Goal: Task Accomplishment & Management: Manage account settings

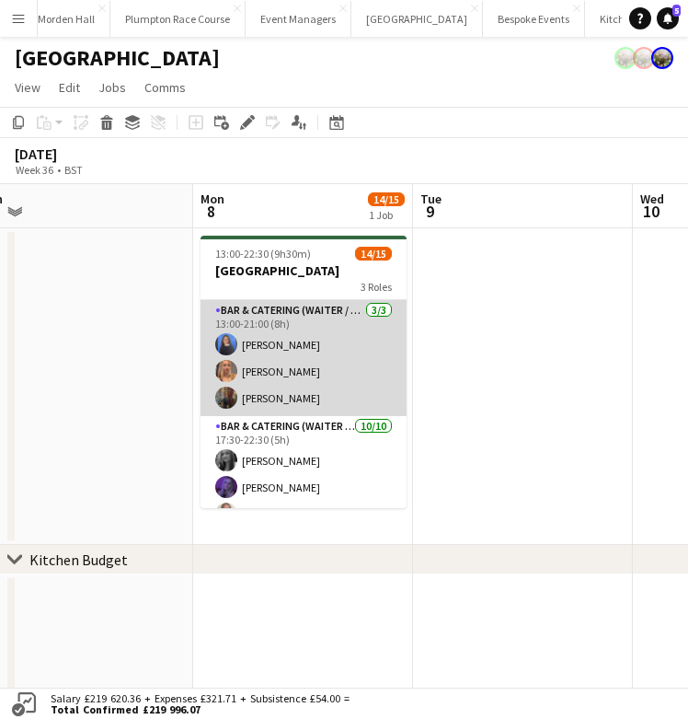
click at [311, 367] on app-card-role "Bar & Catering (Waiter / waitress) [DATE] 13:00-21:00 (8h) [PERSON_NAME] Vane […" at bounding box center [304, 358] width 206 height 116
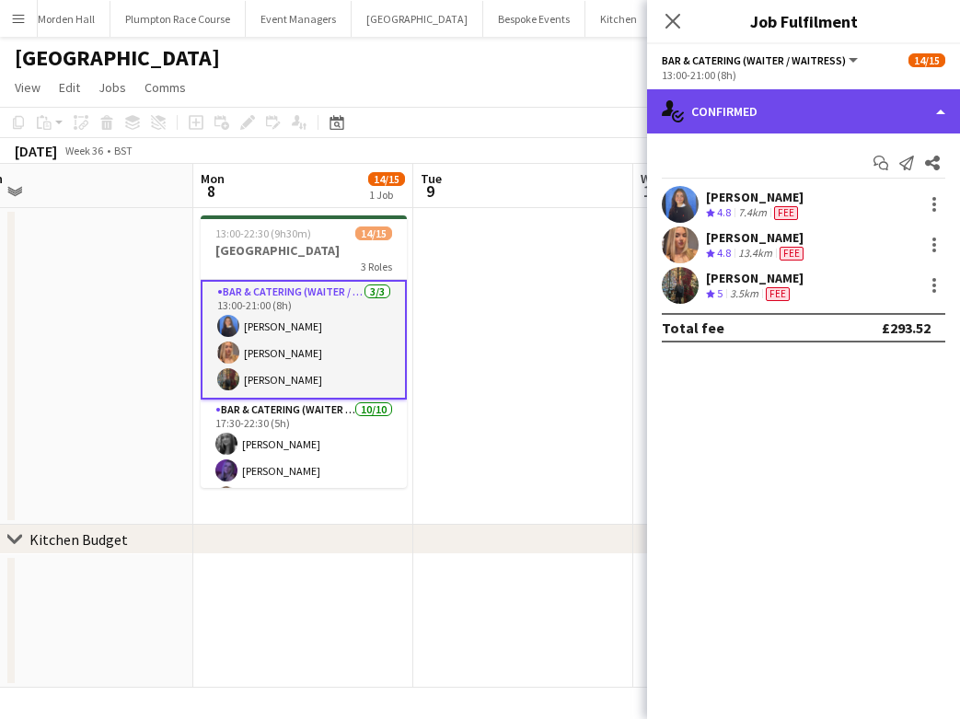
click at [774, 103] on div "single-neutral-actions-check-2 Confirmed" at bounding box center [803, 111] width 313 height 44
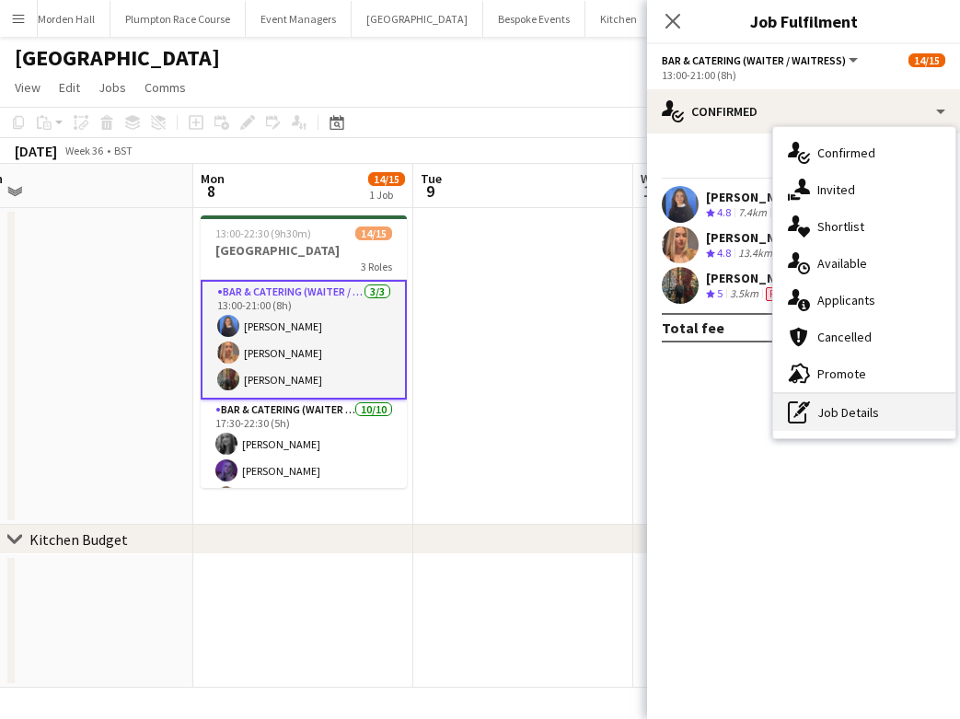
click at [819, 412] on div "pen-write Job Details" at bounding box center [864, 412] width 182 height 37
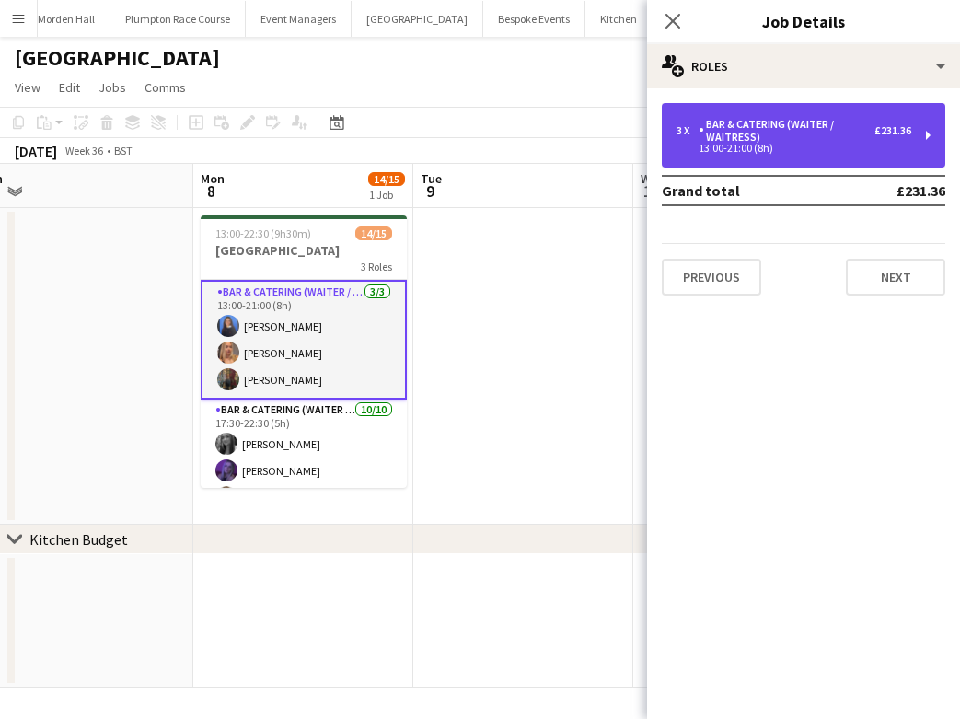
click at [733, 125] on div "Bar & Catering (Waiter / waitress)" at bounding box center [786, 131] width 176 height 26
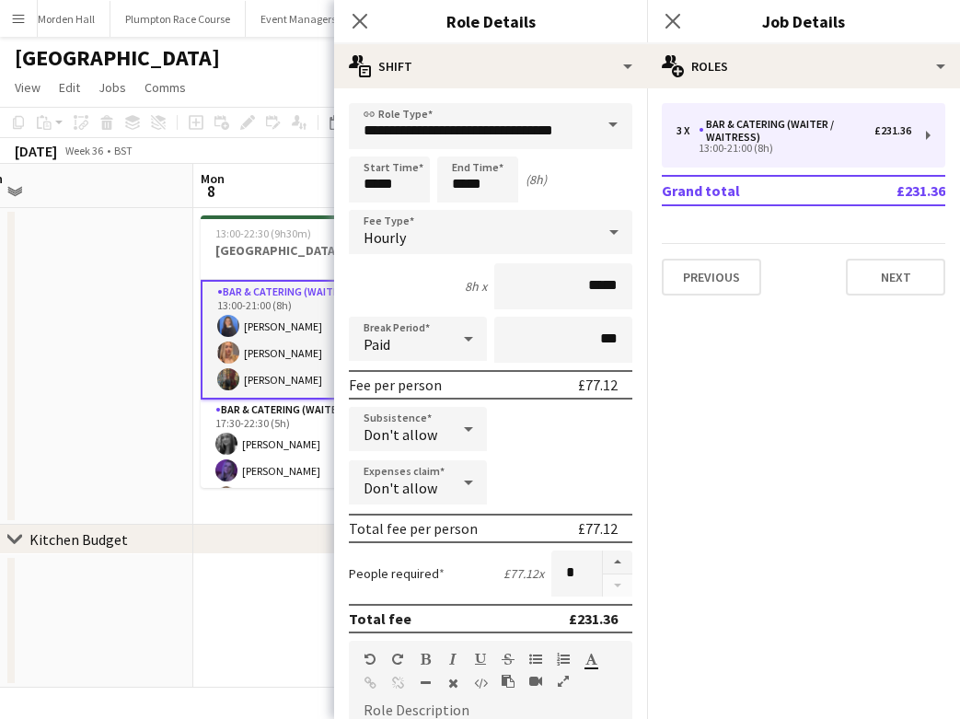
click at [291, 311] on app-card-role "Bar & Catering (Waiter / waitress) [DATE] 13:00-21:00 (8h) [PERSON_NAME] Vane […" at bounding box center [304, 340] width 206 height 120
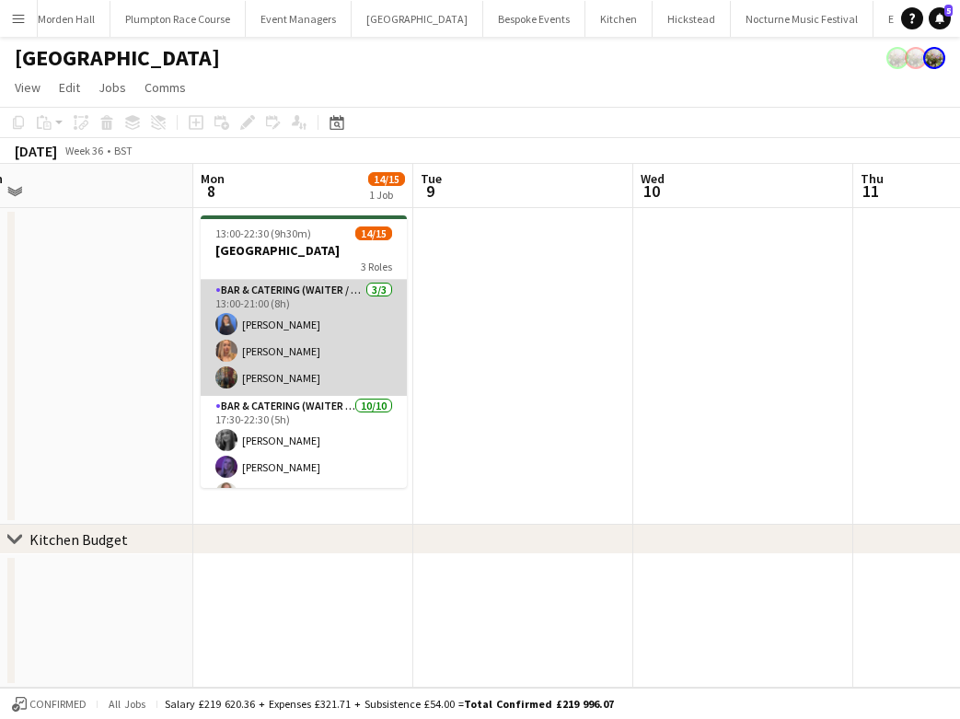
click at [298, 311] on app-card-role "Bar & Catering (Waiter / waitress) [DATE] 13:00-21:00 (8h) [PERSON_NAME] Vane […" at bounding box center [304, 338] width 206 height 116
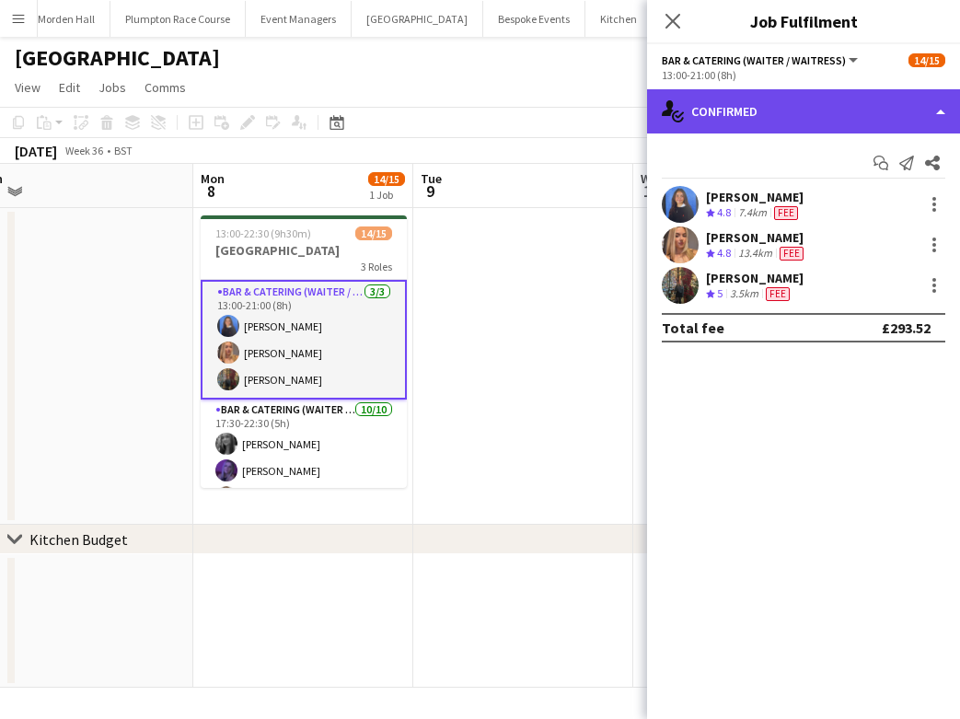
click at [785, 99] on div "single-neutral-actions-check-2 Confirmed" at bounding box center [803, 111] width 313 height 44
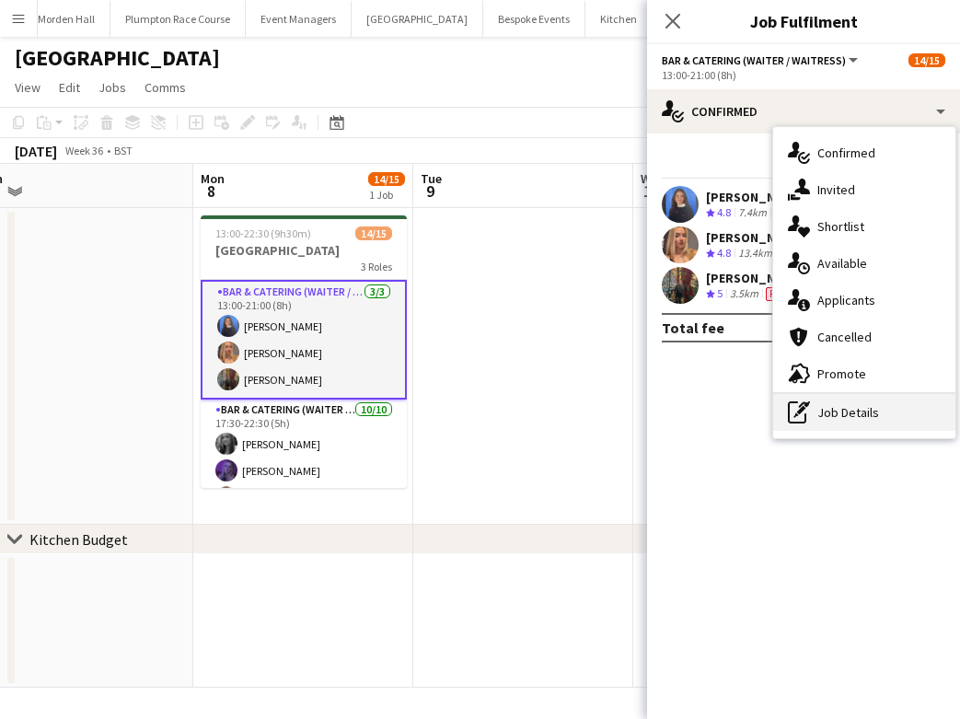
click at [860, 409] on div "pen-write Job Details" at bounding box center [864, 412] width 182 height 37
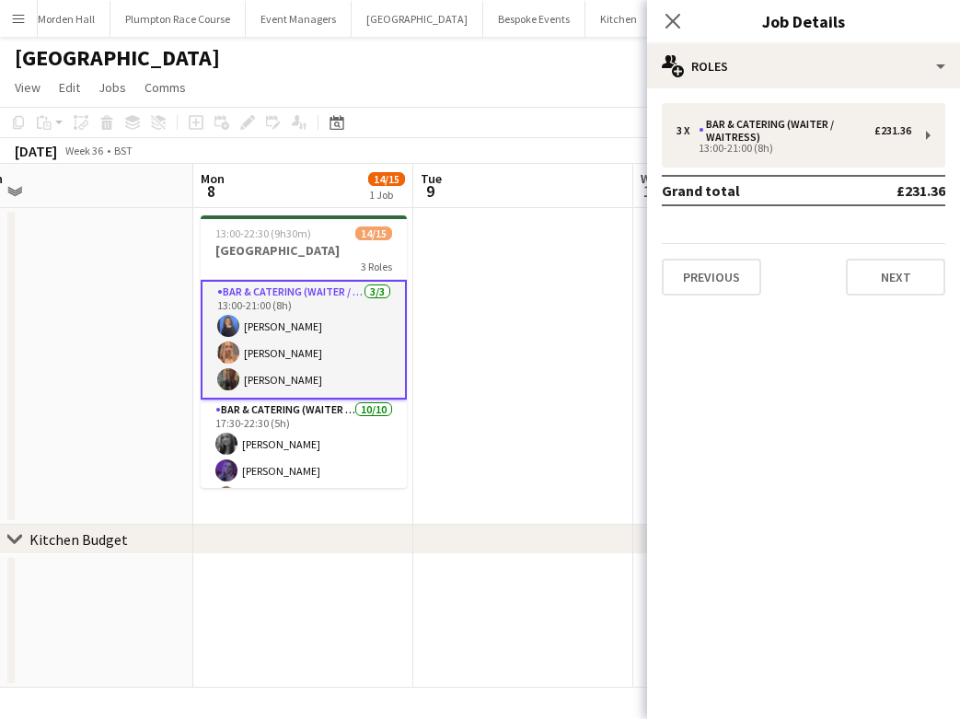
click at [820, 176] on td "Grand total" at bounding box center [749, 190] width 174 height 29
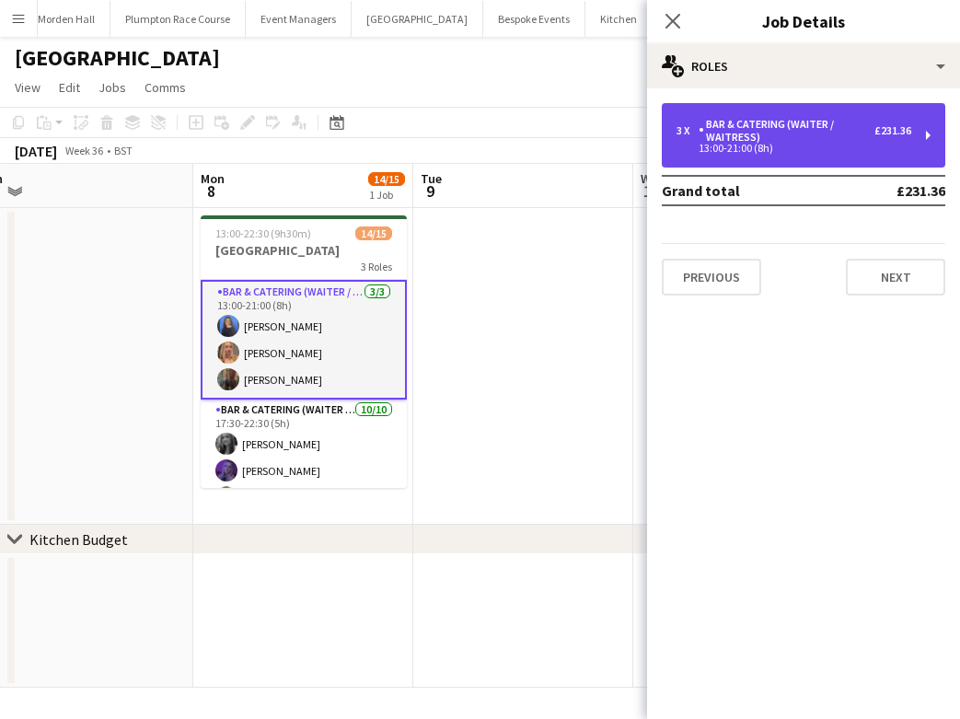
click at [778, 124] on div "Bar & Catering (Waiter / waitress)" at bounding box center [786, 131] width 176 height 26
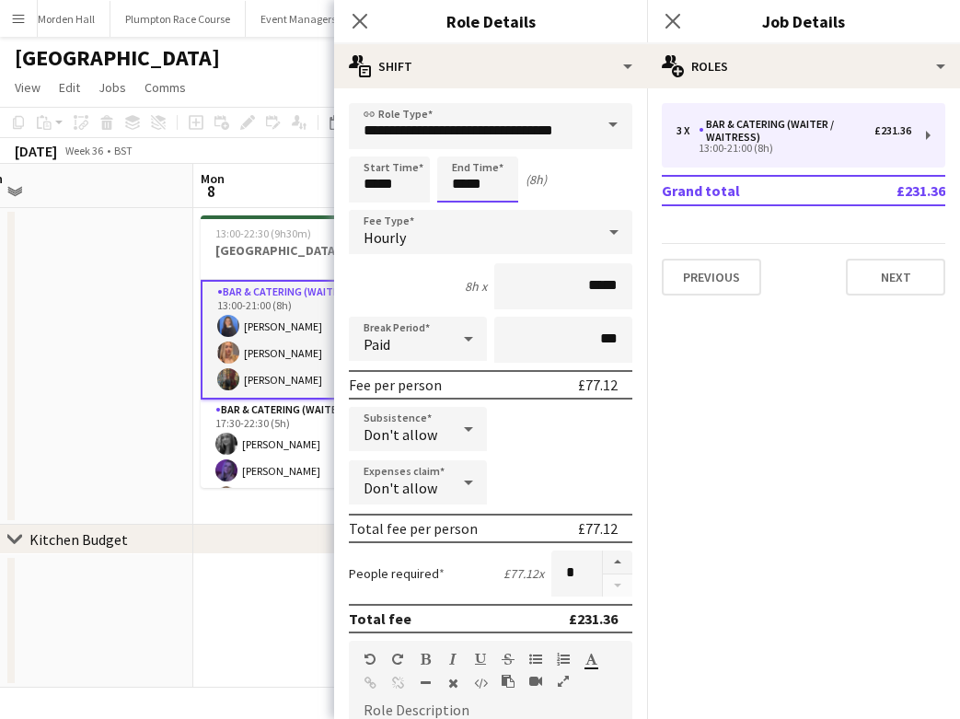
click at [484, 163] on input "*****" at bounding box center [477, 179] width 81 height 46
click at [456, 151] on div at bounding box center [459, 147] width 37 height 18
click at [496, 151] on div at bounding box center [496, 147] width 37 height 18
type input "*****"
click at [496, 151] on div at bounding box center [496, 147] width 37 height 18
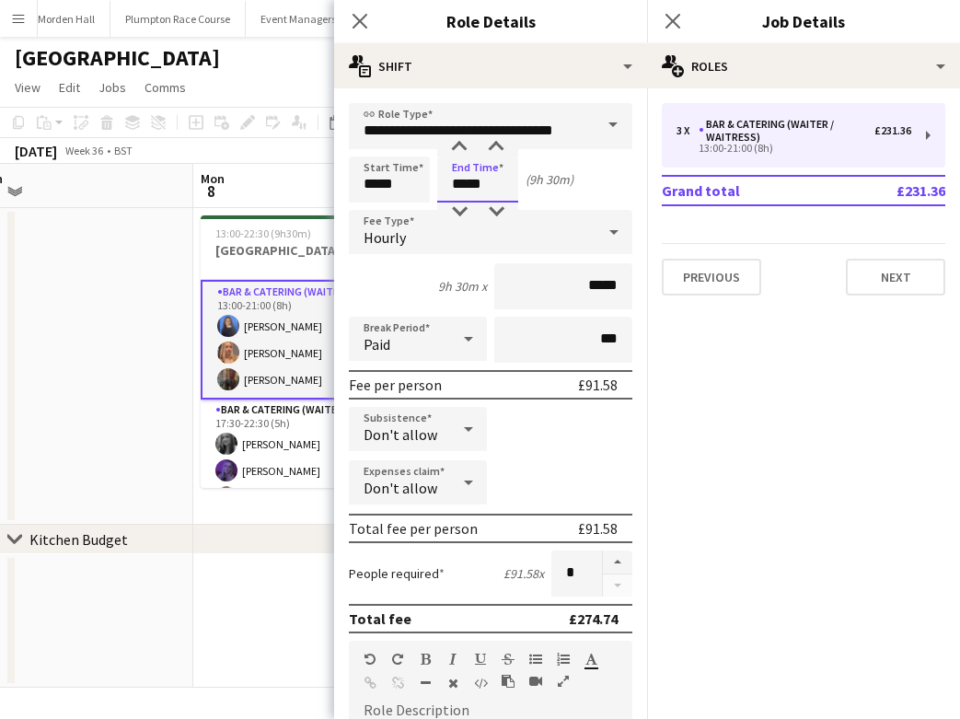
scroll to position [527, 0]
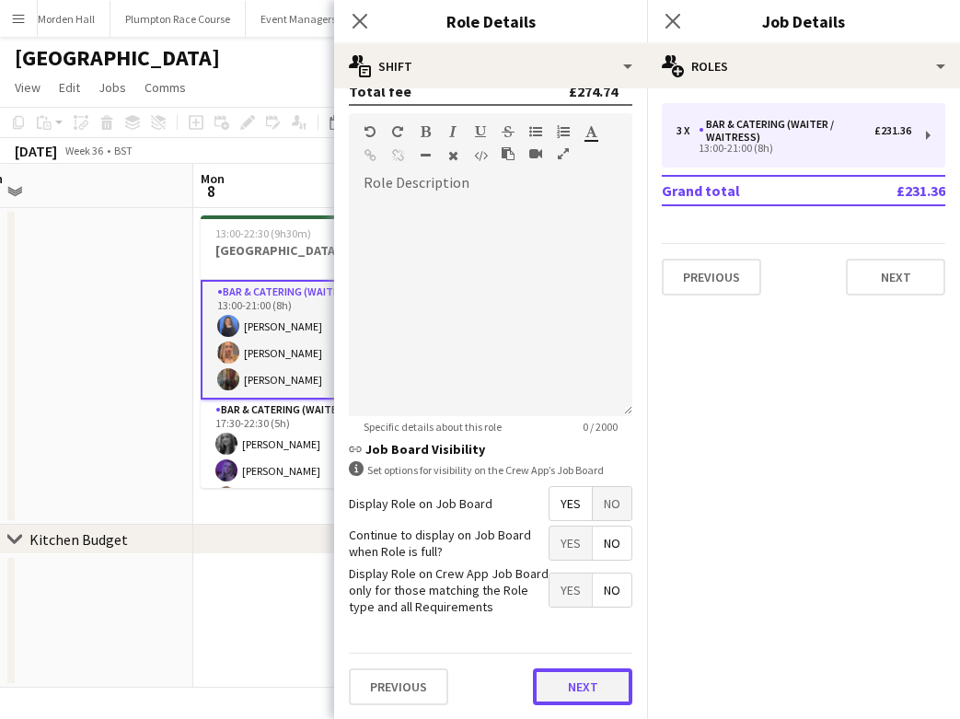
click at [574, 693] on button "Next" at bounding box center [582, 686] width 99 height 37
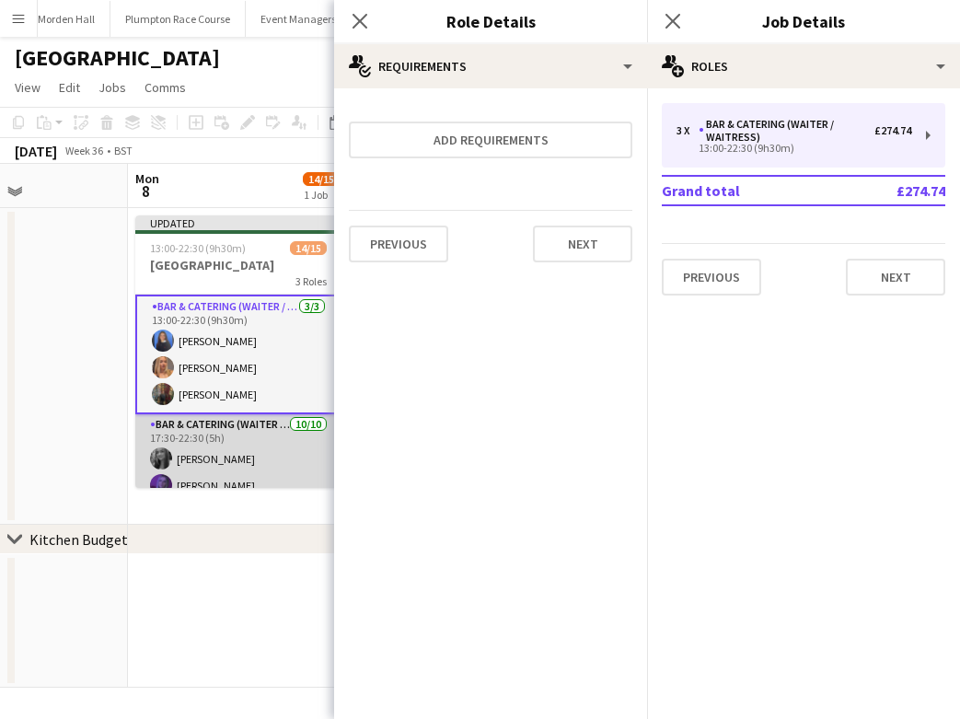
scroll to position [0, 550]
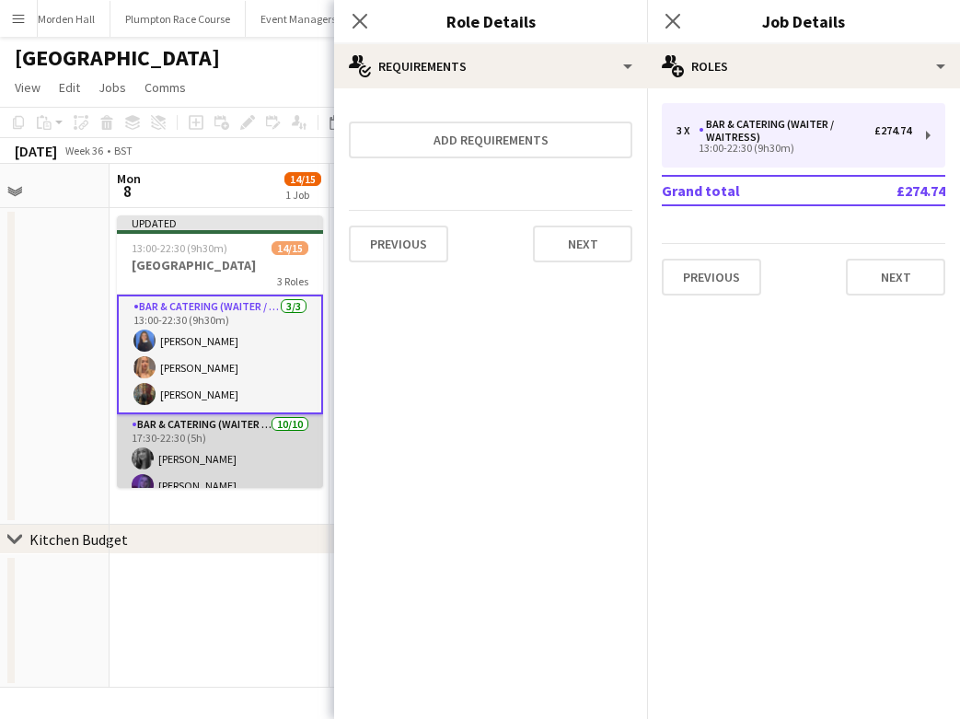
click at [243, 442] on app-card-role "Bar & Catering (Waiter / waitress) [DATE] 17:30-22:30 (5h) [PERSON_NAME] [PERSO…" at bounding box center [220, 565] width 206 height 303
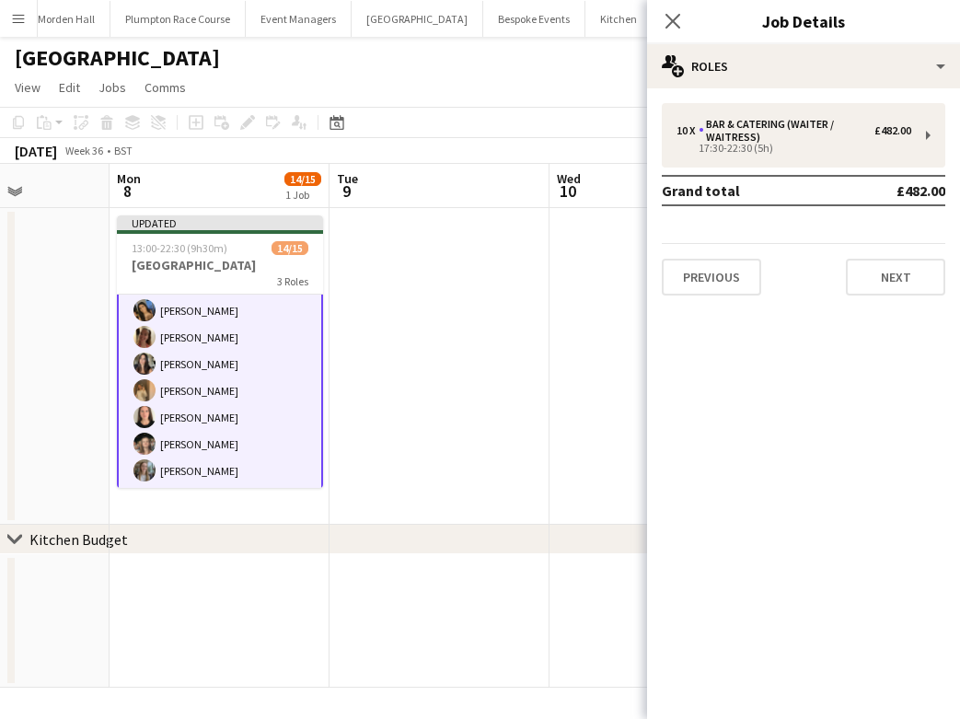
scroll to position [318, 0]
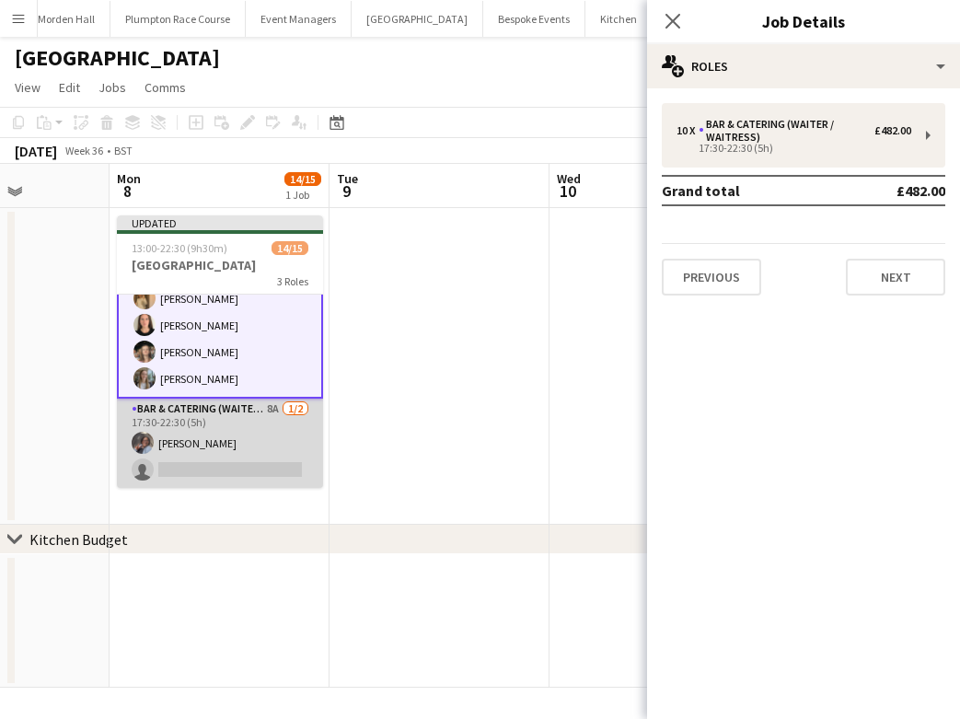
click at [255, 426] on app-card-role "Bar & Catering (Waiter / waitress) 8A [DATE] 17:30-22:30 (5h) [PERSON_NAME] sin…" at bounding box center [220, 442] width 206 height 89
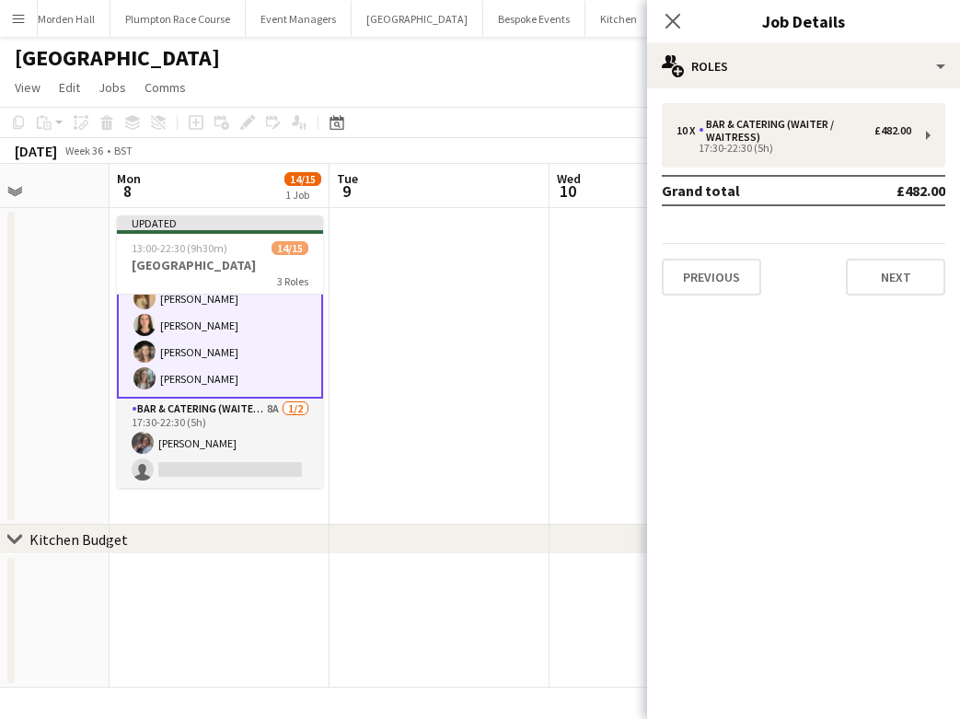
scroll to position [317, 0]
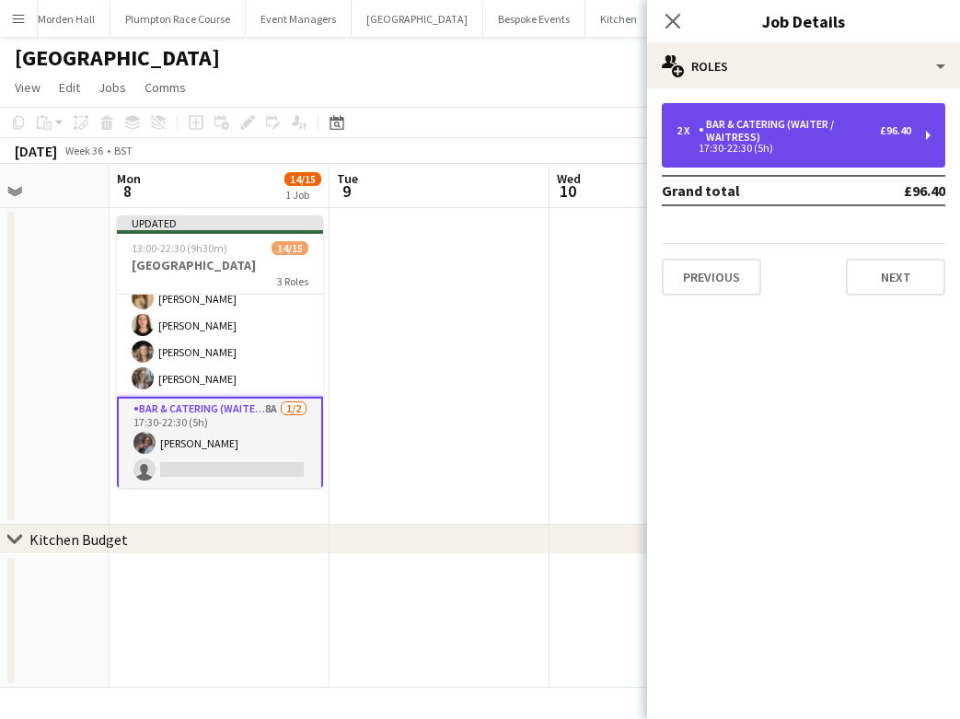
click at [806, 148] on div "17:30-22:30 (5h)" at bounding box center [793, 148] width 235 height 9
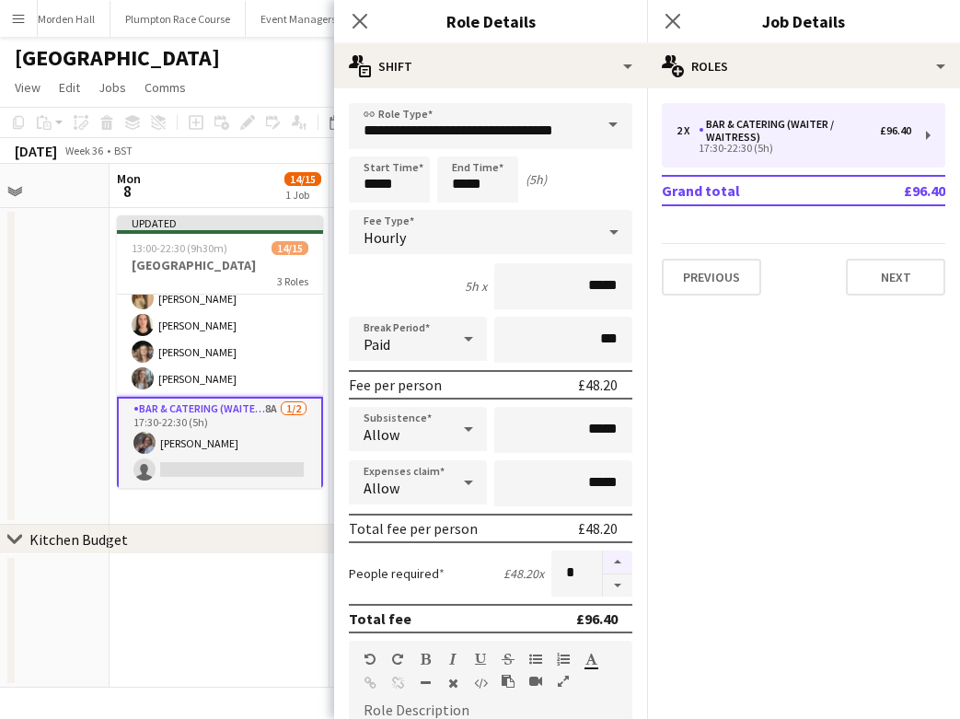
click at [617, 559] on button "button" at bounding box center [617, 562] width 29 height 24
click at [613, 562] on button "button" at bounding box center [617, 562] width 29 height 24
type input "*"
click at [403, 187] on input "*****" at bounding box center [389, 179] width 81 height 46
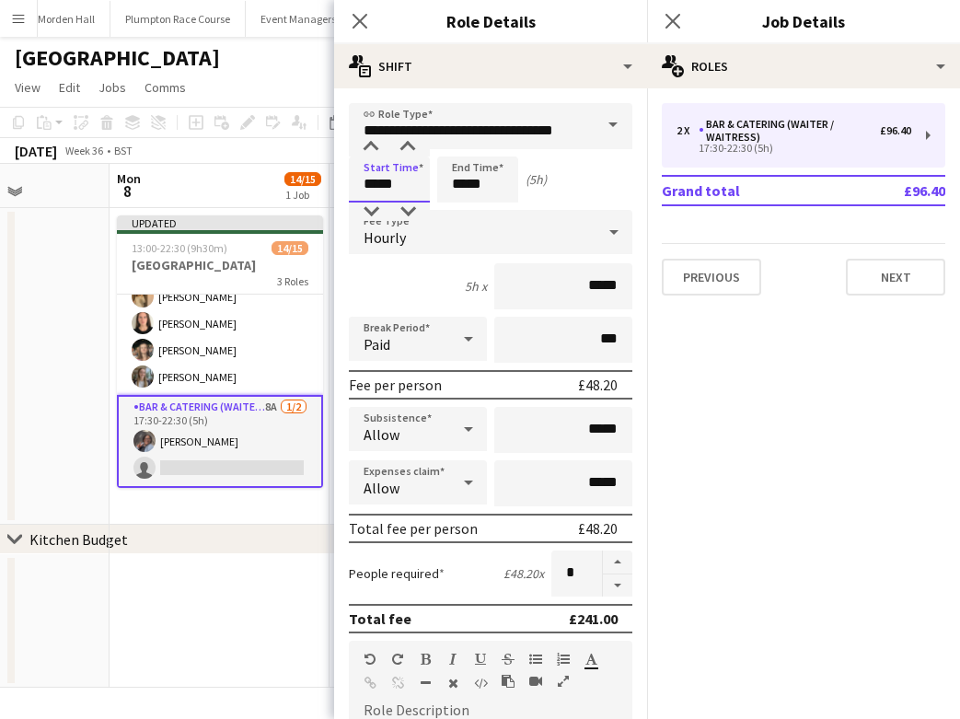
scroll to position [317, 0]
click at [264, 167] on app-board-header-date "Mon 8 14/15 1 Job" at bounding box center [220, 186] width 220 height 44
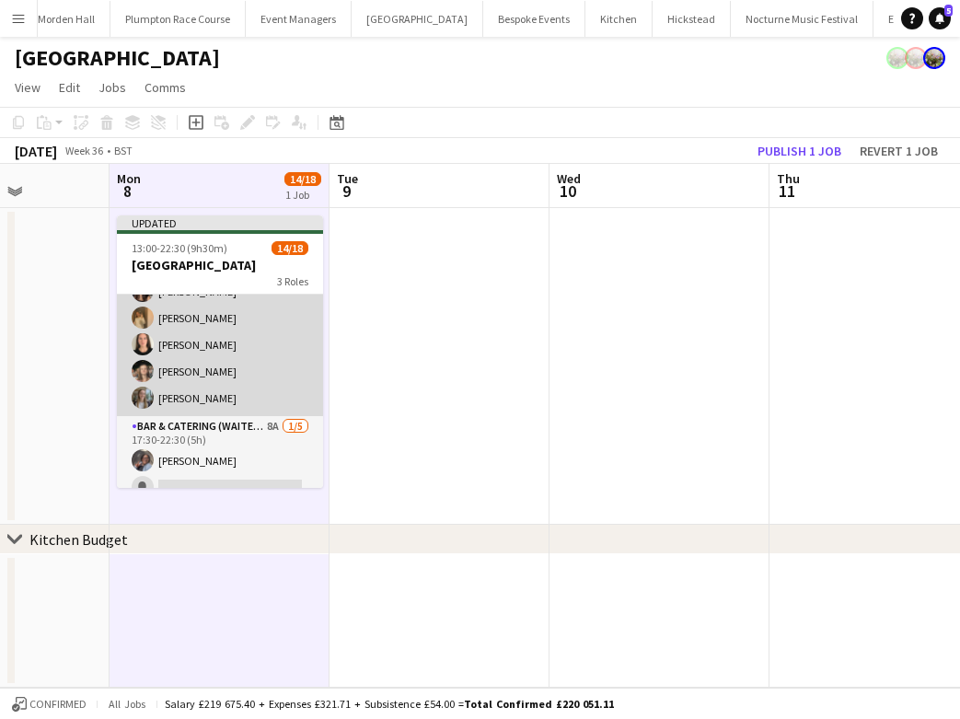
click at [222, 345] on app-card-role "Bar & Catering (Waiter / waitress) [DATE] 17:30-22:30 (5h) [PERSON_NAME] [PERSO…" at bounding box center [220, 264] width 206 height 303
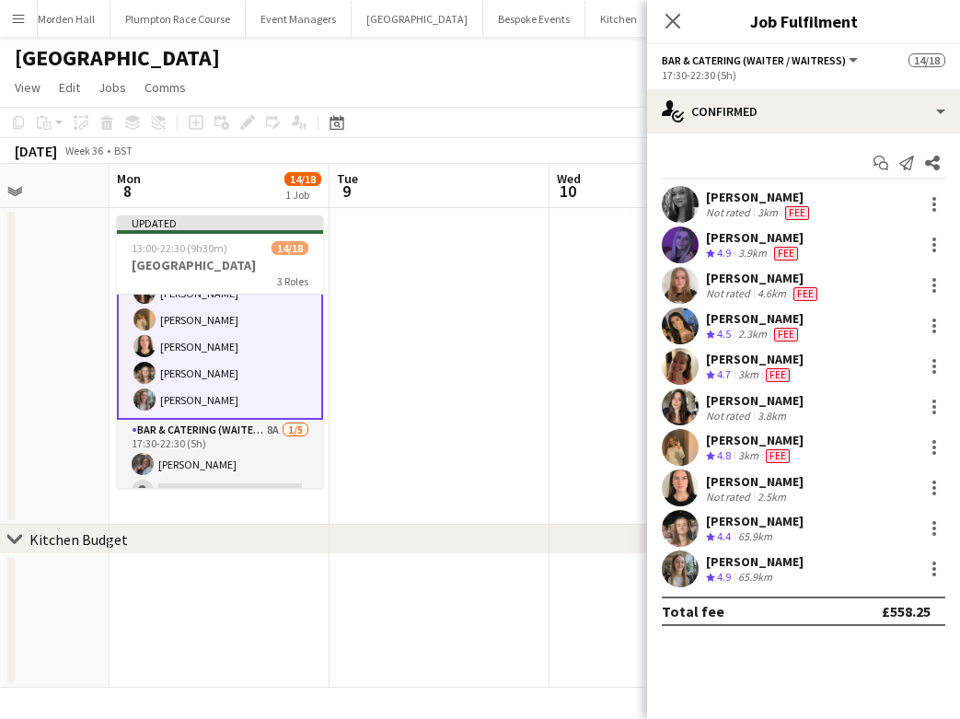
scroll to position [299, 0]
click at [931, 364] on div at bounding box center [934, 366] width 22 height 22
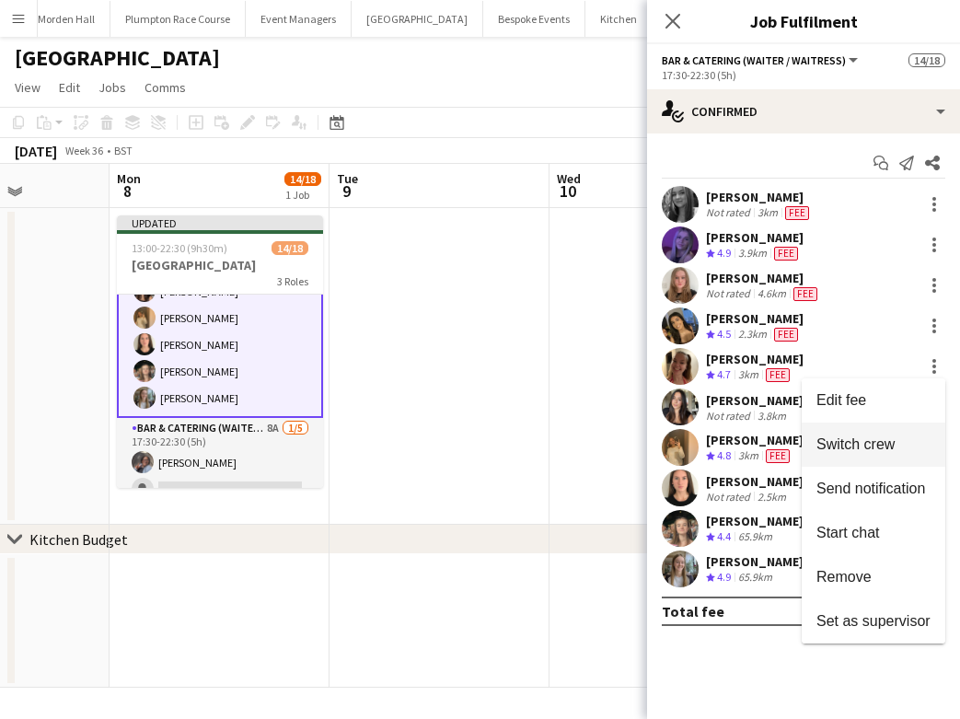
click at [841, 442] on span "Switch crew" at bounding box center [855, 444] width 78 height 16
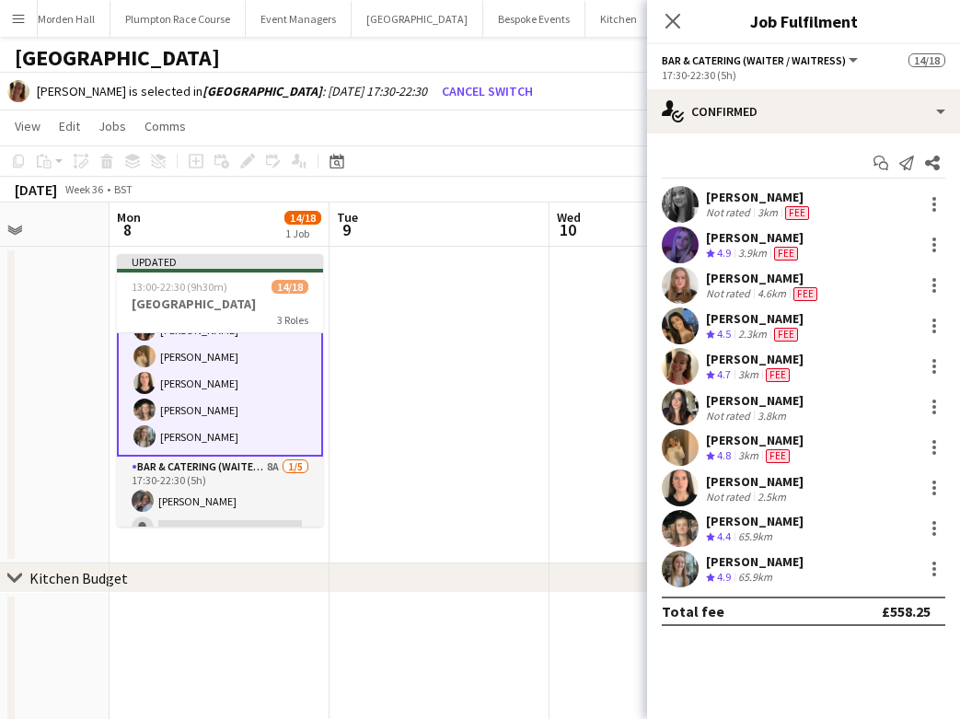
click at [244, 489] on app-card-role "Bar & Catering (Waiter / waitress) 8A [DATE] 17:30-22:30 (5h) [PERSON_NAME] sin…" at bounding box center [220, 540] width 206 height 169
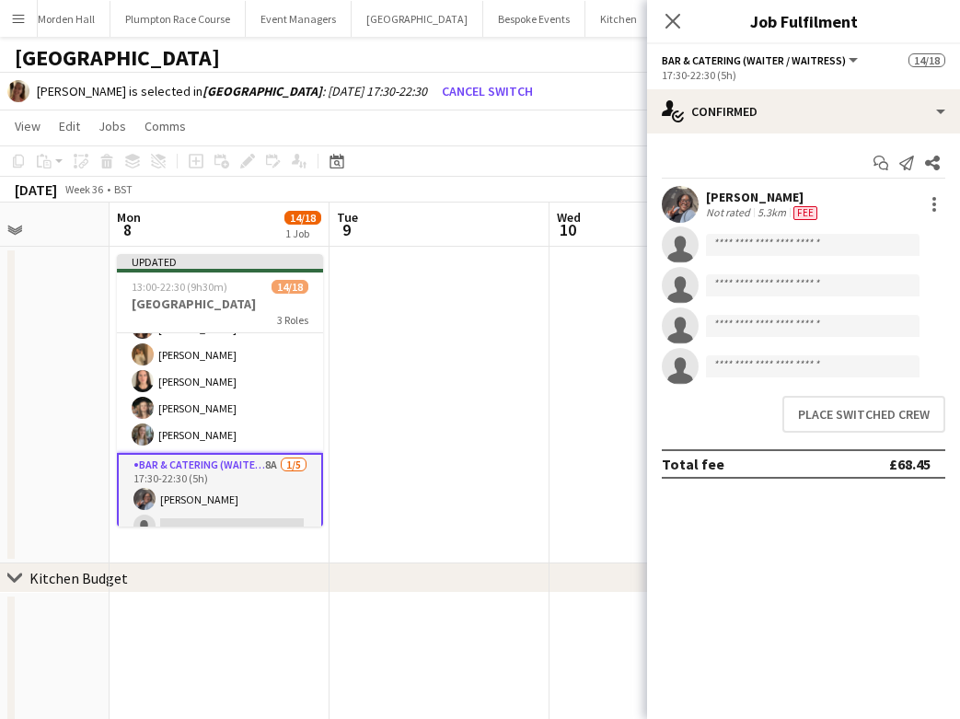
scroll to position [297, 0]
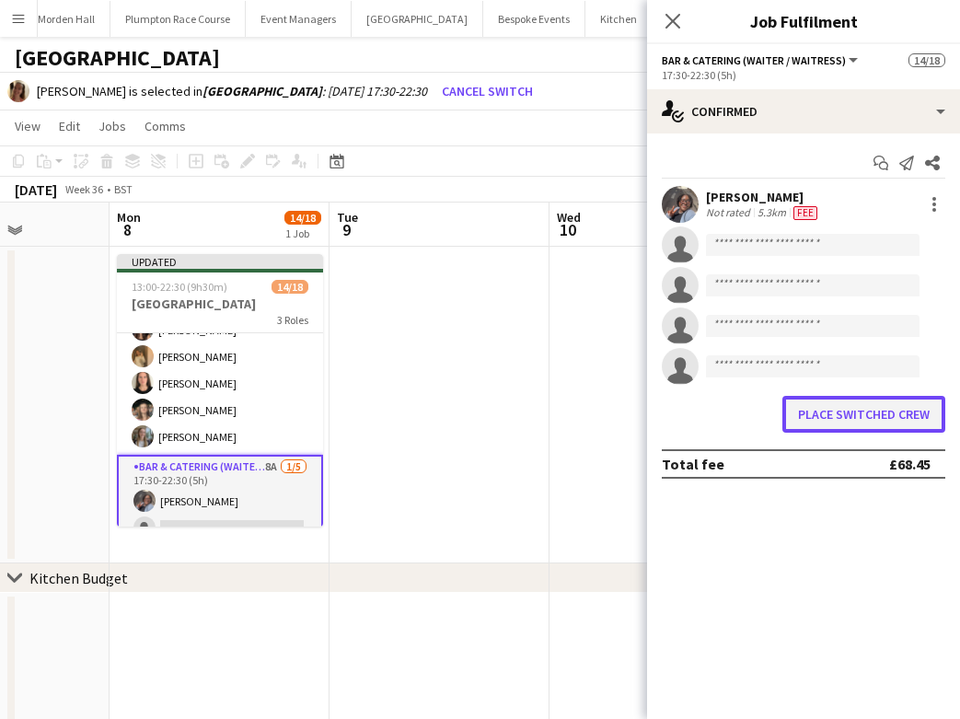
click at [885, 424] on button "Place switched crew" at bounding box center [863, 414] width 163 height 37
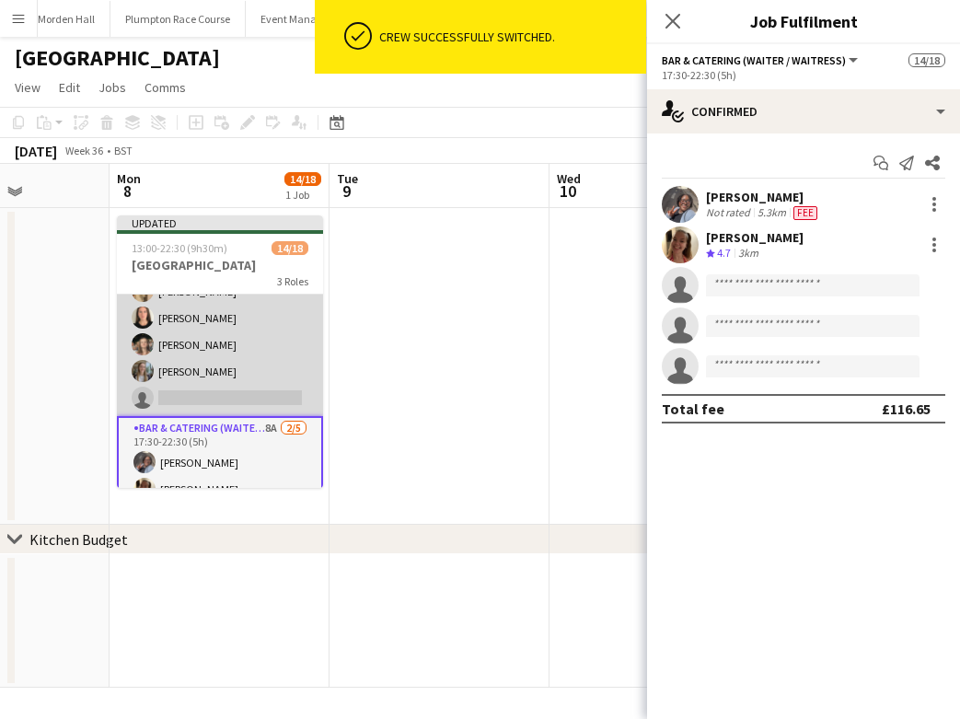
click at [155, 362] on app-card-role "Bar & Catering (Waiter / waitress) 1A [DATE] 17:30-22:30 (5h) [PERSON_NAME] [PE…" at bounding box center [220, 264] width 206 height 303
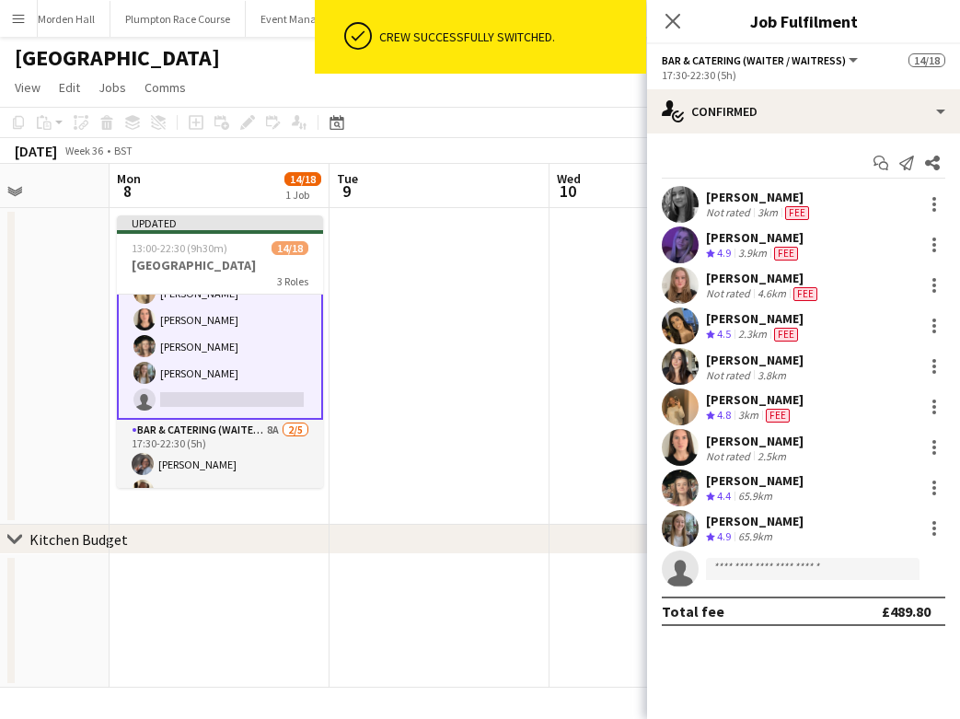
scroll to position [299, 0]
click at [941, 402] on div at bounding box center [934, 407] width 22 height 22
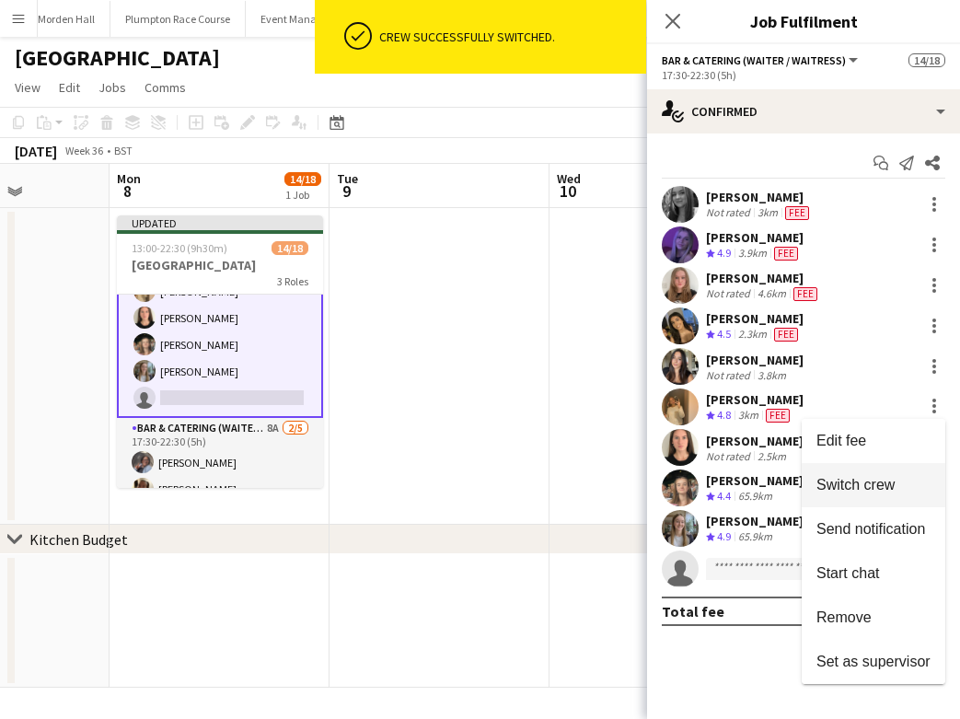
click at [838, 485] on span "Switch crew" at bounding box center [855, 485] width 78 height 16
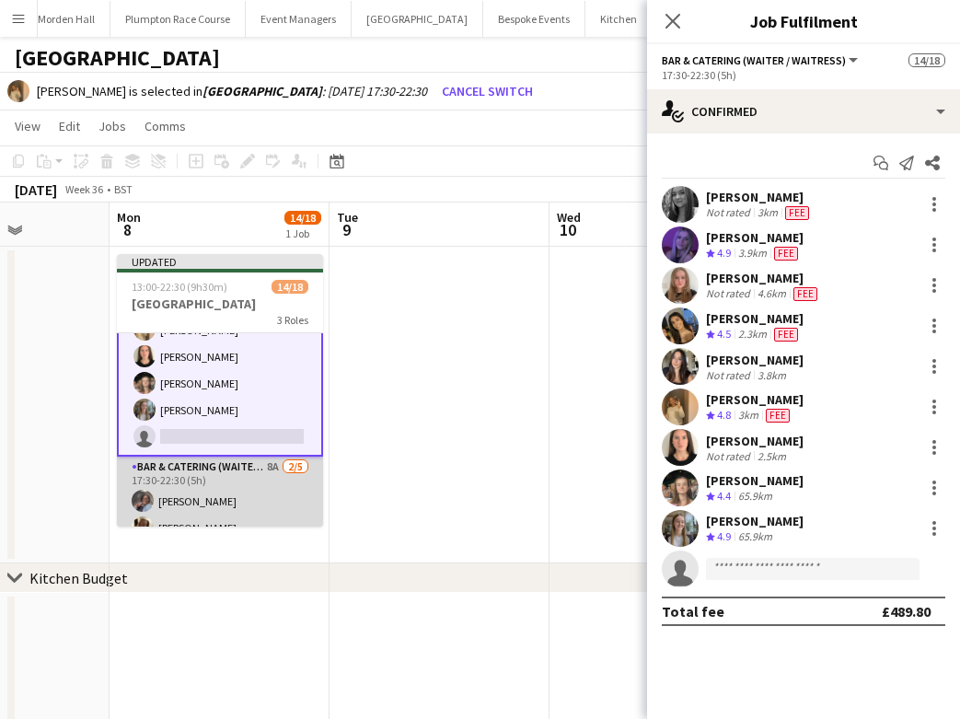
click at [212, 496] on app-card-role "Bar & Catering (Waiter / waitress) 8A [DATE] 17:30-22:30 (5h) [PERSON_NAME] [PE…" at bounding box center [220, 540] width 206 height 169
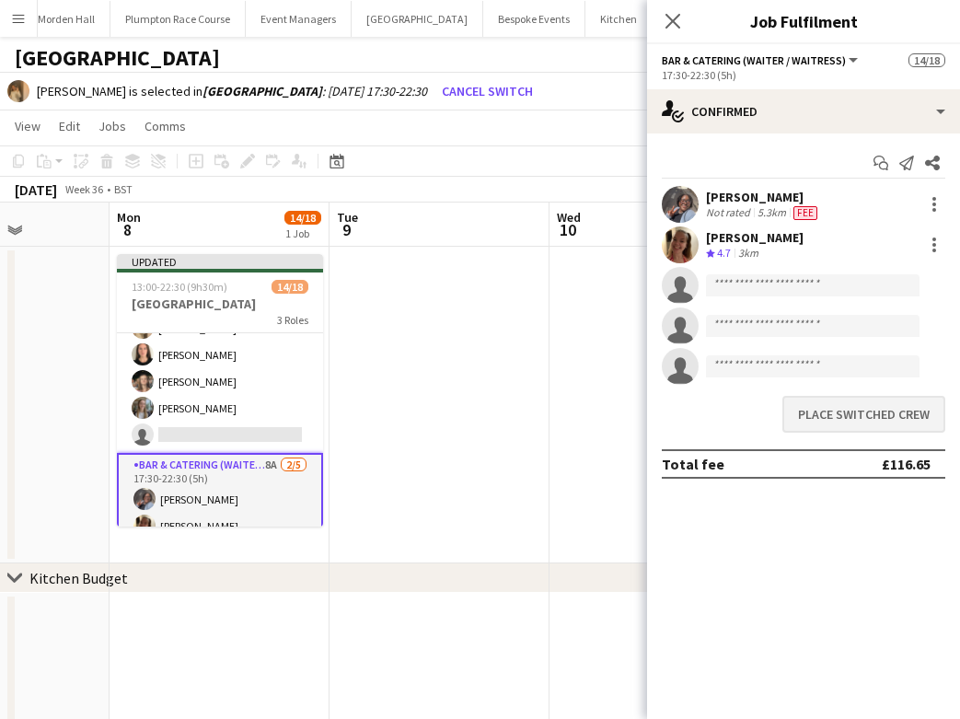
scroll to position [297, 0]
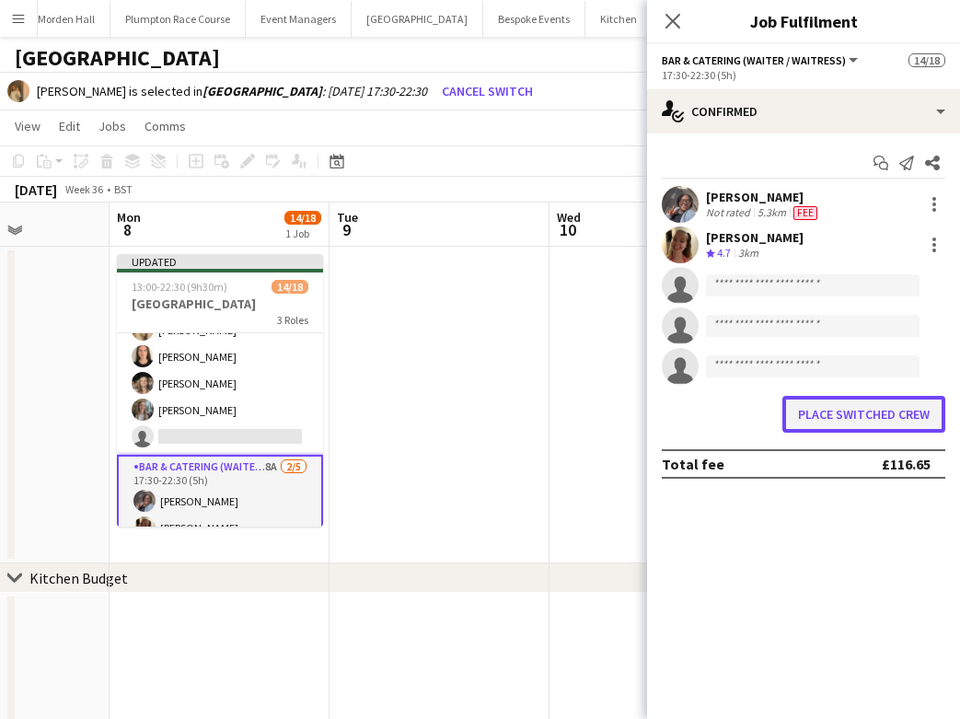
click at [908, 411] on button "Place switched crew" at bounding box center [863, 414] width 163 height 37
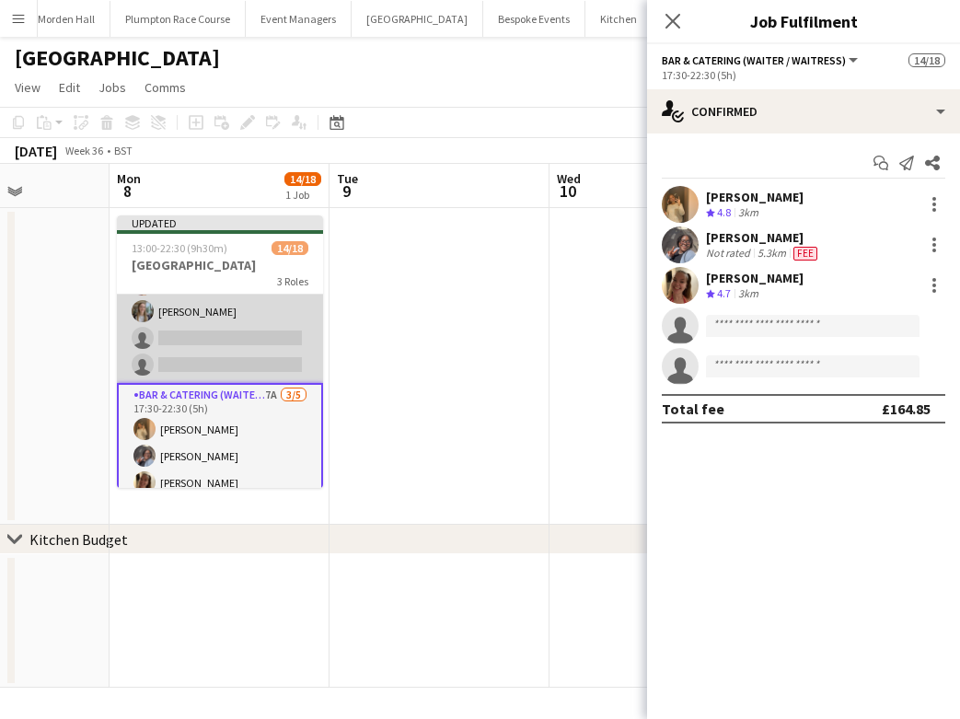
scroll to position [398, 0]
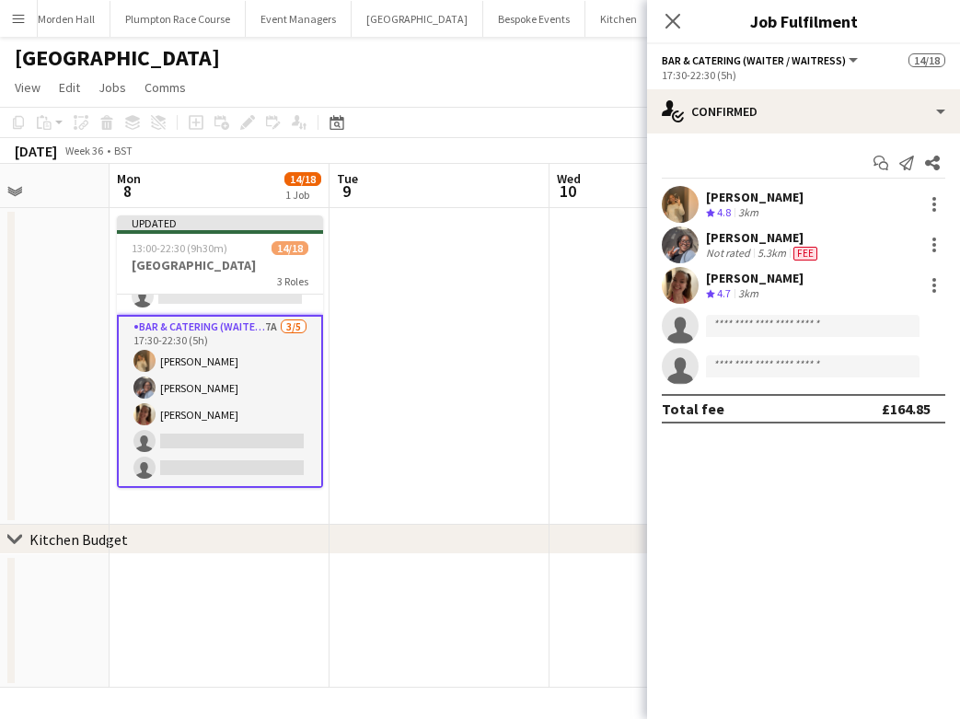
click at [472, 138] on div "[DATE] Week 36 • BST Publish 1 job Revert 1 job" at bounding box center [480, 151] width 960 height 26
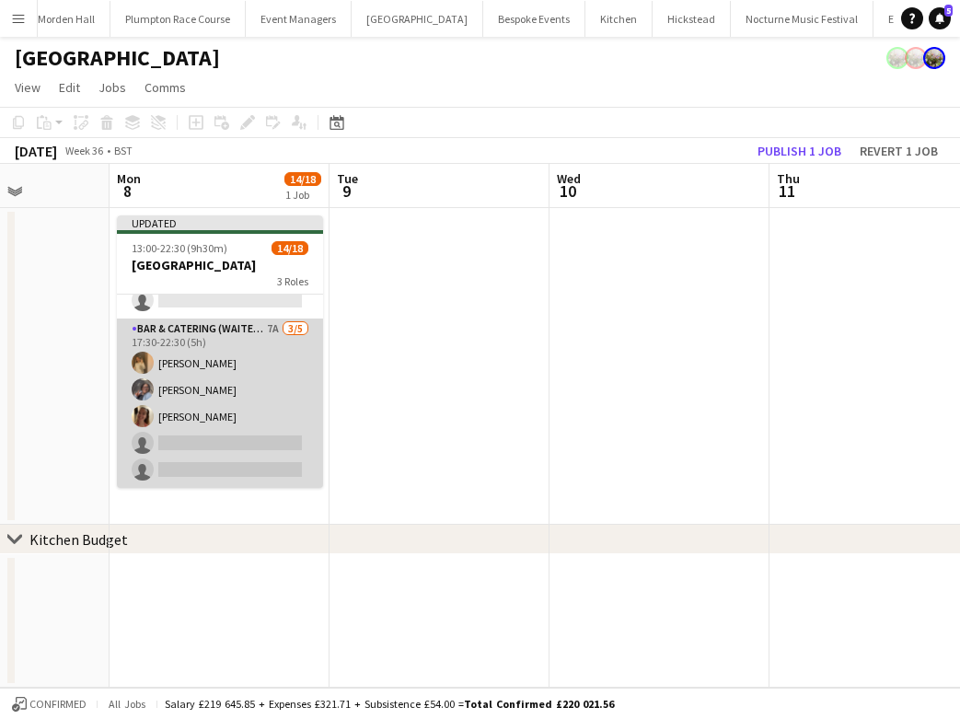
click at [207, 466] on app-card-role "Bar & Catering (Waiter / waitress) 7A [DATE] 17:30-22:30 (5h) [PERSON_NAME] [PE…" at bounding box center [220, 402] width 206 height 169
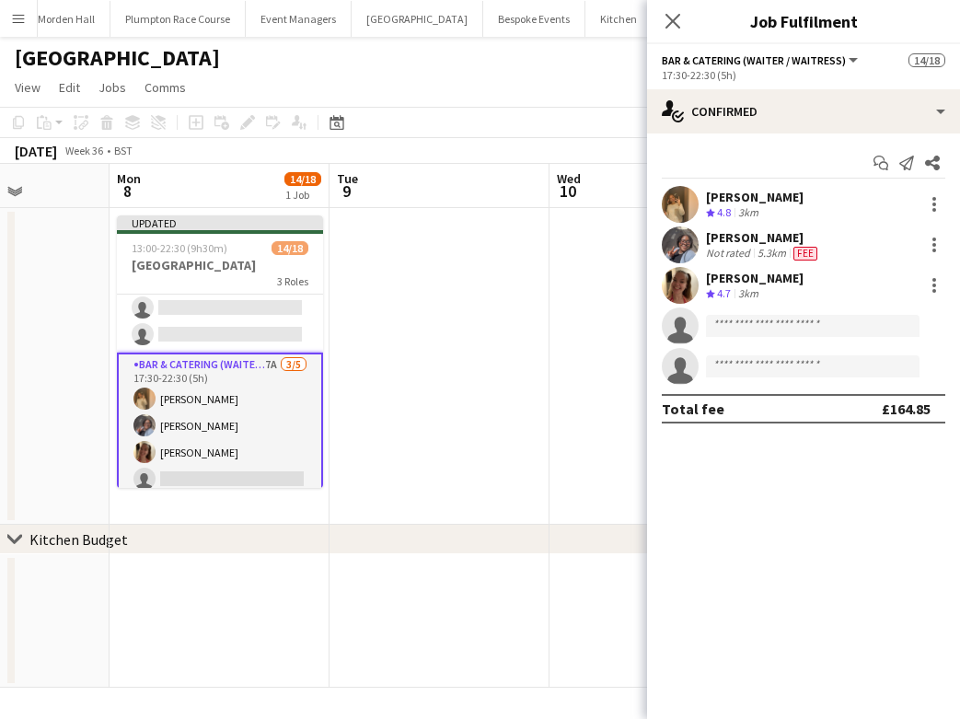
scroll to position [352, 0]
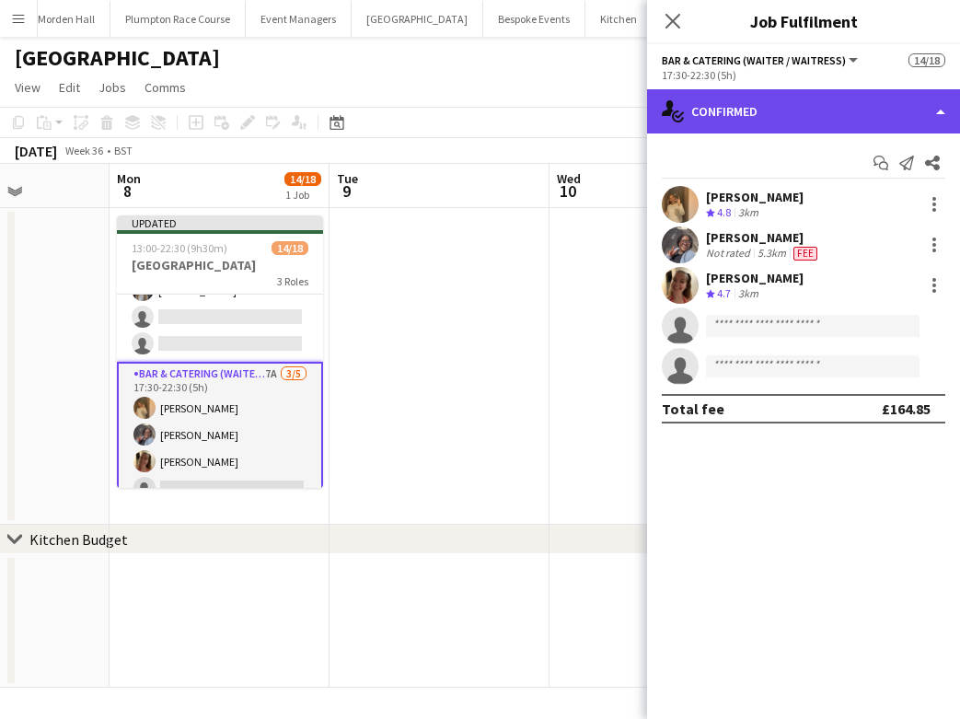
click at [839, 103] on div "single-neutral-actions-check-2 Confirmed" at bounding box center [803, 111] width 313 height 44
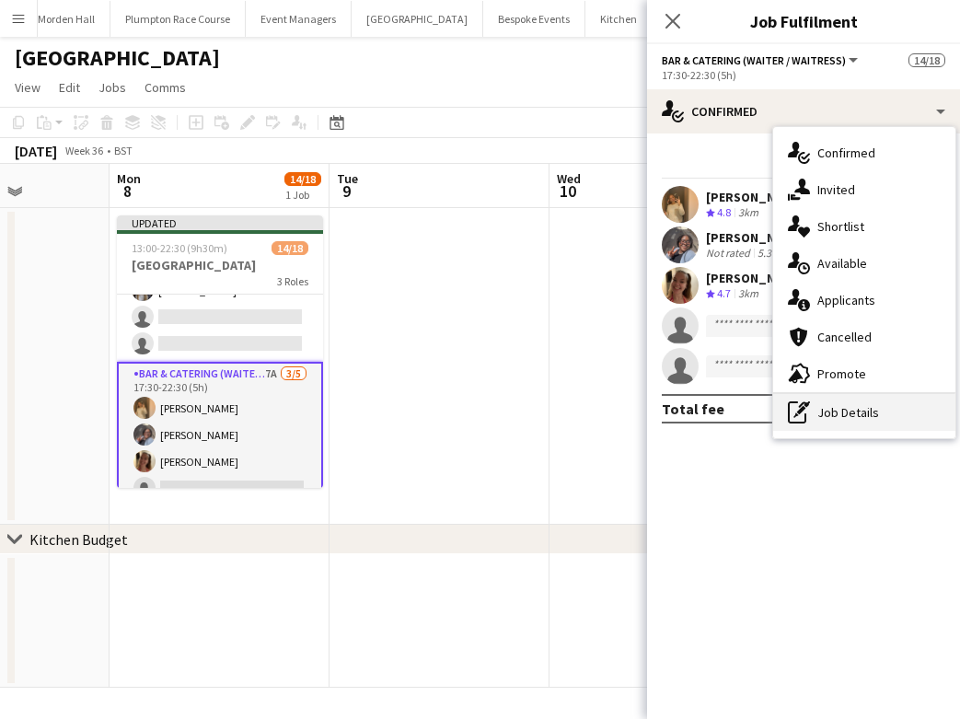
click at [855, 405] on div "pen-write Job Details" at bounding box center [864, 412] width 182 height 37
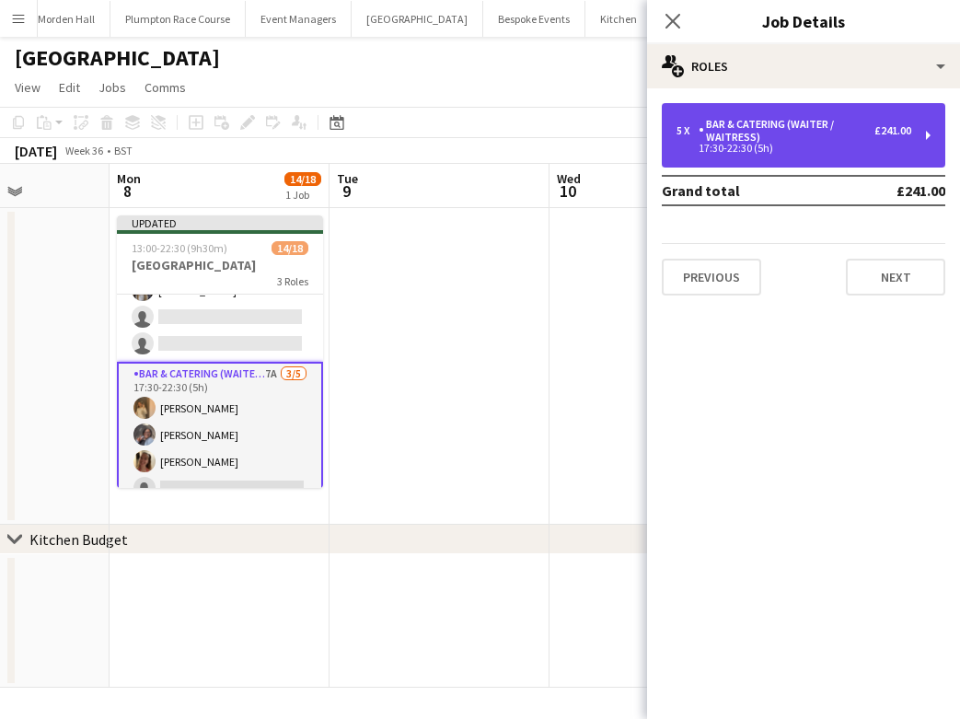
click at [825, 153] on div "5 x Bar & Catering (Waiter / waitress) £241.00 17:30-22:30 (5h)" at bounding box center [803, 135] width 283 height 64
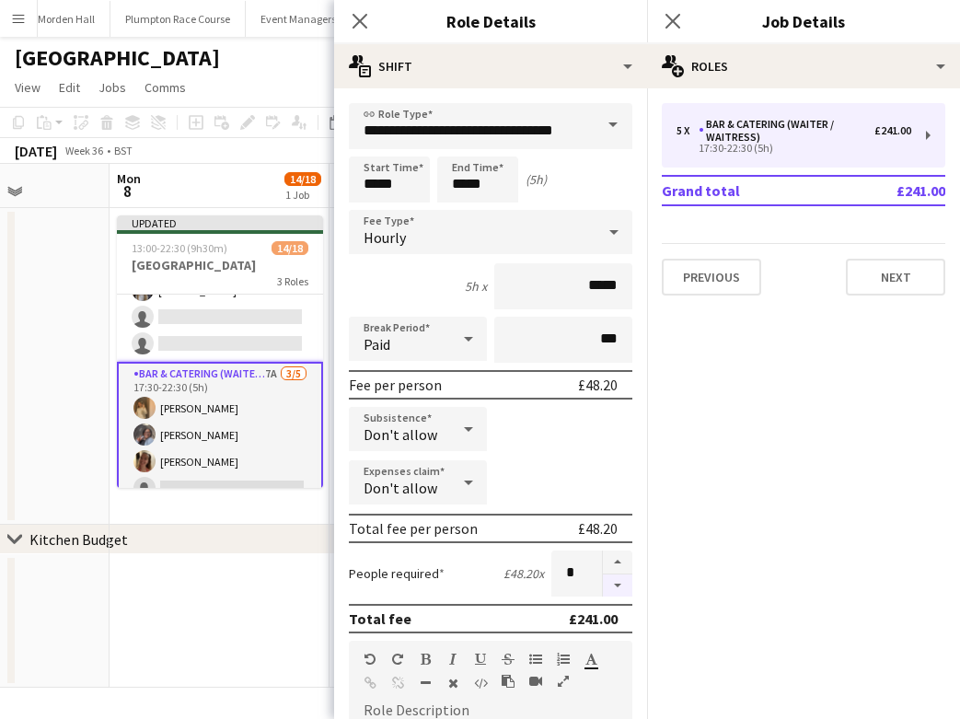
click at [608, 593] on button "button" at bounding box center [617, 585] width 29 height 23
type input "*"
click at [292, 90] on app-page-menu "View Day view expanded Day view collapsed Month view Date picker Jump to [DATE]…" at bounding box center [480, 89] width 960 height 35
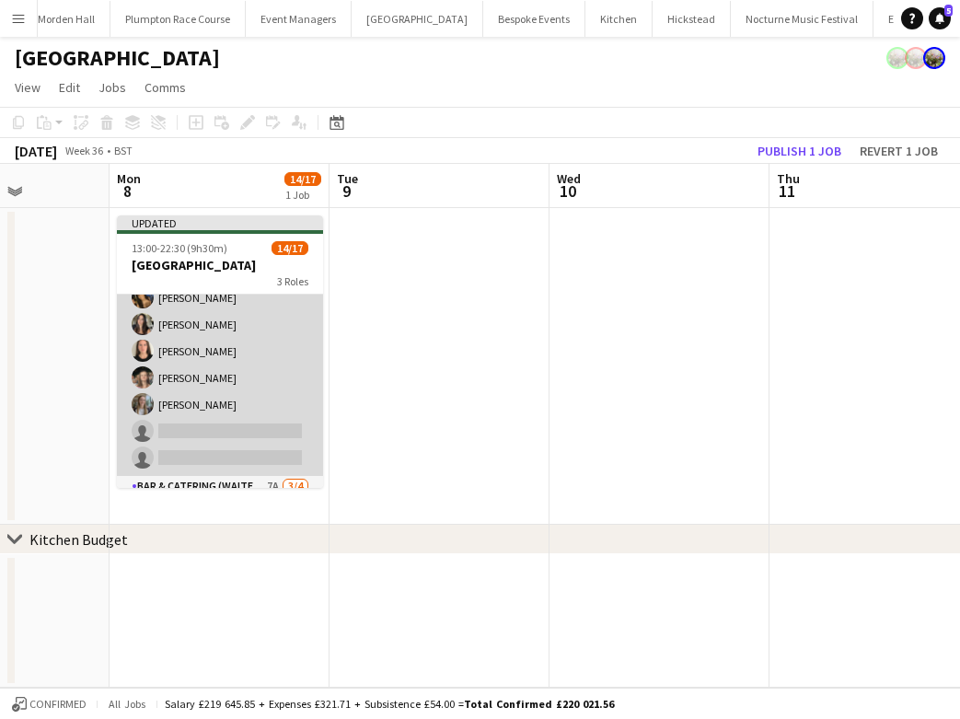
click at [223, 332] on app-card-role "Bar & Catering (Waiter / waitress) 1A [DATE] 17:30-22:30 (5h) [PERSON_NAME] [PE…" at bounding box center [220, 324] width 206 height 303
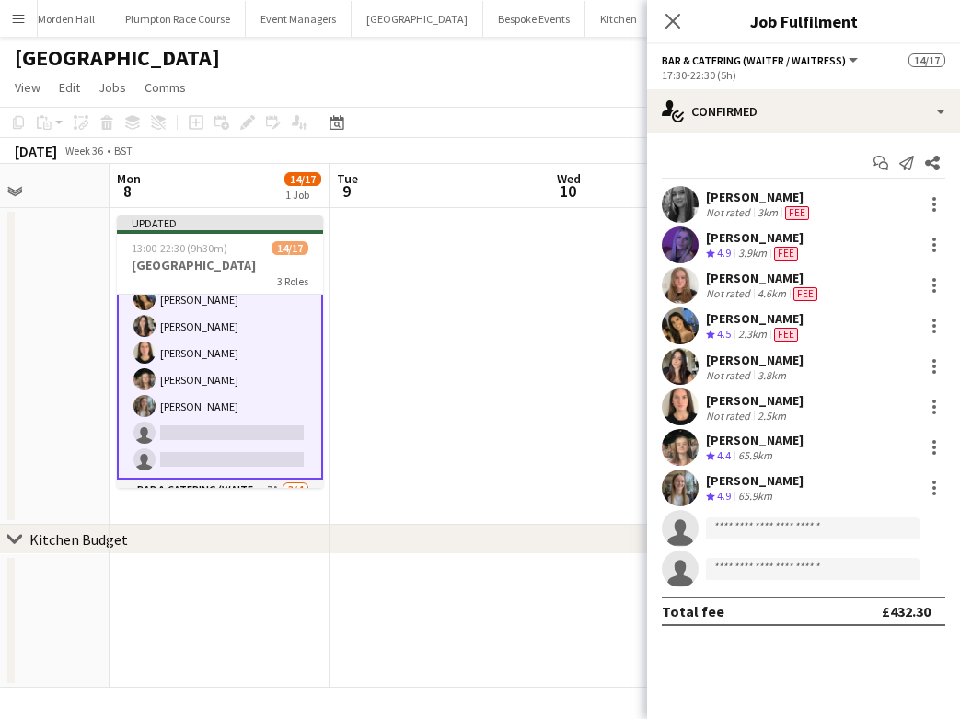
scroll to position [239, 0]
click at [943, 243] on div at bounding box center [934, 245] width 22 height 22
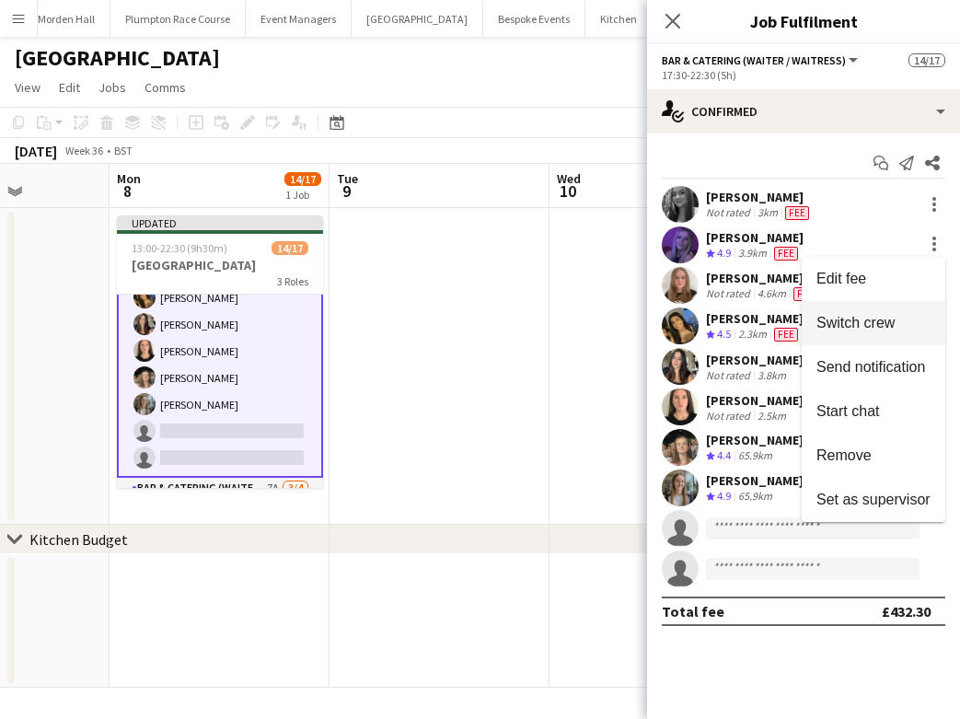
click at [861, 318] on span "Switch crew" at bounding box center [855, 323] width 78 height 16
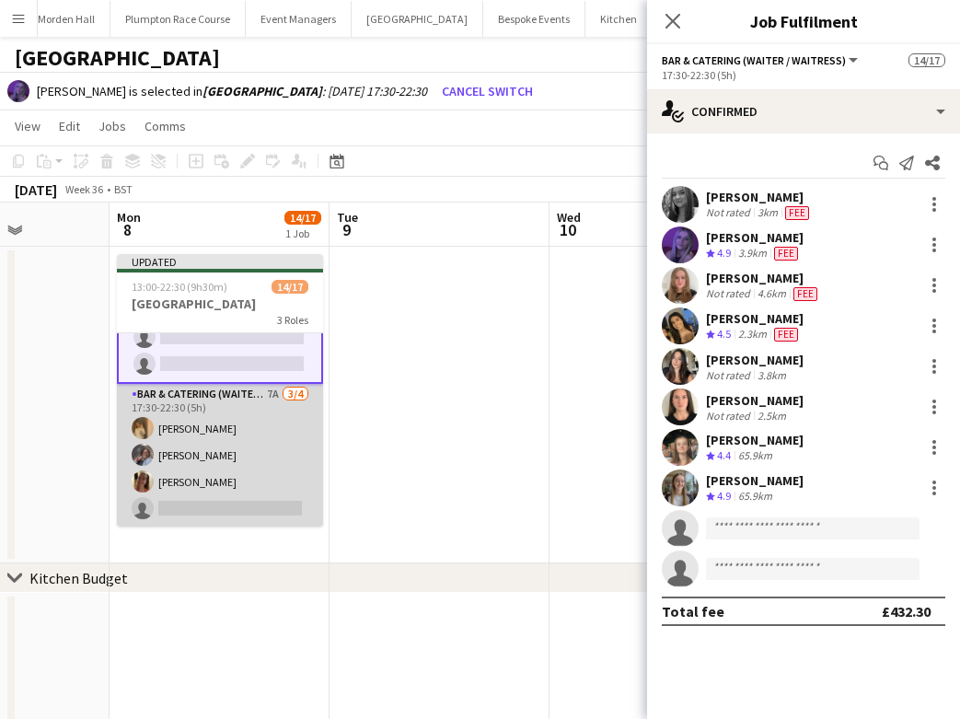
click at [237, 511] on app-card-role "Bar & Catering (Waiter / waitress) 7A [DATE] 17:30-22:30 (5h) [PERSON_NAME] [PE…" at bounding box center [220, 455] width 206 height 143
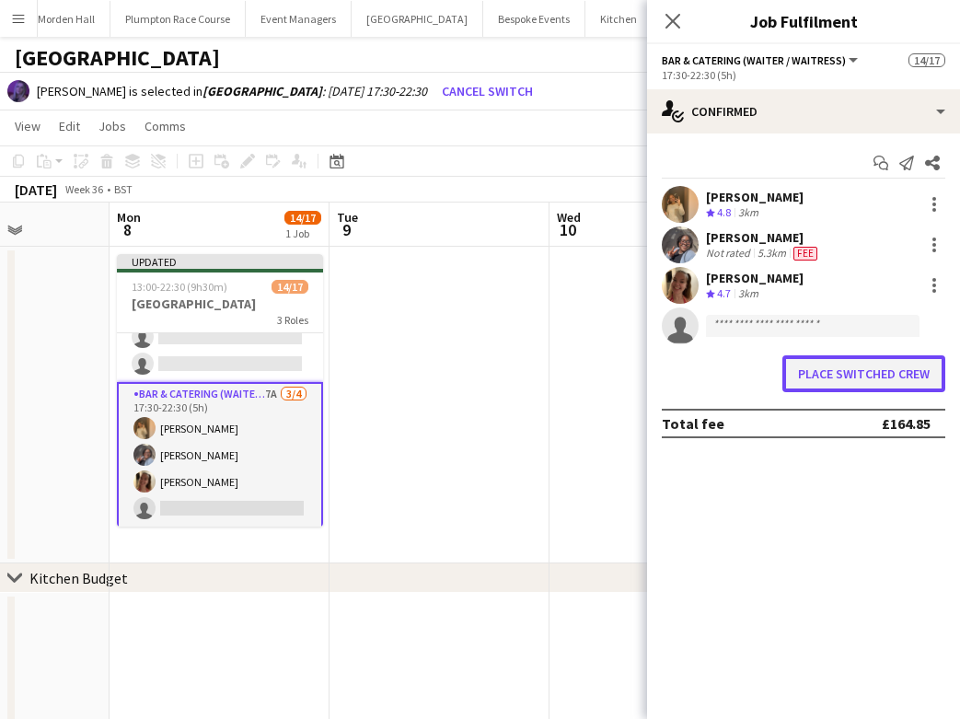
click at [863, 372] on button "Place switched crew" at bounding box center [863, 373] width 163 height 37
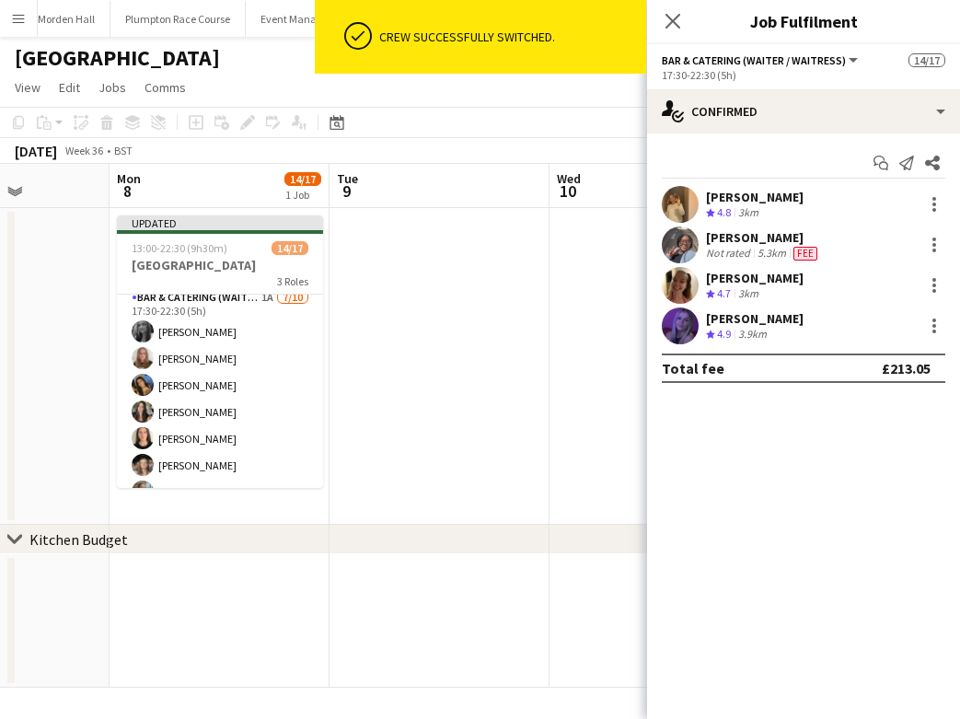
scroll to position [121, 0]
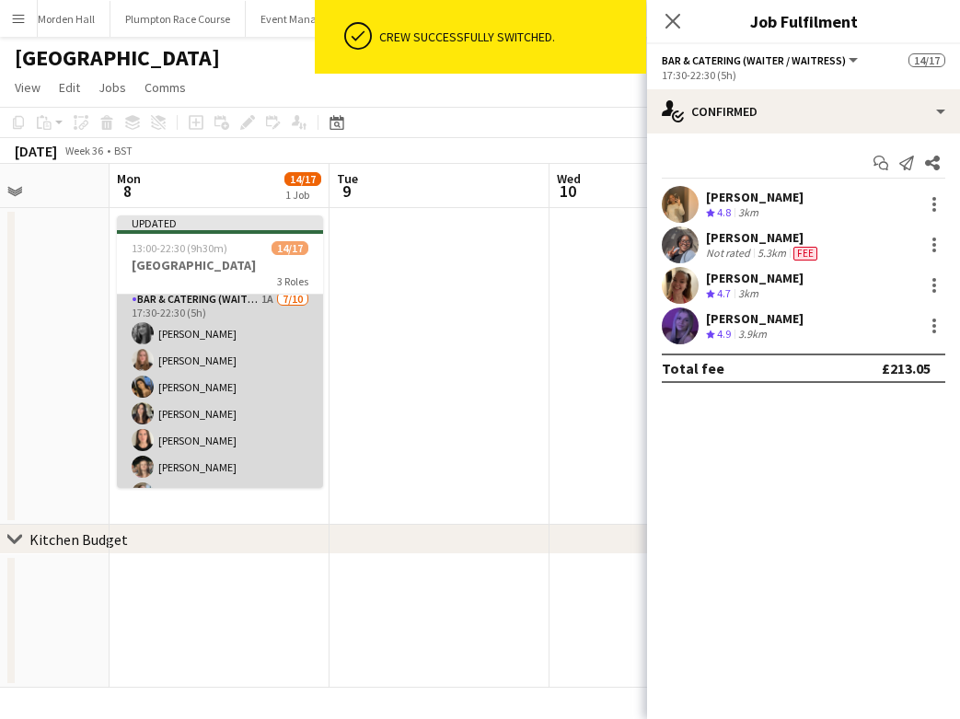
click at [268, 408] on app-card-role "Bar & Catering (Waiter / waitress) 1A [DATE] 17:30-22:30 (5h) [PERSON_NAME] [PE…" at bounding box center [220, 440] width 206 height 303
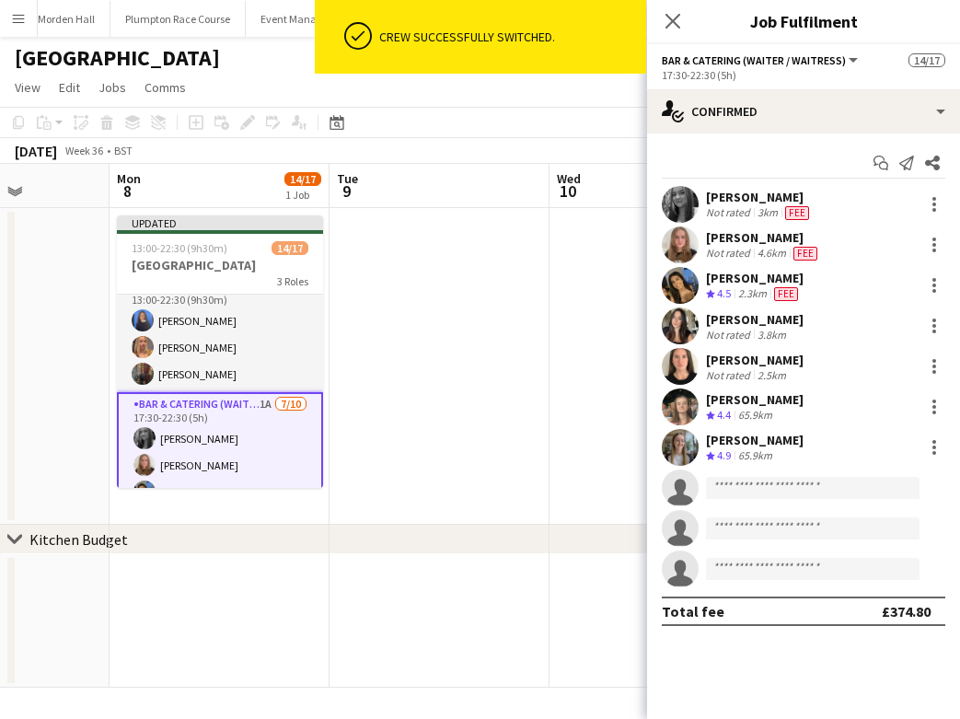
scroll to position [0, 0]
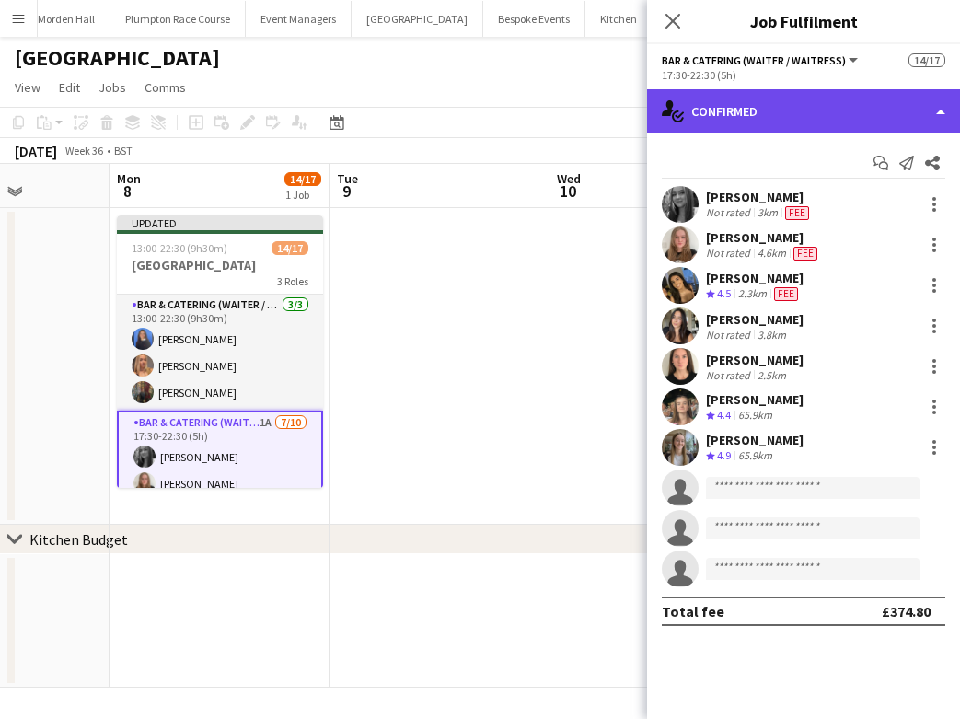
click at [773, 123] on div "single-neutral-actions-check-2 Confirmed" at bounding box center [803, 111] width 313 height 44
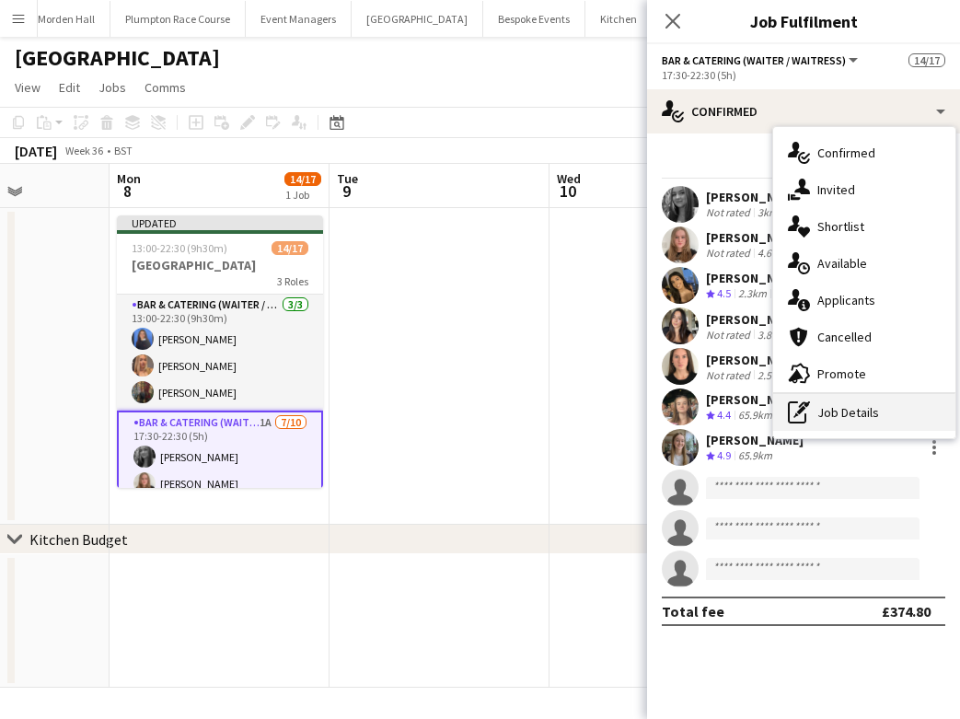
click at [801, 423] on icon at bounding box center [797, 412] width 18 height 22
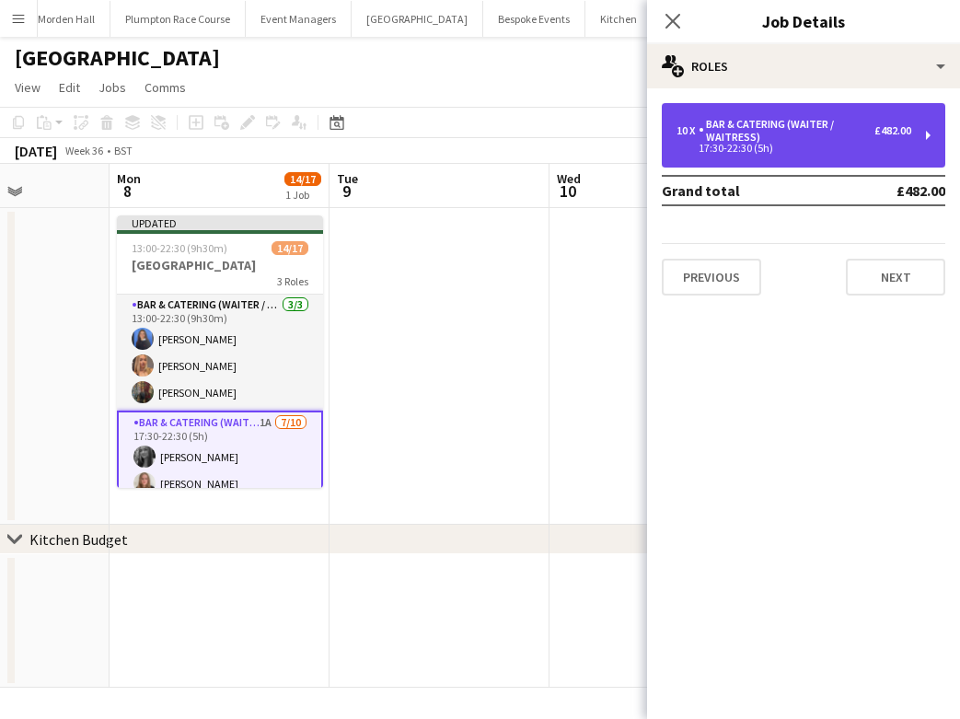
click at [767, 153] on div "17:30-22:30 (5h)" at bounding box center [793, 148] width 235 height 9
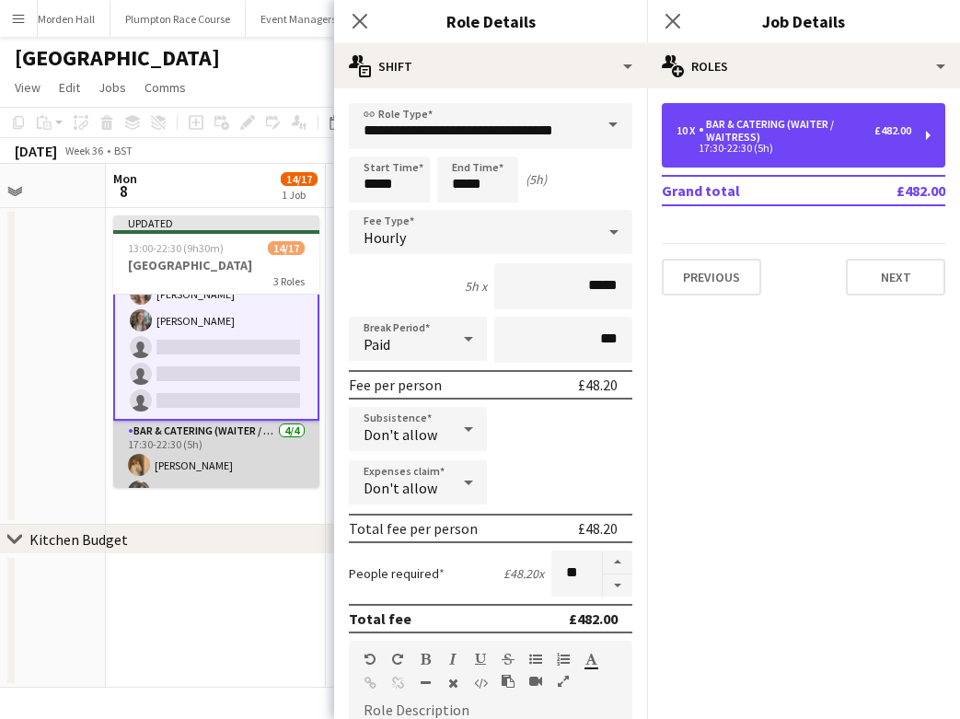
scroll to position [291, 0]
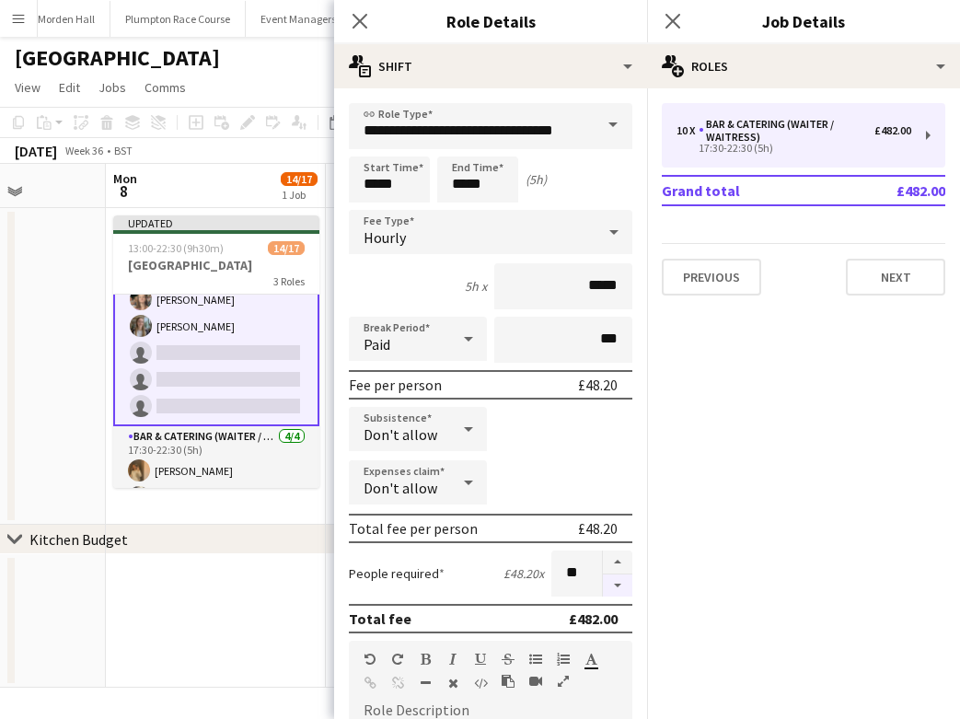
click at [616, 589] on button "button" at bounding box center [617, 585] width 29 height 23
type input "*"
click at [270, 88] on app-page-menu "View Day view expanded Day view collapsed Month view Date picker Jump to [DATE]…" at bounding box center [480, 89] width 960 height 35
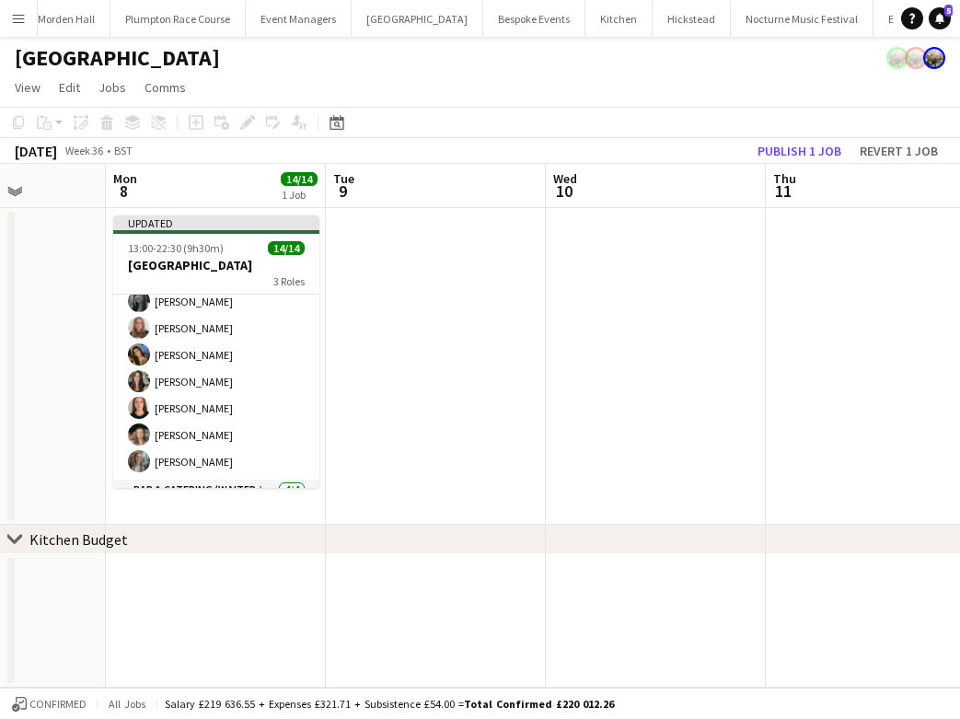
scroll to position [156, 0]
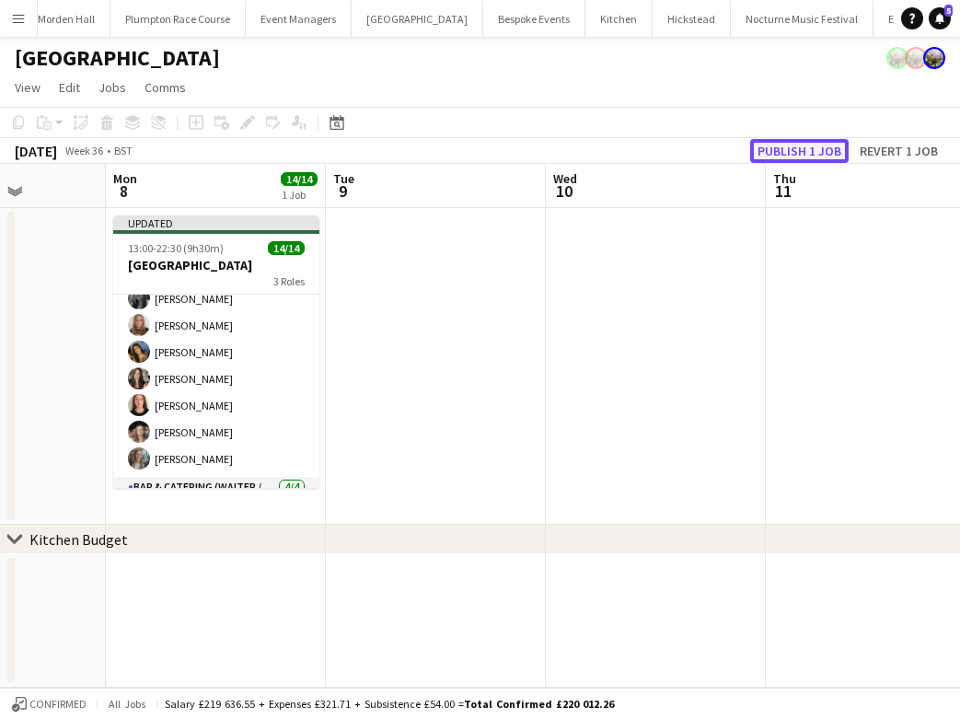
click at [823, 146] on button "Publish 1 job" at bounding box center [799, 151] width 98 height 24
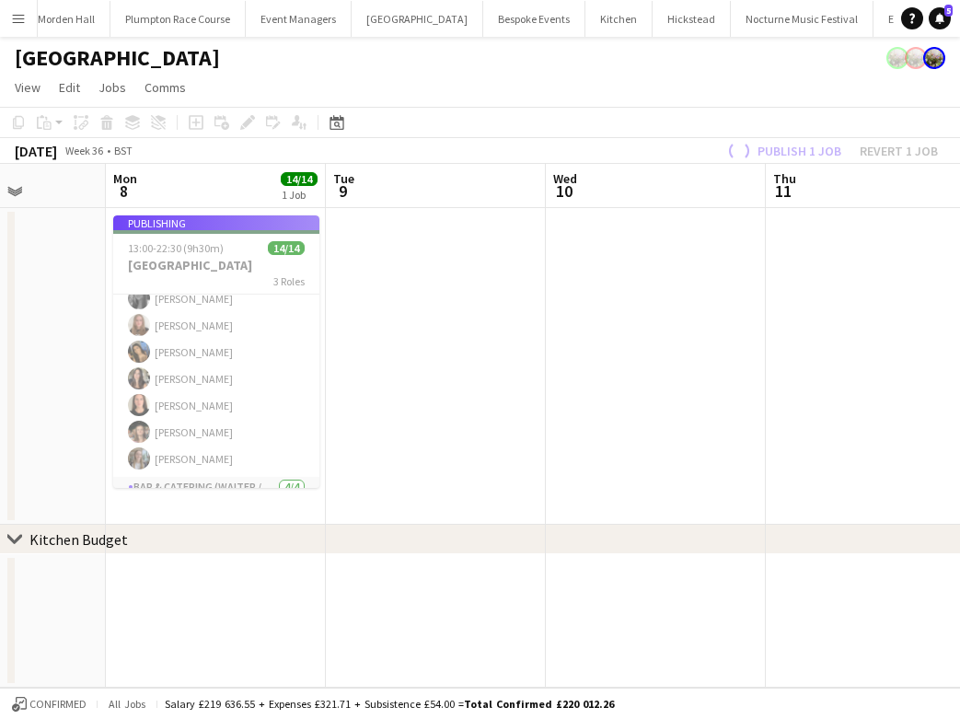
click at [211, 357] on app-job-card "Publishing 13:00-22:30 (9h30m) 14/14 Micklefield Hall 3 Roles Bar & Catering (W…" at bounding box center [216, 351] width 206 height 272
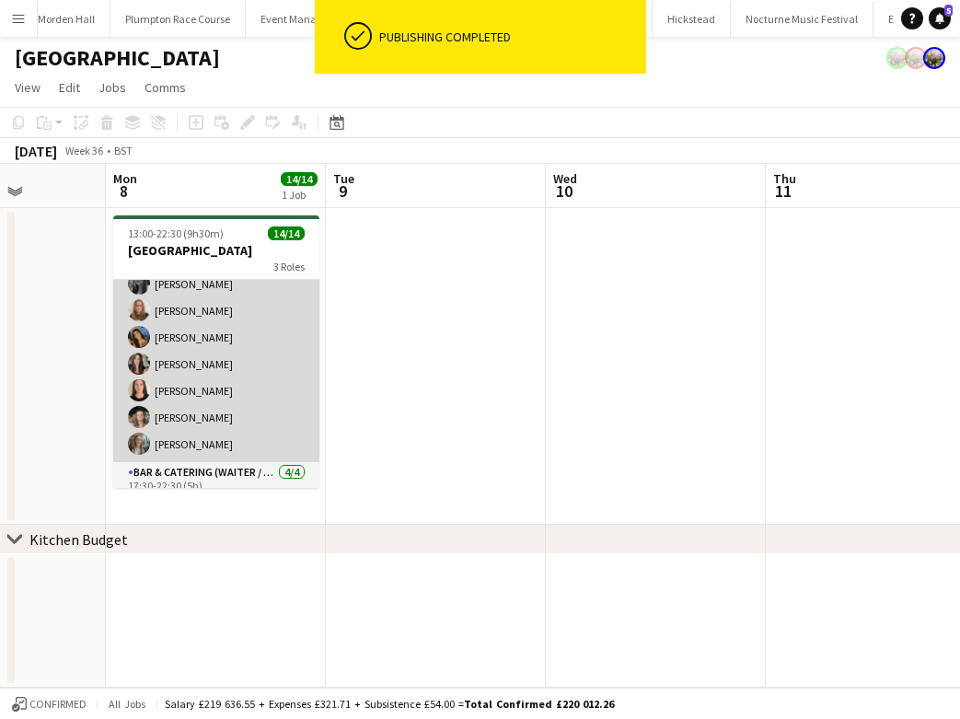
click at [215, 346] on app-card-role "Bar & Catering (Waiter / waitress) [DATE] 17:30-22:30 (5h) [PERSON_NAME] [PERSO…" at bounding box center [216, 350] width 206 height 223
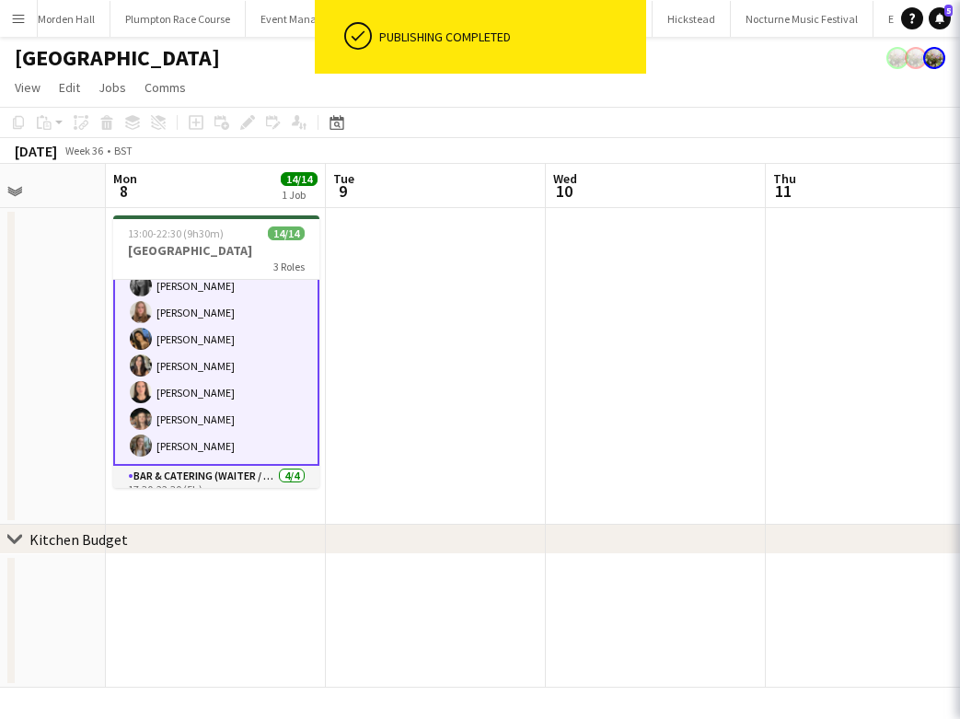
scroll to position [158, 0]
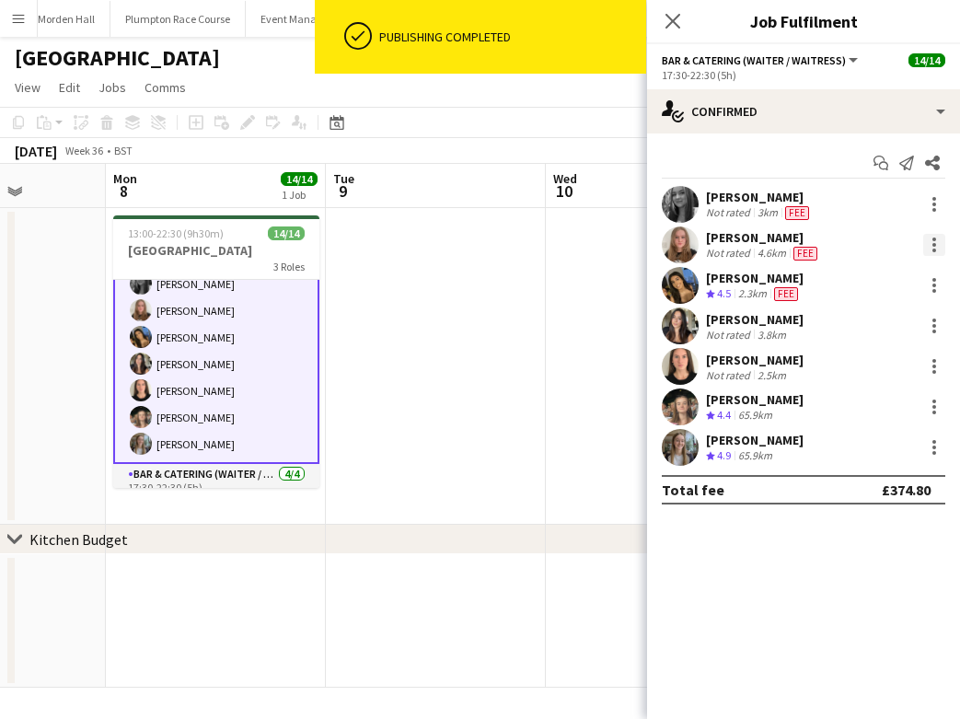
click at [937, 243] on div at bounding box center [934, 245] width 22 height 22
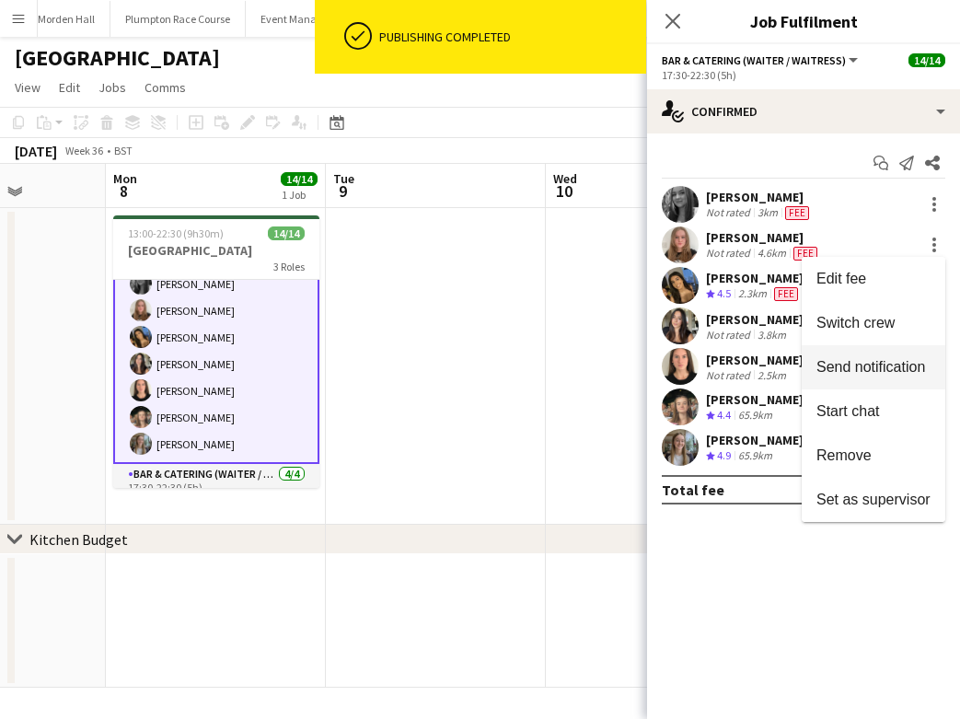
click at [829, 374] on span "Send notification" at bounding box center [870, 367] width 109 height 16
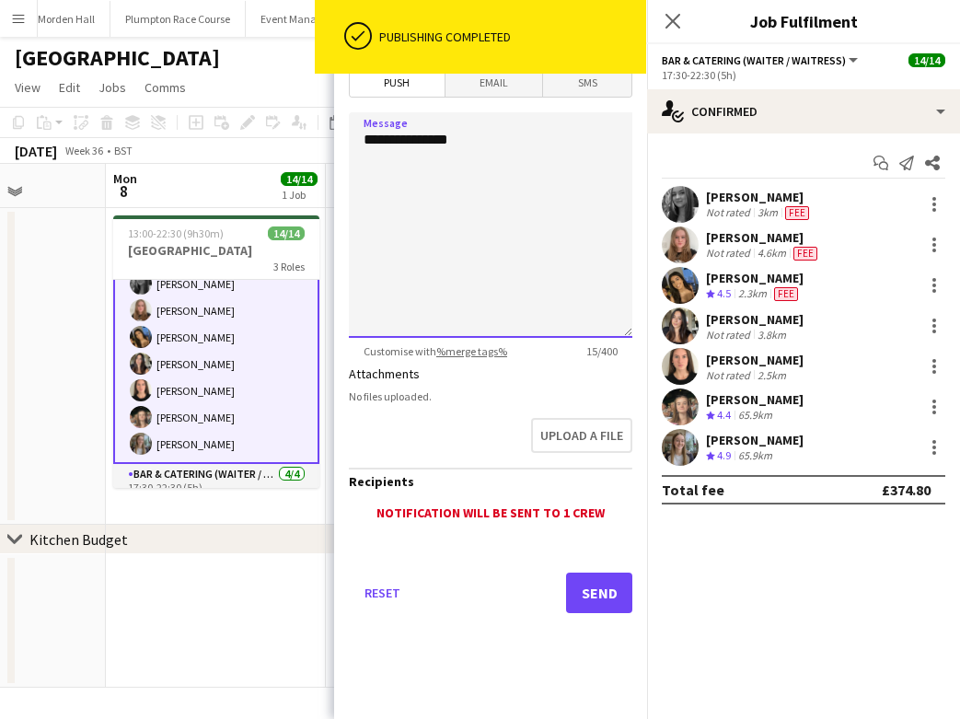
click at [571, 227] on textarea "**********" at bounding box center [490, 224] width 283 height 225
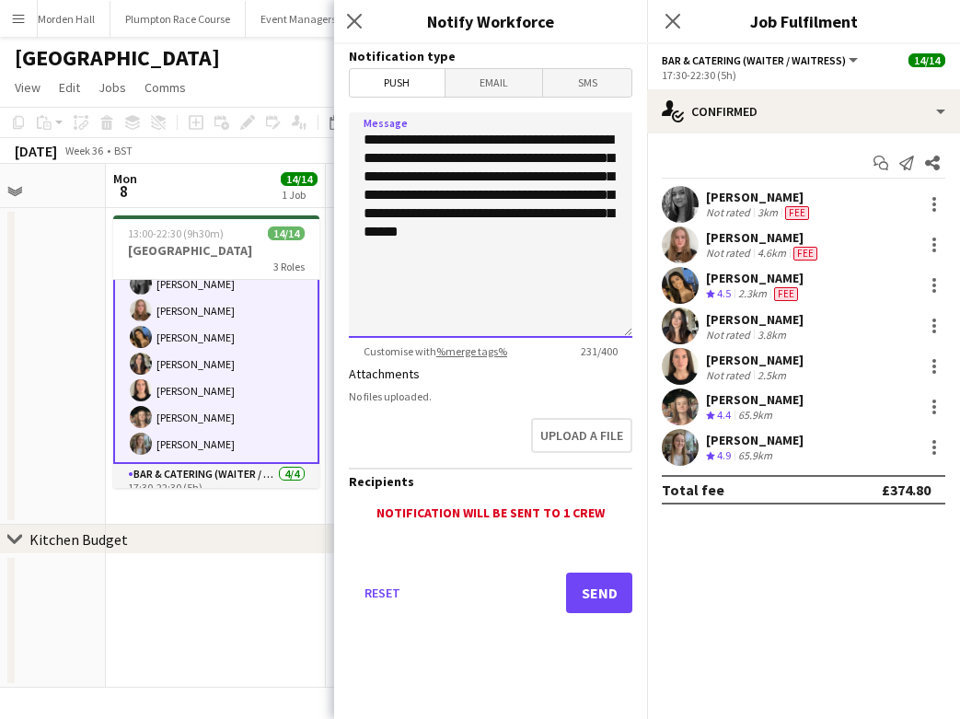
click at [519, 232] on textarea "**********" at bounding box center [490, 224] width 283 height 225
click at [427, 282] on textarea "**********" at bounding box center [490, 224] width 283 height 225
click at [460, 163] on textarea "**********" at bounding box center [490, 224] width 283 height 225
click at [571, 132] on textarea "**********" at bounding box center [490, 224] width 283 height 225
type textarea "**********"
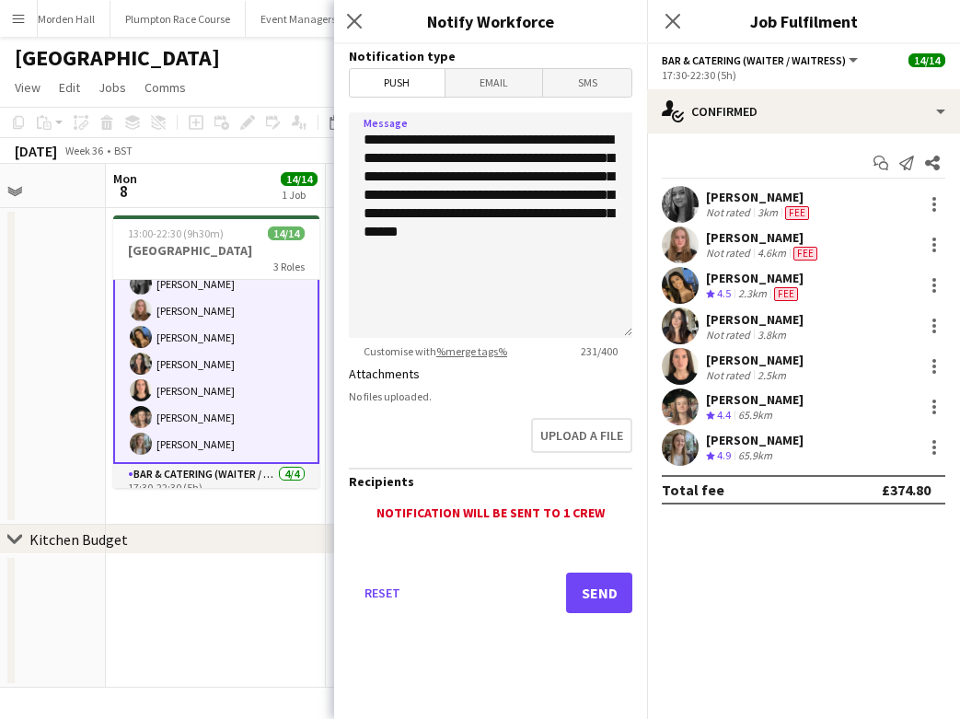
click at [459, 444] on div "Upload a file" at bounding box center [490, 438] width 283 height 57
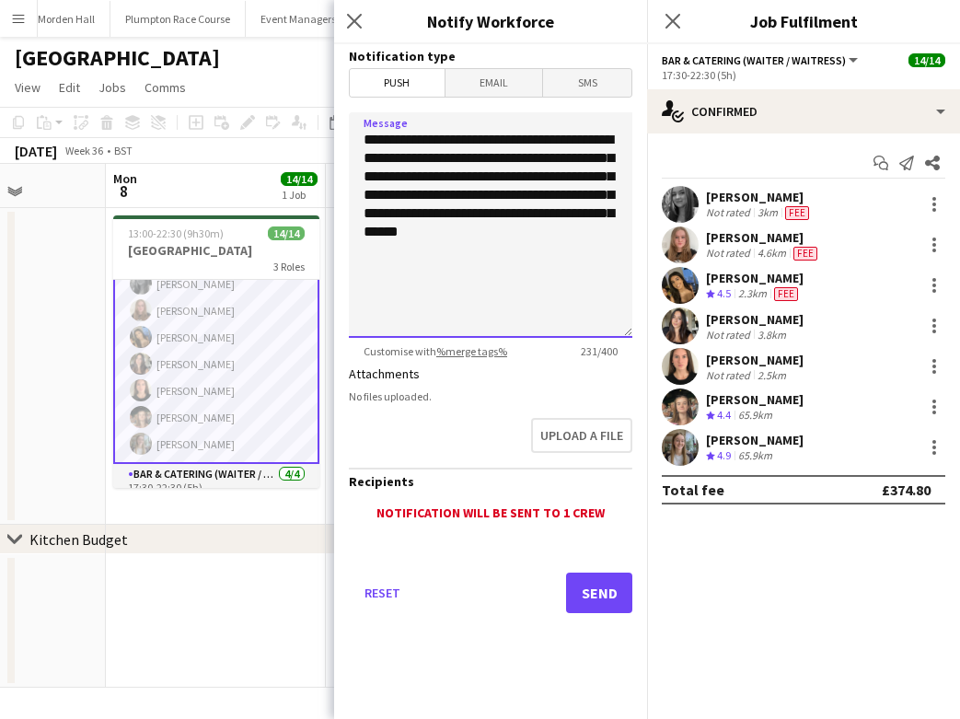
drag, startPoint x: 405, startPoint y: 201, endPoint x: 423, endPoint y: 219, distance: 26.0
click at [423, 220] on textarea "**********" at bounding box center [490, 224] width 283 height 225
click at [445, 260] on textarea "**********" at bounding box center [490, 224] width 283 height 225
drag, startPoint x: 574, startPoint y: 260, endPoint x: 435, endPoint y: 251, distance: 139.3
click at [435, 251] on textarea "**********" at bounding box center [490, 224] width 283 height 225
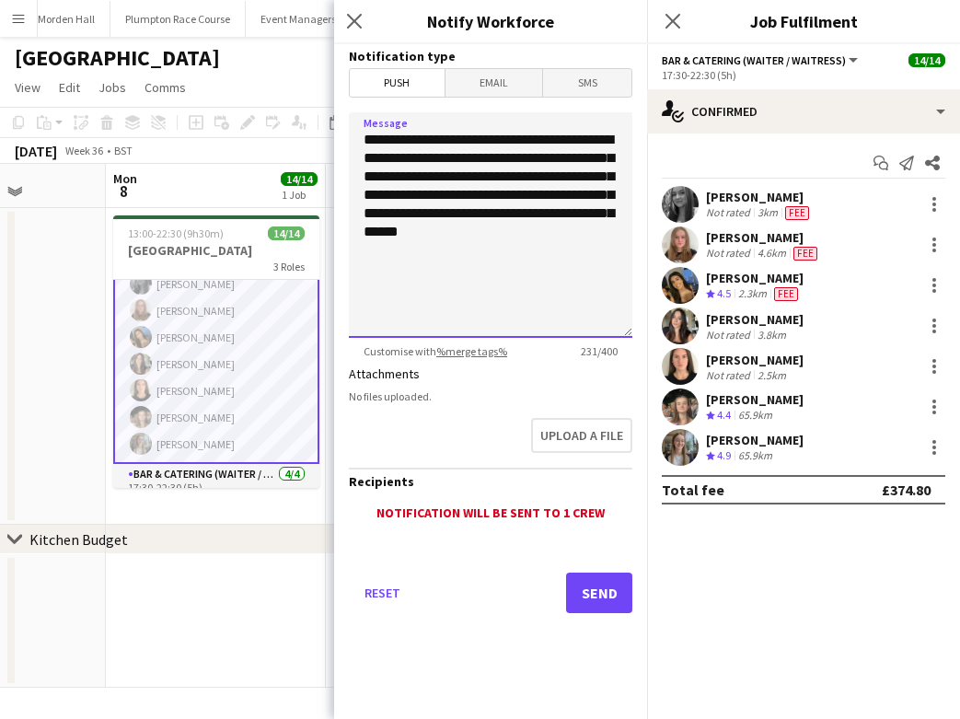
click at [435, 251] on textarea "**********" at bounding box center [490, 224] width 283 height 225
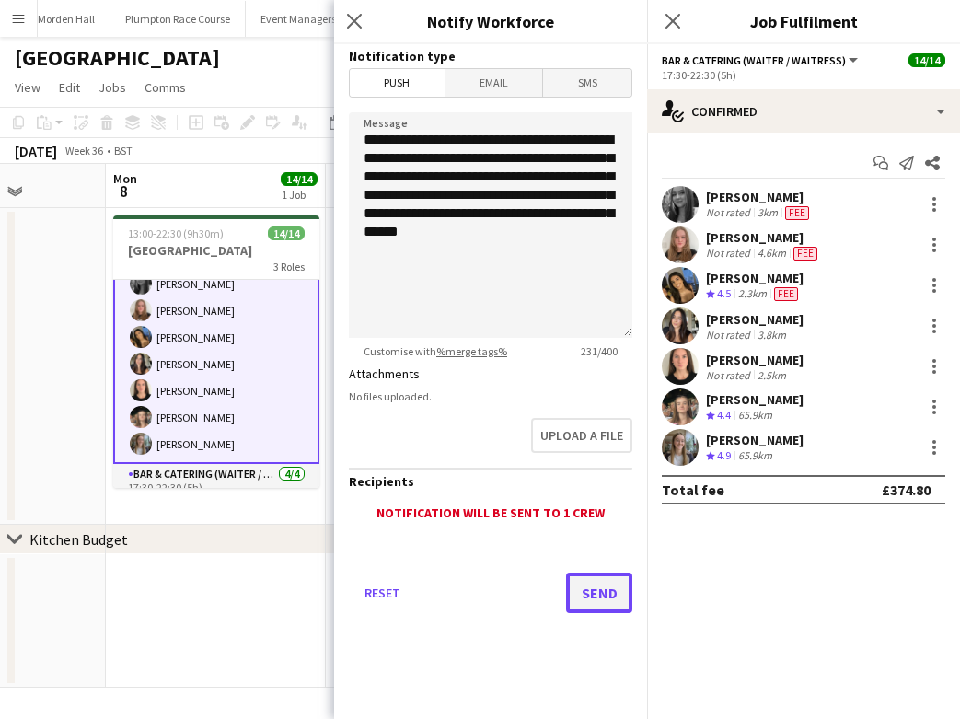
click at [598, 585] on button "Send" at bounding box center [599, 592] width 66 height 40
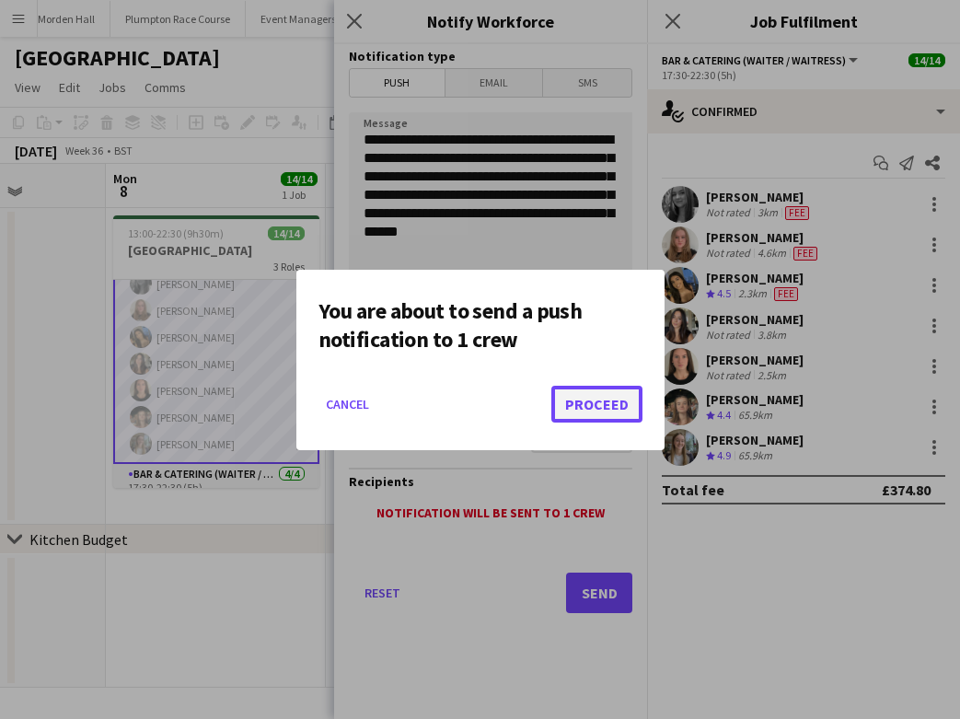
click at [629, 405] on button "Proceed" at bounding box center [596, 404] width 91 height 37
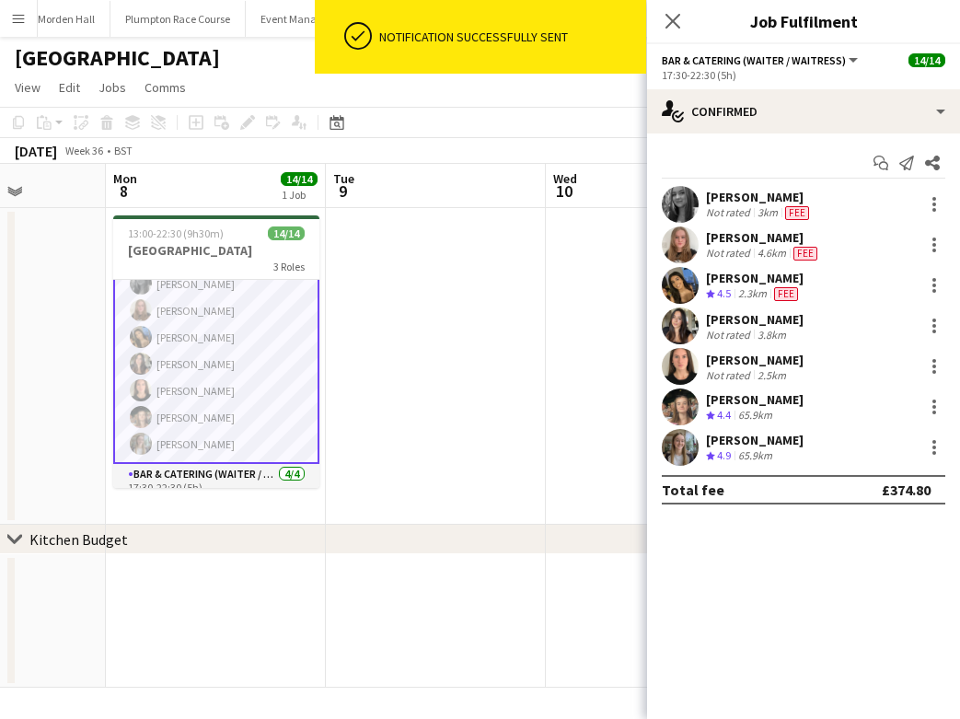
click at [643, 140] on div "[DATE] Week 36 • BST" at bounding box center [480, 151] width 960 height 26
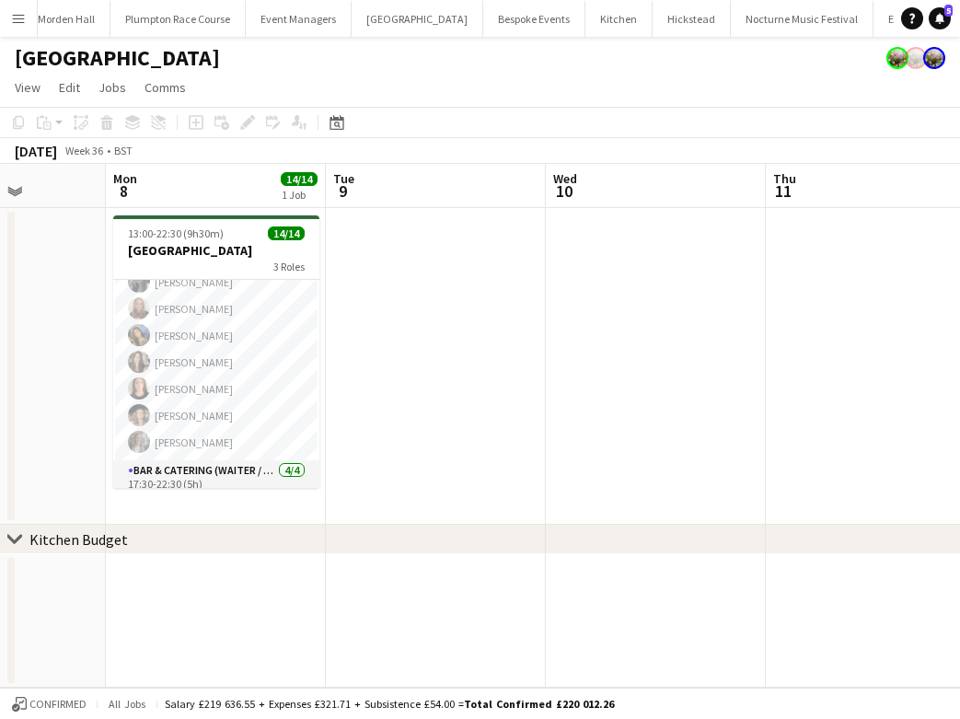
scroll to position [156, 0]
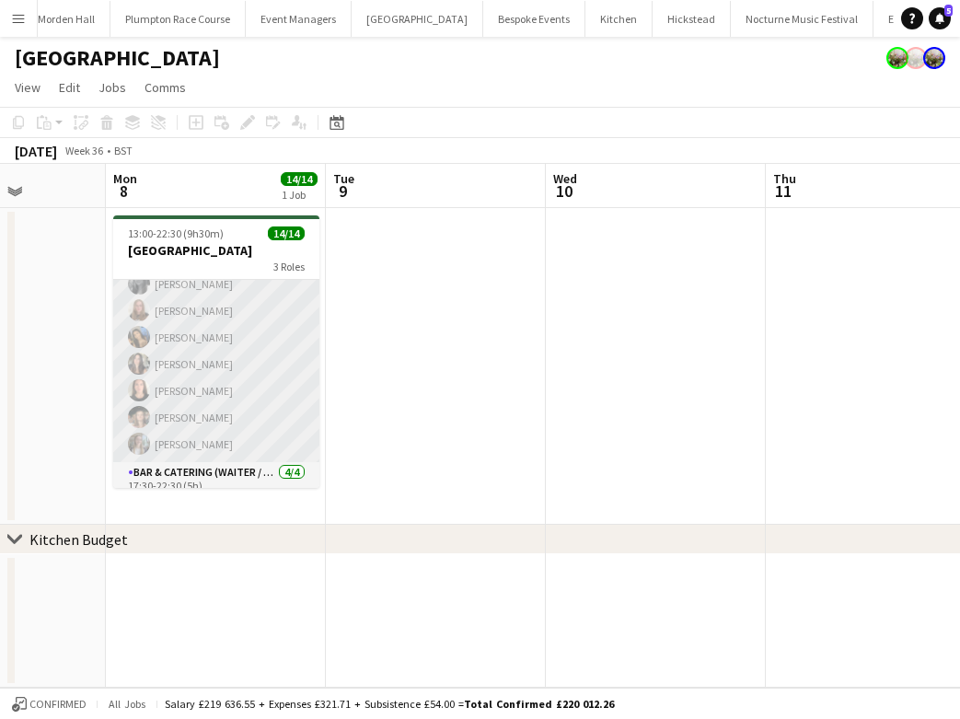
click at [185, 429] on app-card-role "Bar & Catering (Waiter / waitress) [DATE] 17:30-22:30 (5h) [PERSON_NAME] [PERSO…" at bounding box center [216, 350] width 206 height 223
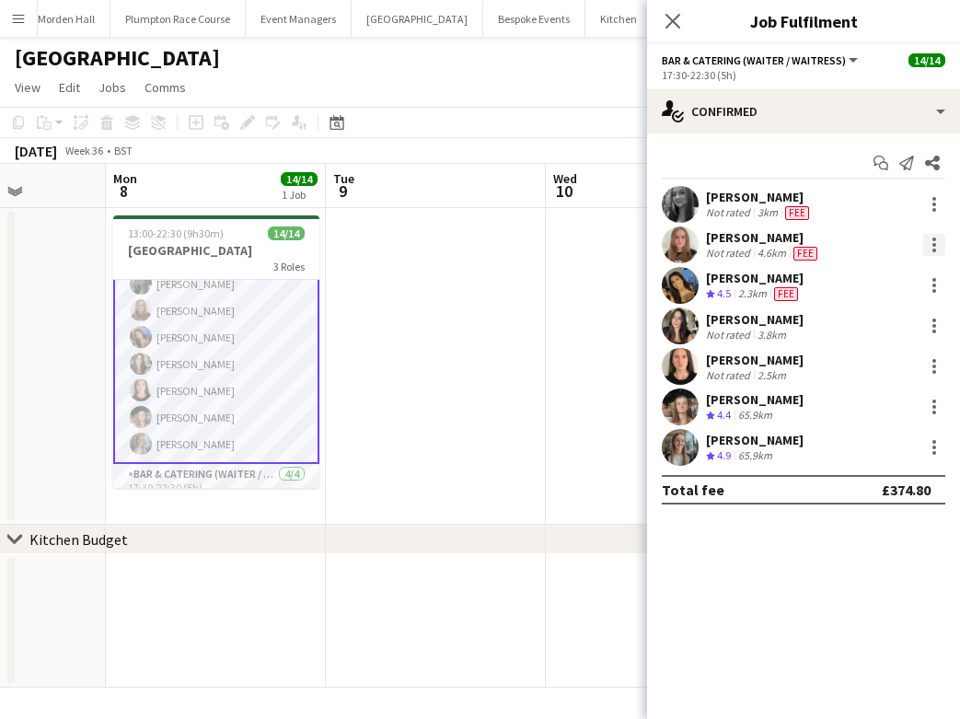
click at [932, 250] on div at bounding box center [934, 250] width 4 height 4
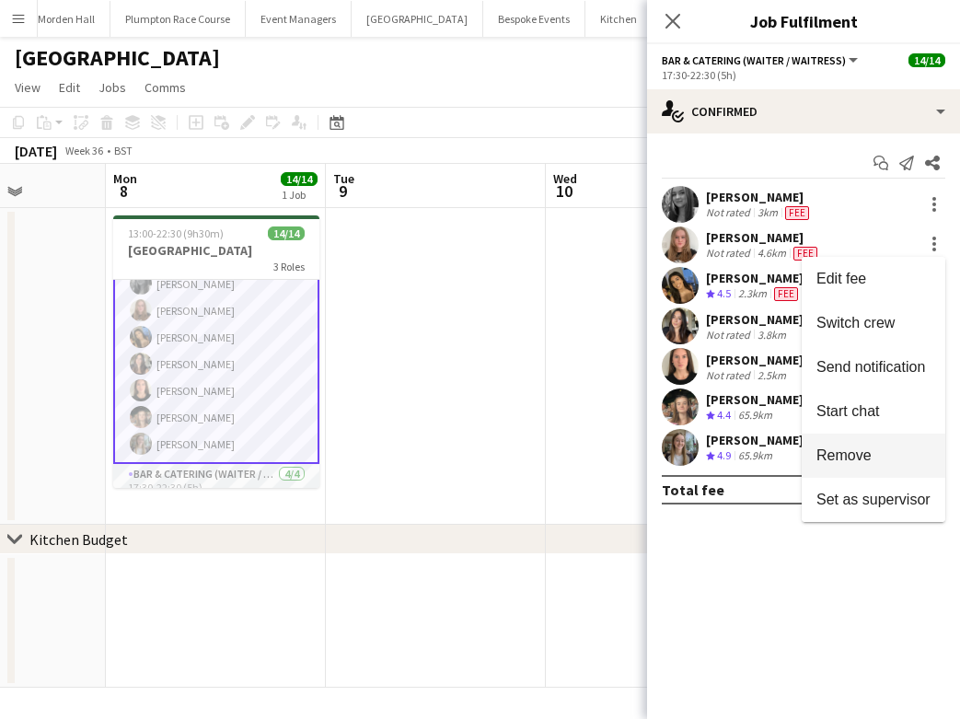
click at [890, 440] on button "Remove" at bounding box center [874, 455] width 144 height 44
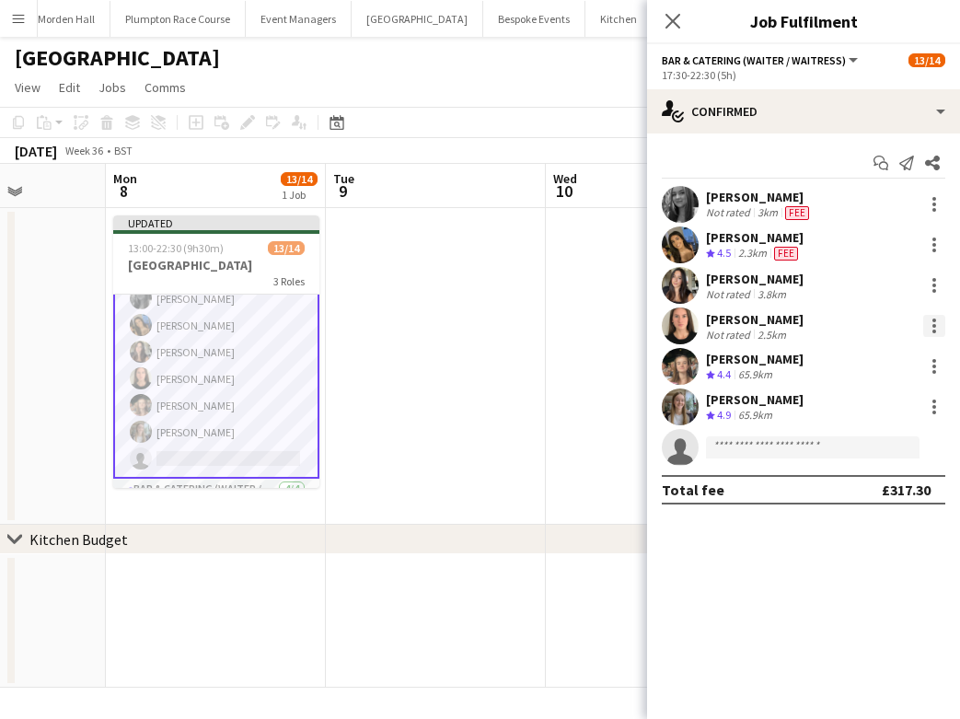
click at [939, 329] on div at bounding box center [934, 326] width 22 height 22
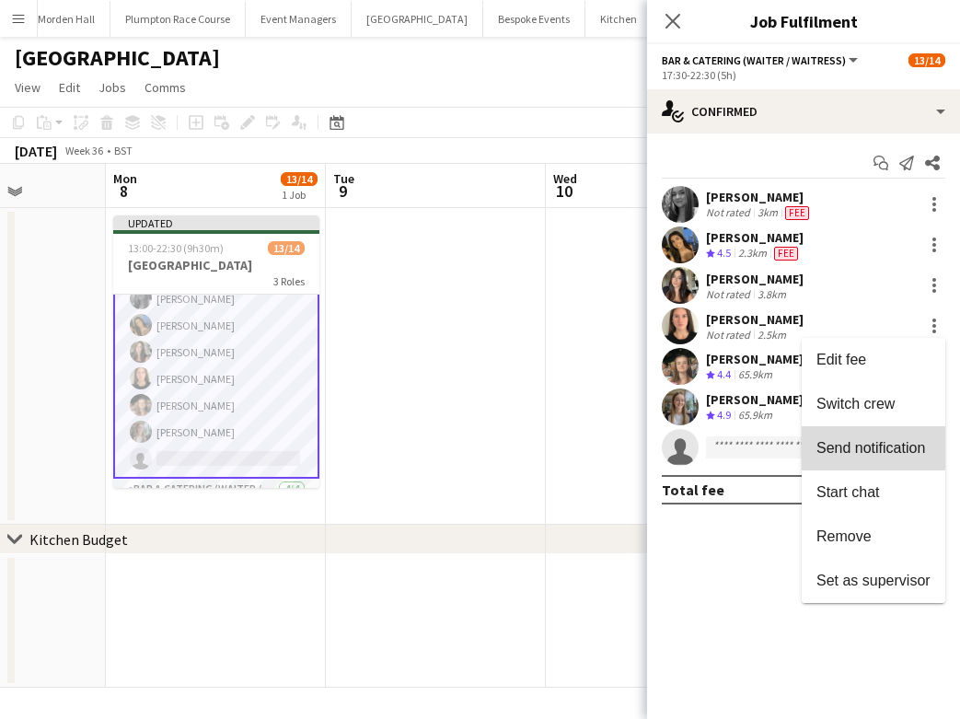
click at [855, 440] on span "Send notification" at bounding box center [870, 448] width 109 height 16
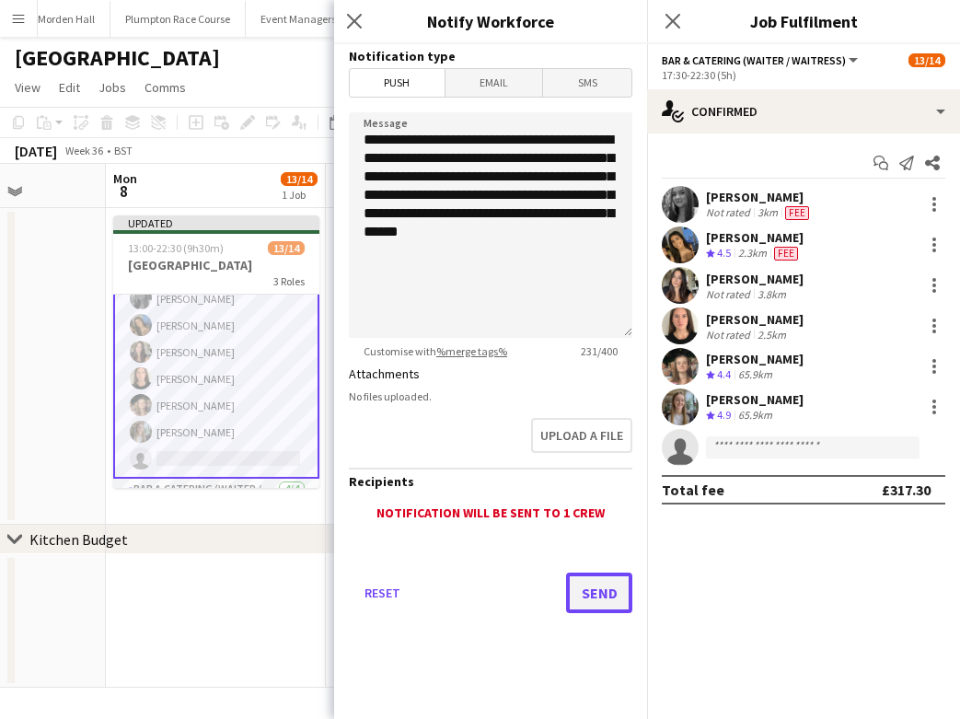
click at [608, 595] on button "Send" at bounding box center [599, 592] width 66 height 40
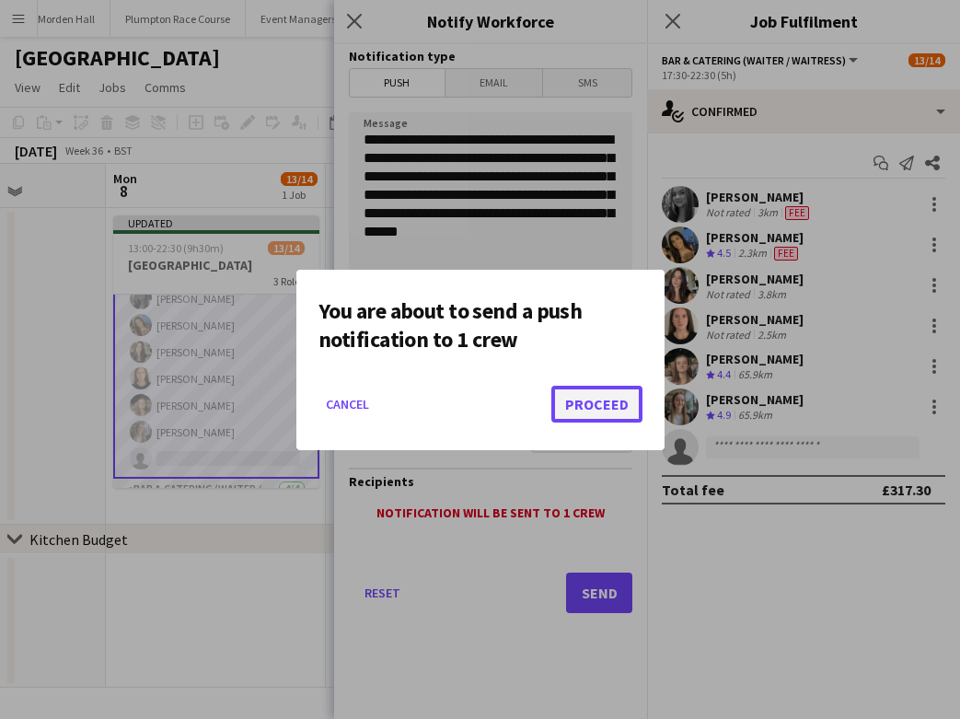
click at [606, 389] on button "Proceed" at bounding box center [596, 404] width 91 height 37
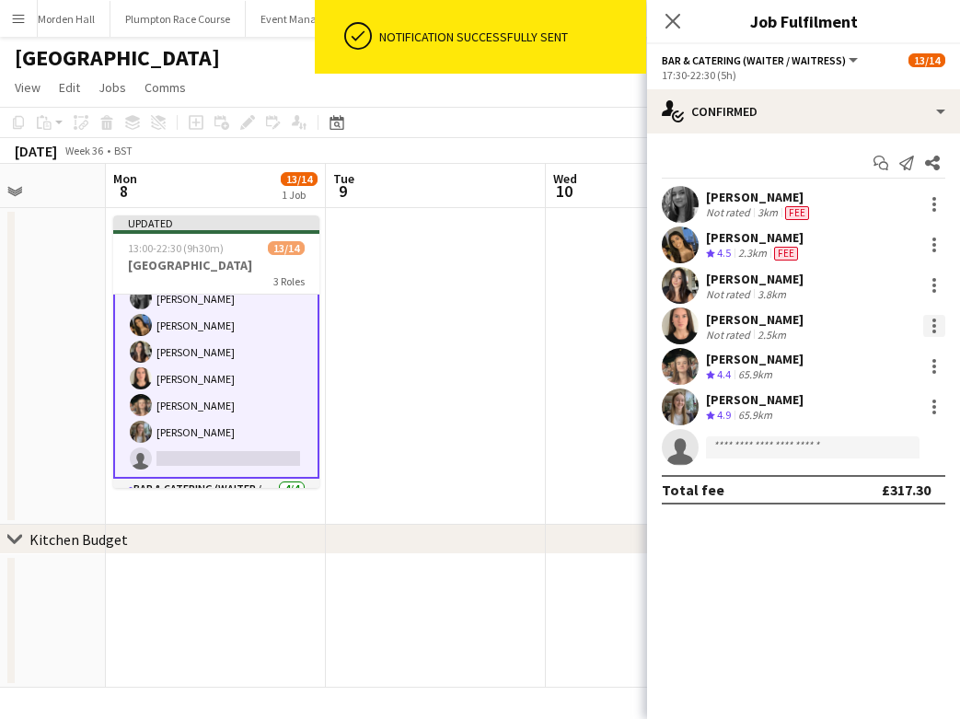
click at [924, 325] on div at bounding box center [934, 326] width 22 height 22
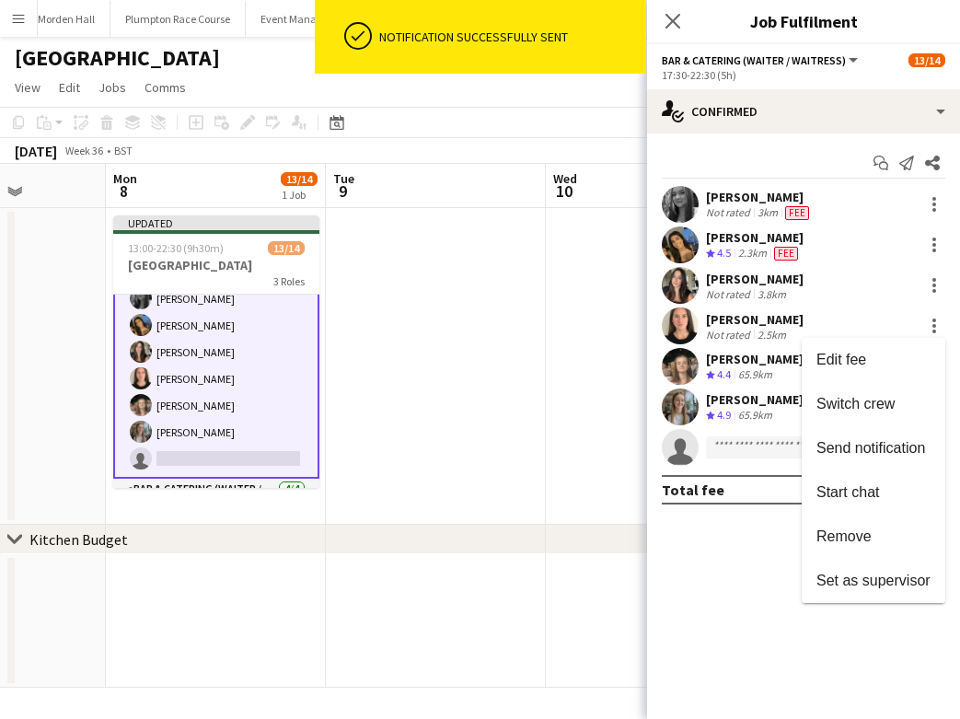
click at [539, 133] on div at bounding box center [480, 359] width 960 height 719
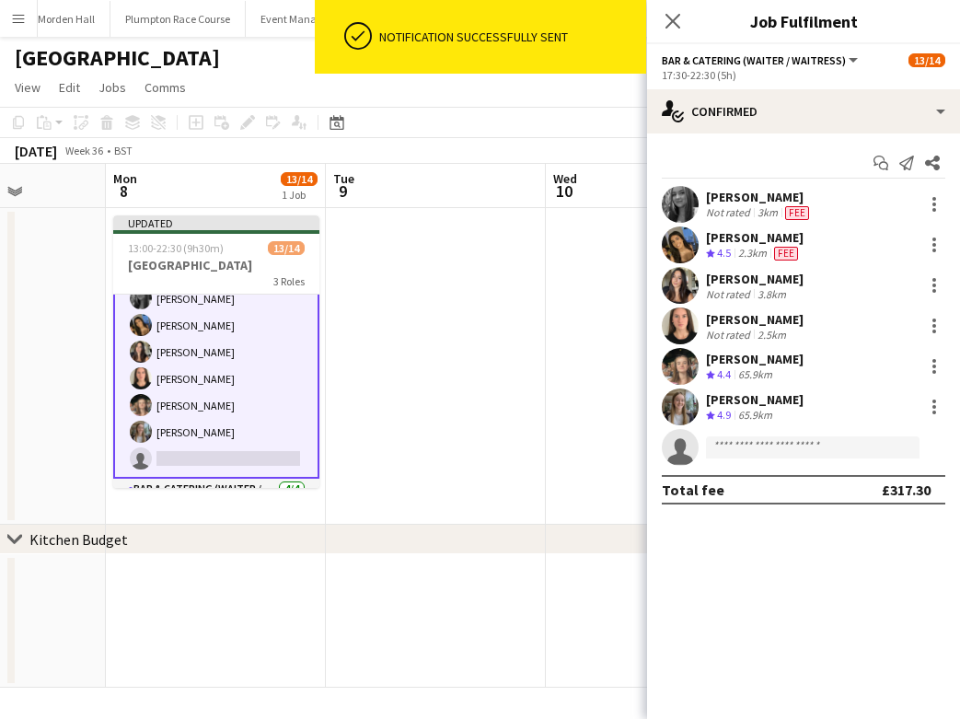
click at [591, 112] on app-toolbar "Copy Paste Paste Command V Paste with crew Command Shift V Paste linked Job [GE…" at bounding box center [480, 122] width 960 height 31
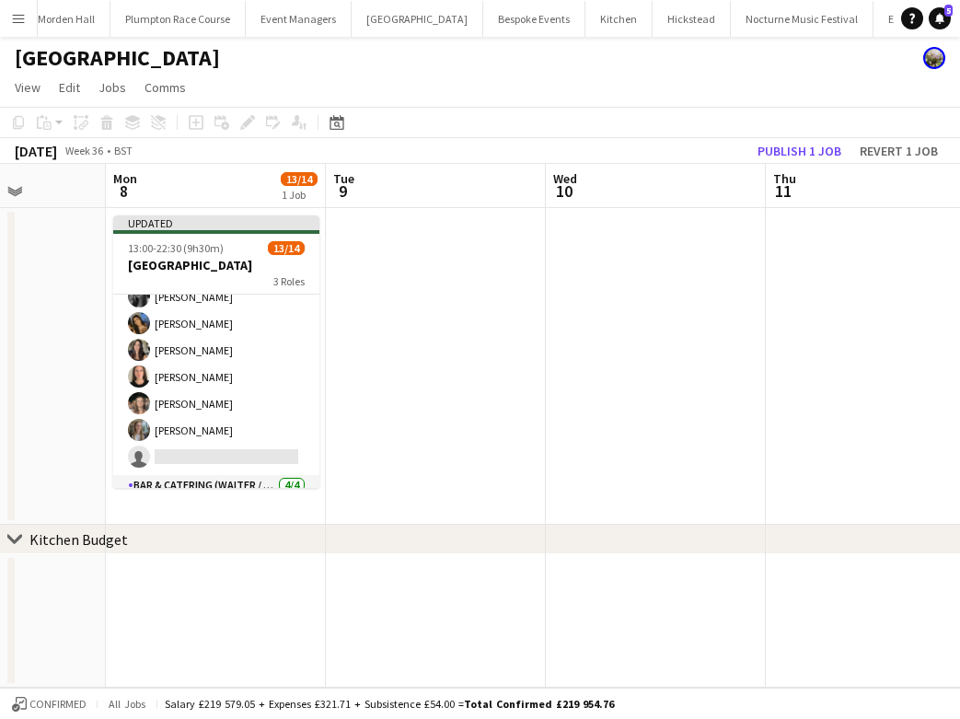
scroll to position [156, 0]
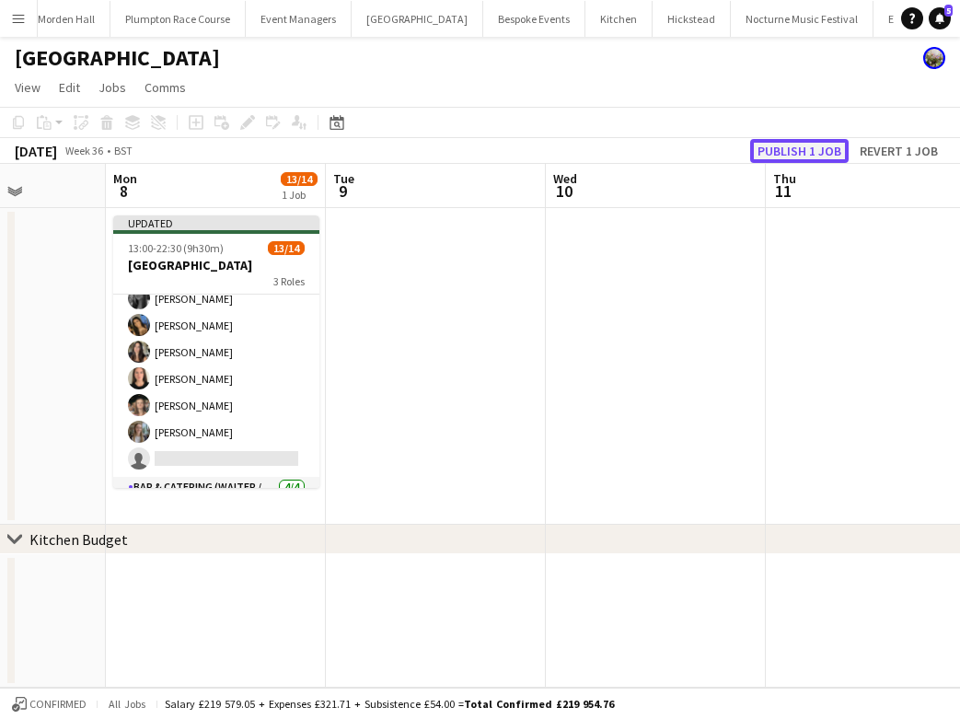
click at [801, 155] on button "Publish 1 job" at bounding box center [799, 151] width 98 height 24
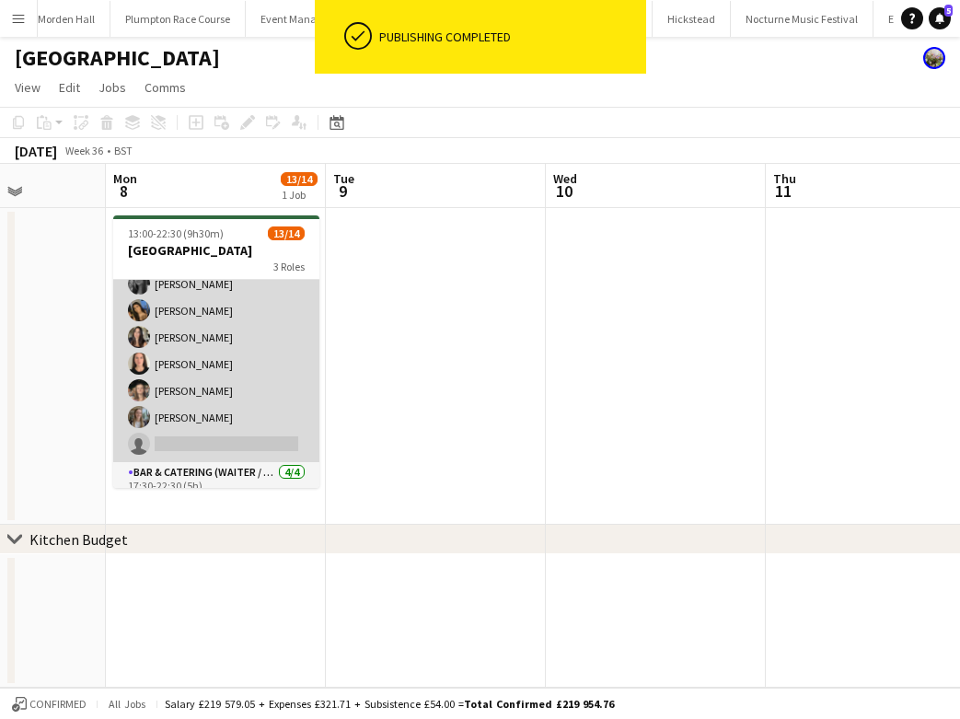
click at [232, 359] on app-card-role "Bar & Catering (Waiter / waitress) 1A [DATE] 17:30-22:30 (5h) [PERSON_NAME] [PE…" at bounding box center [216, 350] width 206 height 223
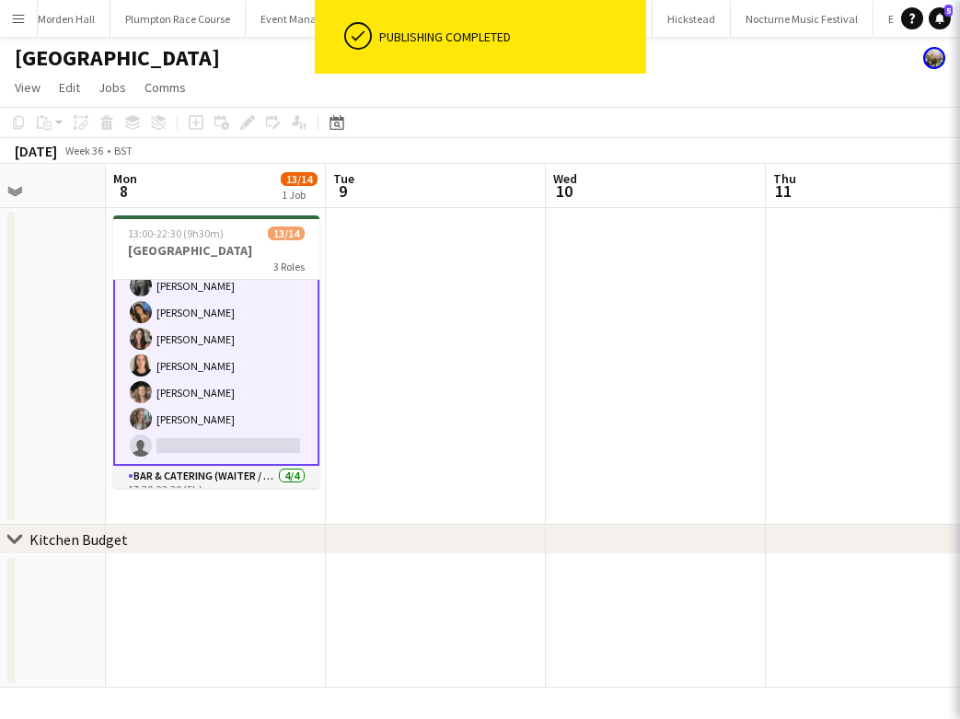
scroll to position [158, 0]
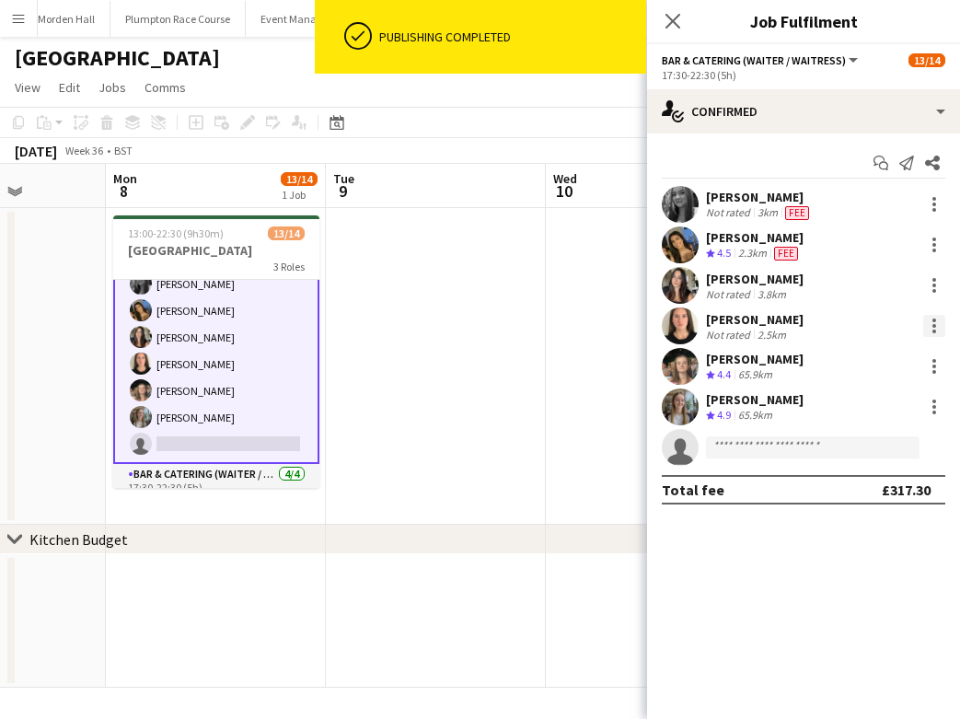
click at [929, 329] on div at bounding box center [934, 326] width 22 height 22
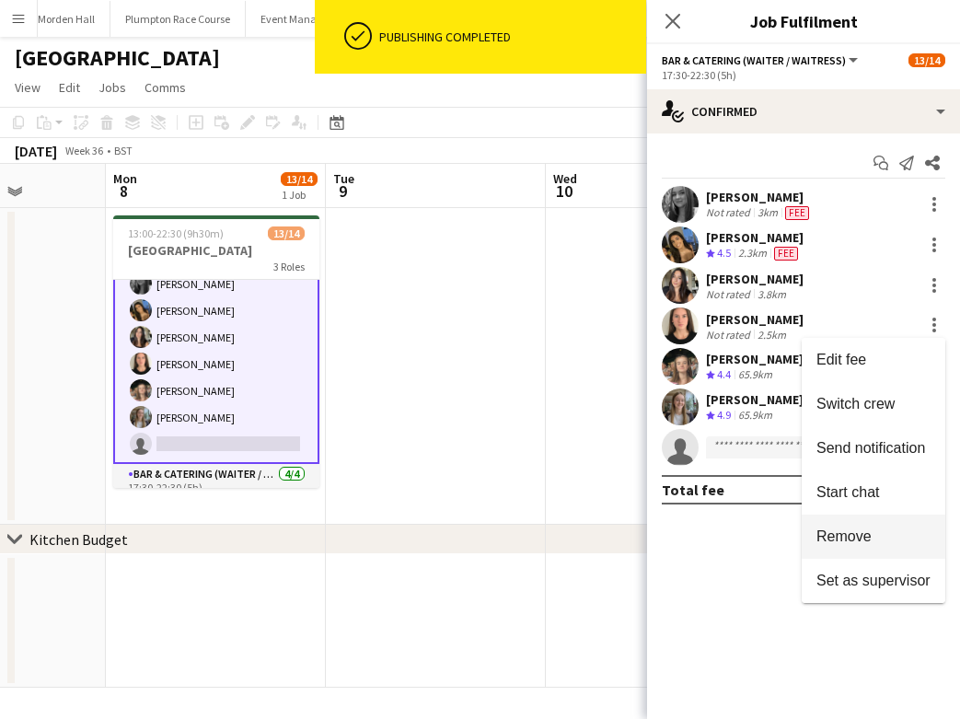
click at [899, 525] on button "Remove" at bounding box center [874, 536] width 144 height 44
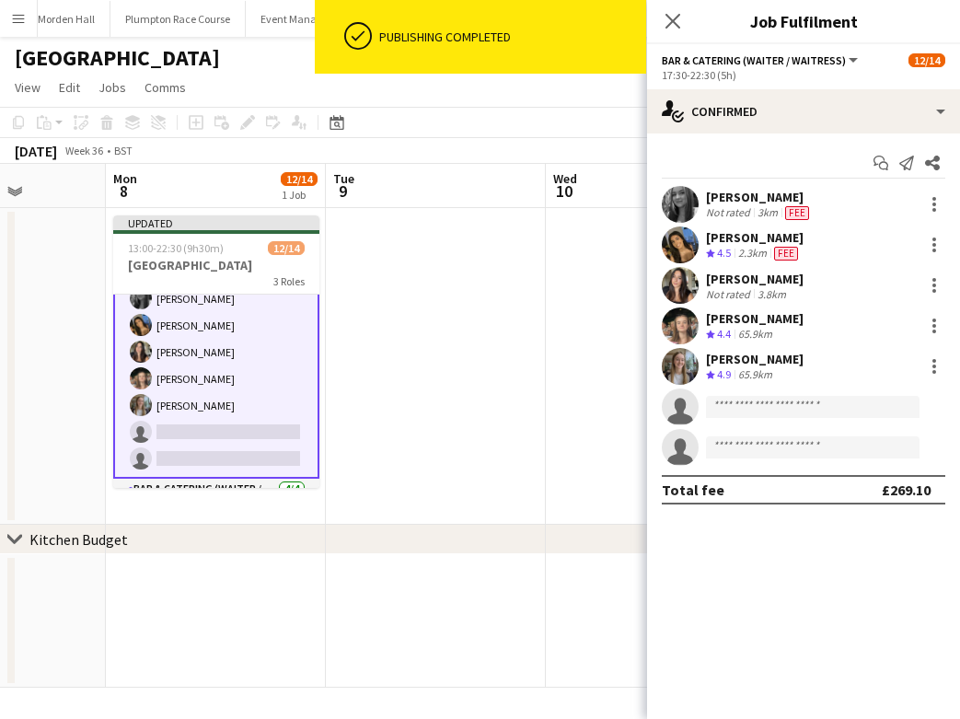
click at [620, 154] on div "[DATE] Week 36 • BST Publish 1 job Revert 1 job" at bounding box center [480, 151] width 960 height 26
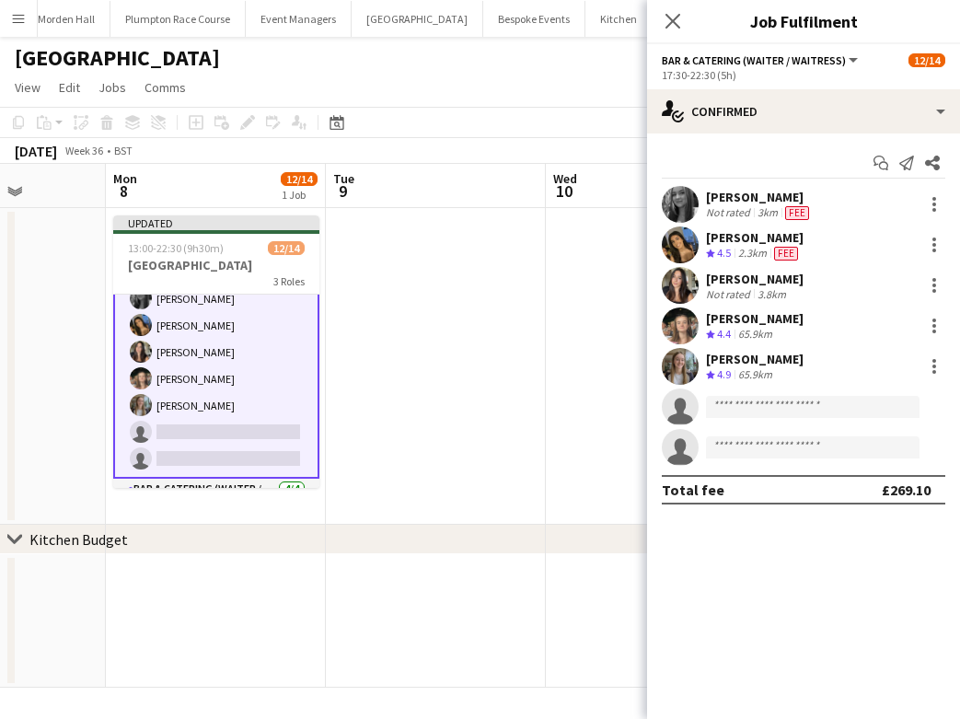
scroll to position [156, 0]
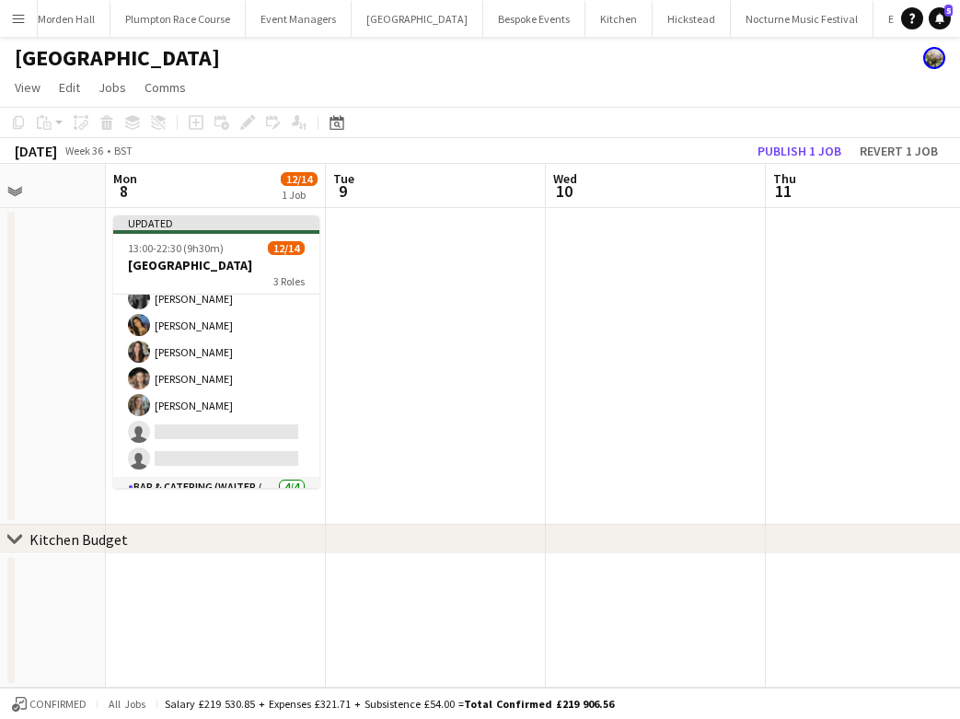
click at [836, 162] on div "[DATE] Week 36 • BST Publish 1 job Revert 1 job" at bounding box center [480, 151] width 960 height 26
click at [820, 143] on button "Publish 1 job" at bounding box center [799, 151] width 98 height 24
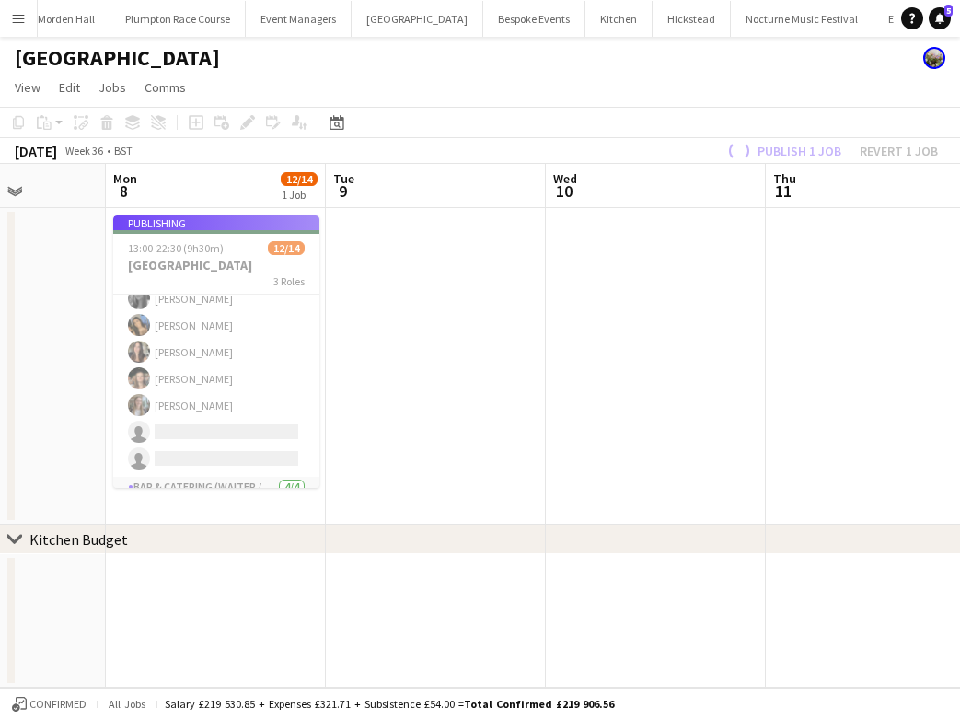
click at [207, 403] on app-job-card "Publishing 13:00-22:30 (9h30m) 12/14 Micklefield Hall 3 Roles Bar & Catering (W…" at bounding box center [216, 351] width 206 height 272
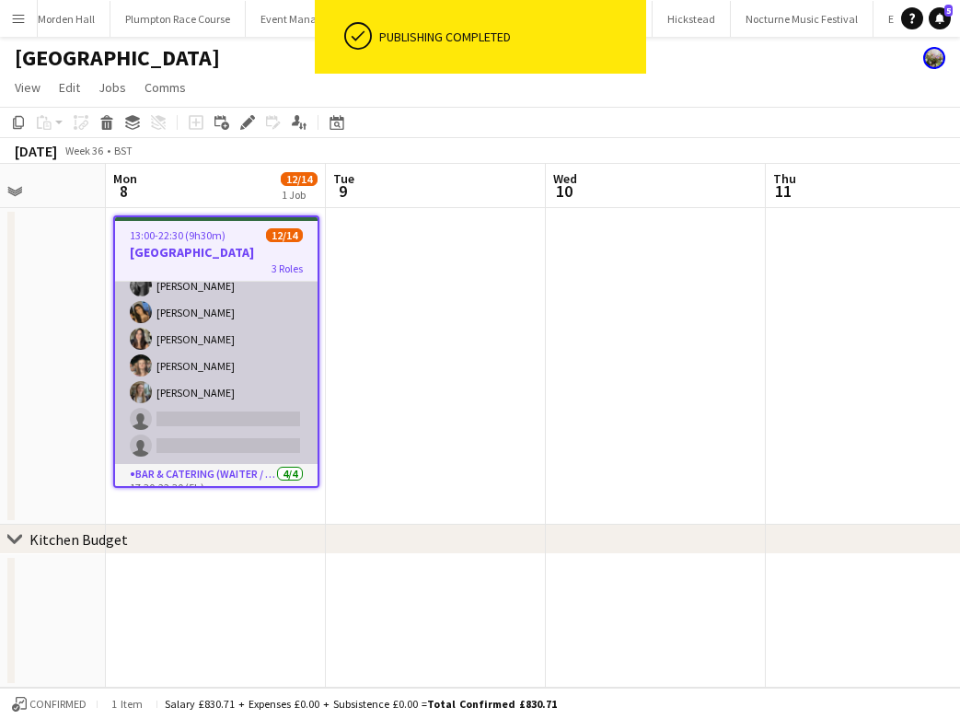
click at [246, 383] on app-card-role "Bar & Catering (Waiter / waitress) 1A [DATE] 17:30-22:30 (5h) [PERSON_NAME] [PE…" at bounding box center [216, 352] width 202 height 223
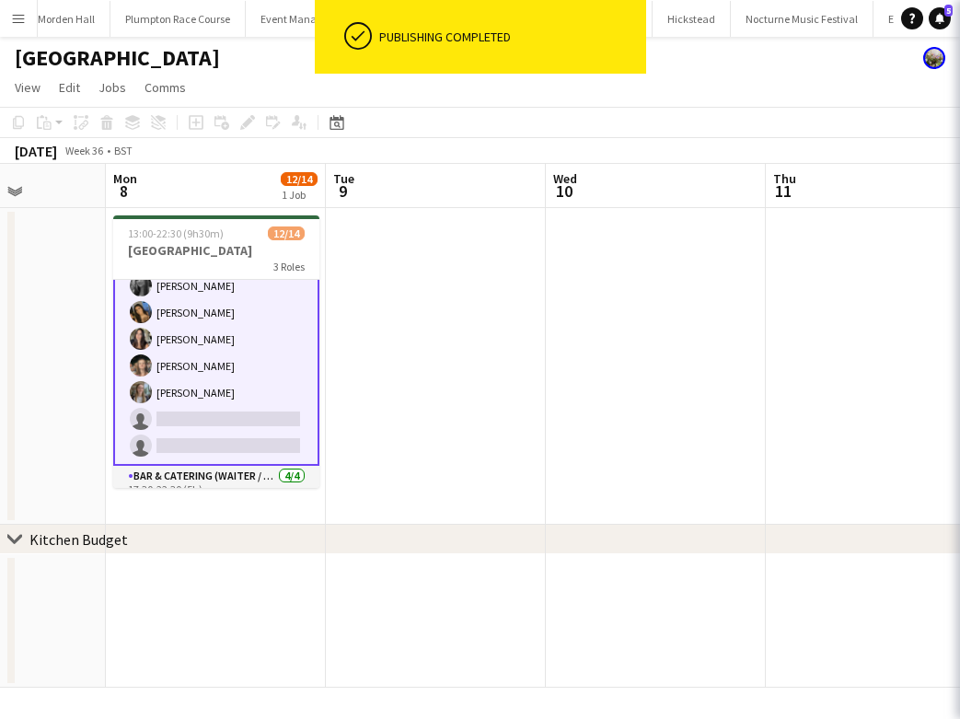
scroll to position [158, 0]
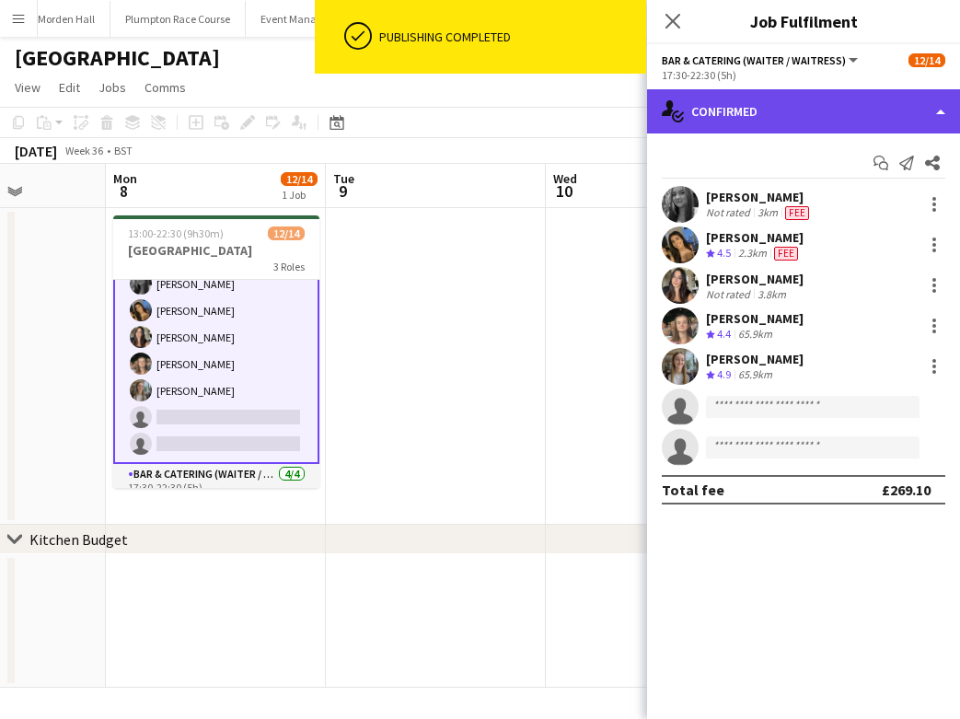
click at [710, 126] on div "single-neutral-actions-check-2 Confirmed" at bounding box center [803, 111] width 313 height 44
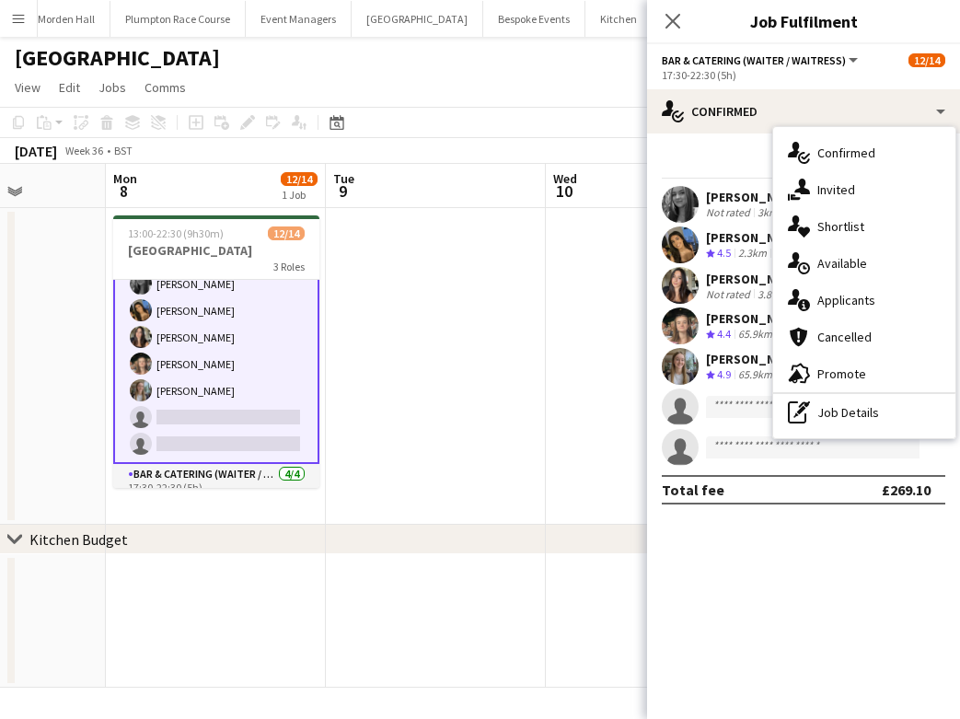
click at [833, 411] on div "pen-write Job Details" at bounding box center [864, 412] width 182 height 37
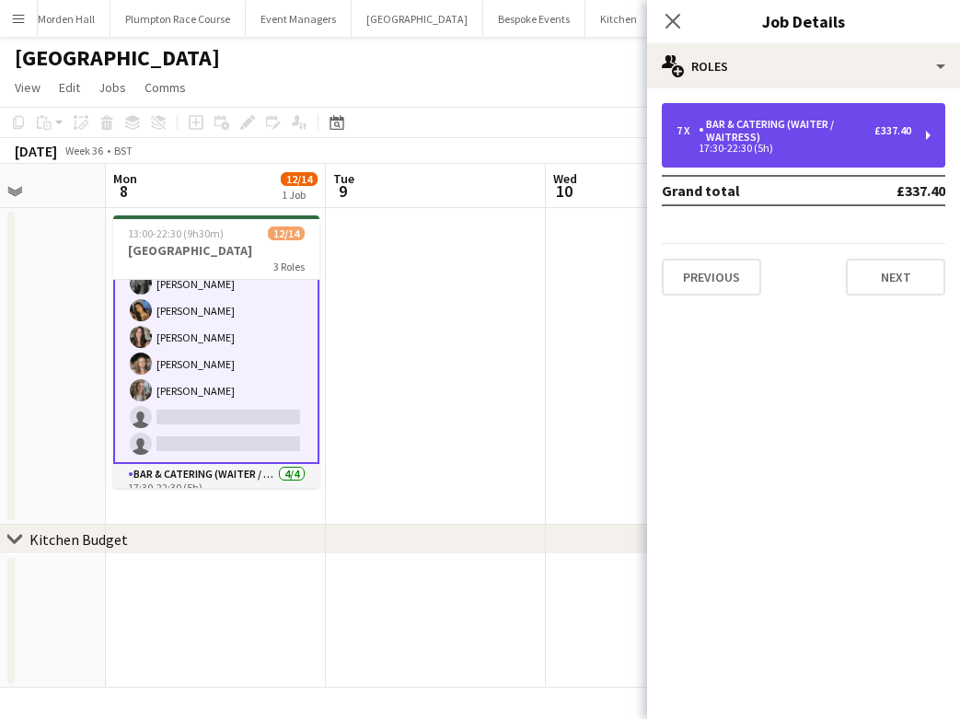
click at [772, 126] on div "Bar & Catering (Waiter / waitress)" at bounding box center [786, 131] width 176 height 26
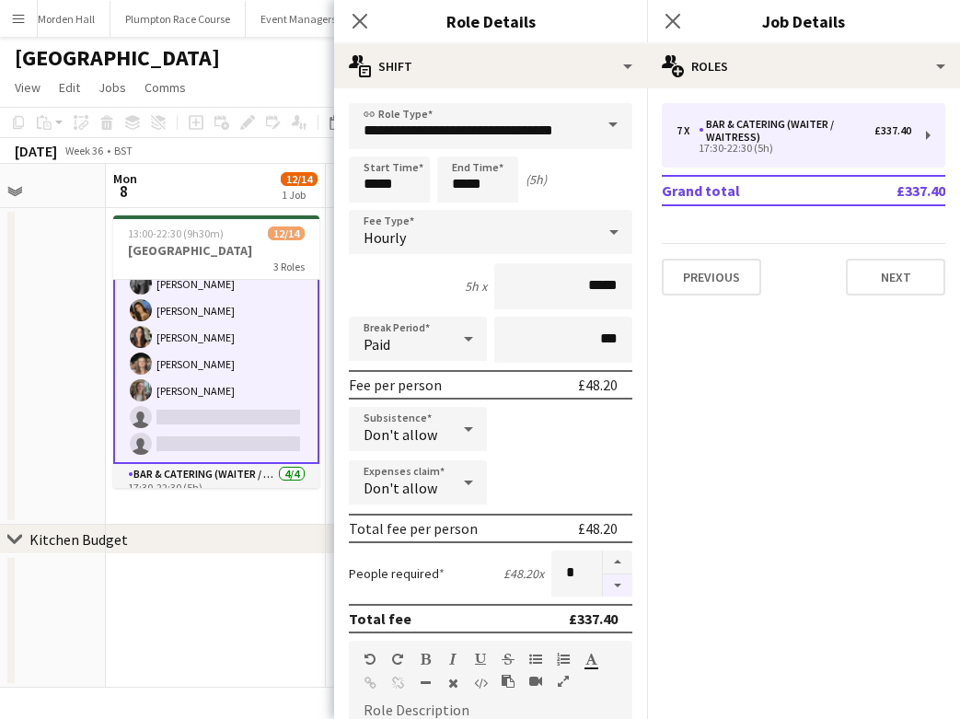
click at [620, 579] on button "button" at bounding box center [617, 585] width 29 height 23
type input "*"
click at [304, 60] on div "[GEOGRAPHIC_DATA]" at bounding box center [480, 54] width 960 height 35
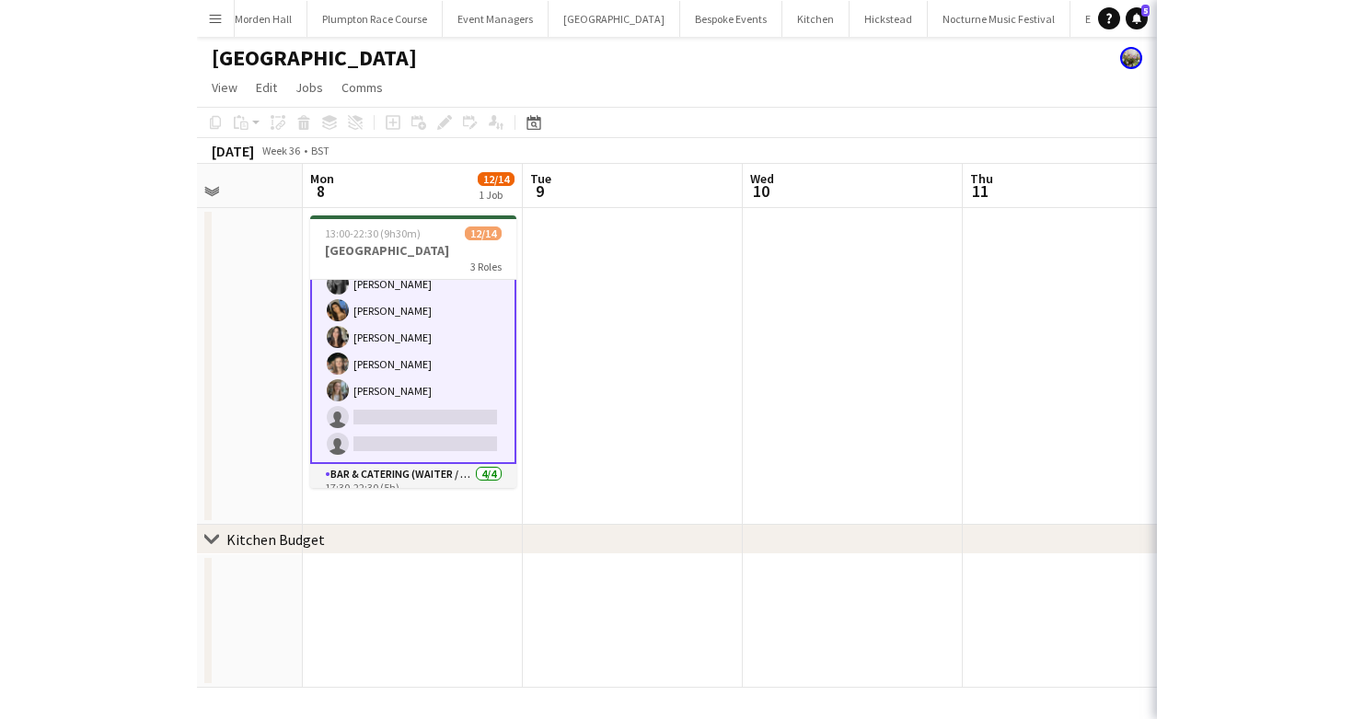
scroll to position [156, 0]
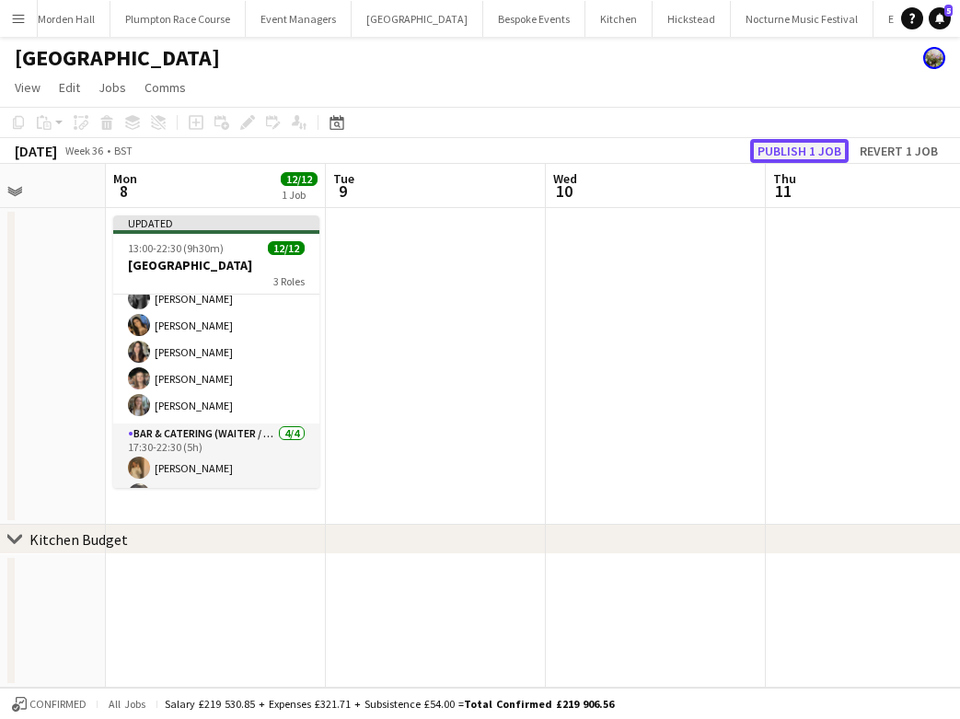
click at [772, 148] on button "Publish 1 job" at bounding box center [799, 151] width 98 height 24
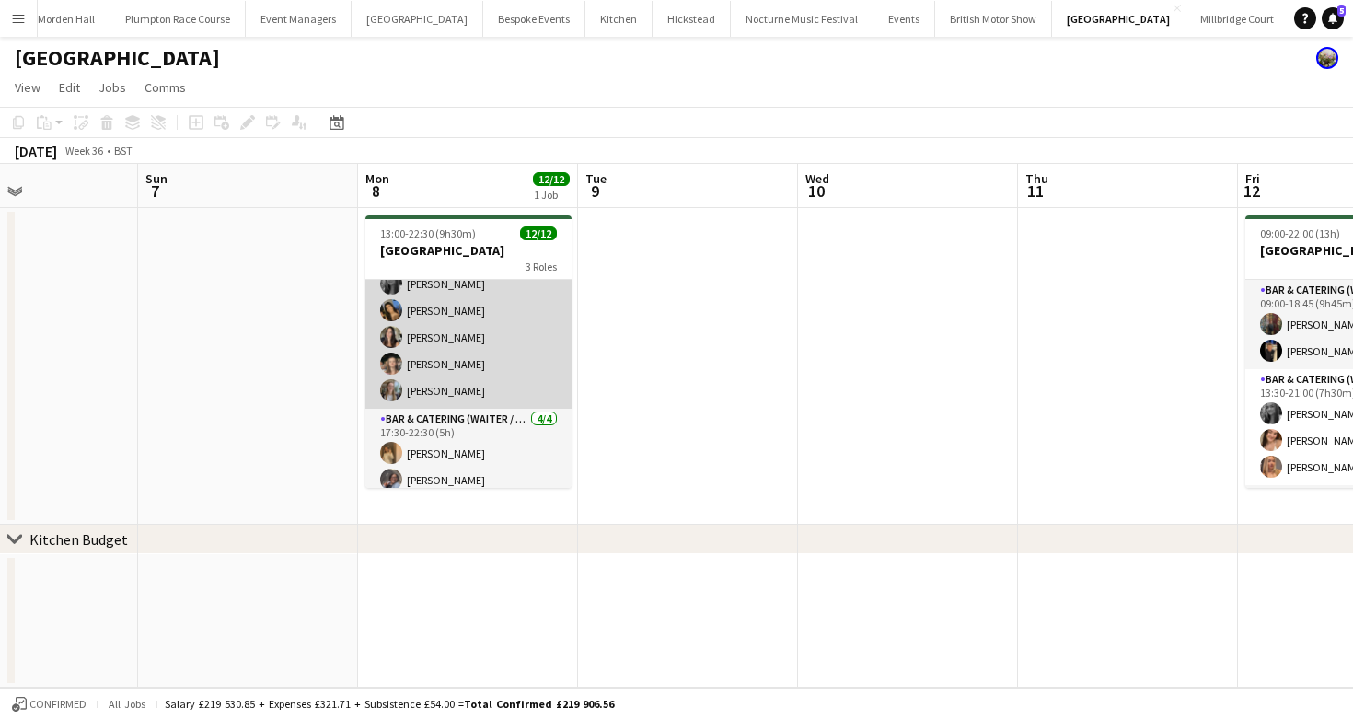
scroll to position [0, 0]
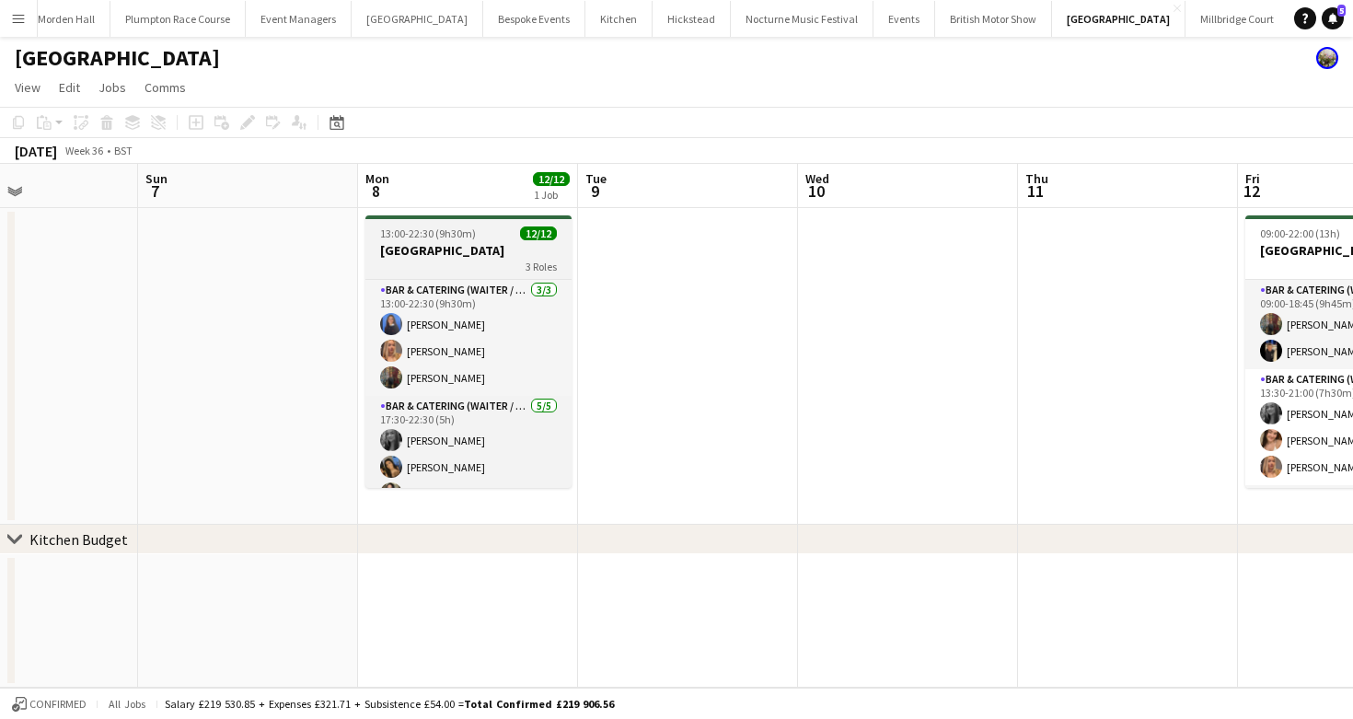
click at [442, 253] on h3 "[GEOGRAPHIC_DATA]" at bounding box center [468, 250] width 206 height 17
